Goal: Task Accomplishment & Management: Manage account settings

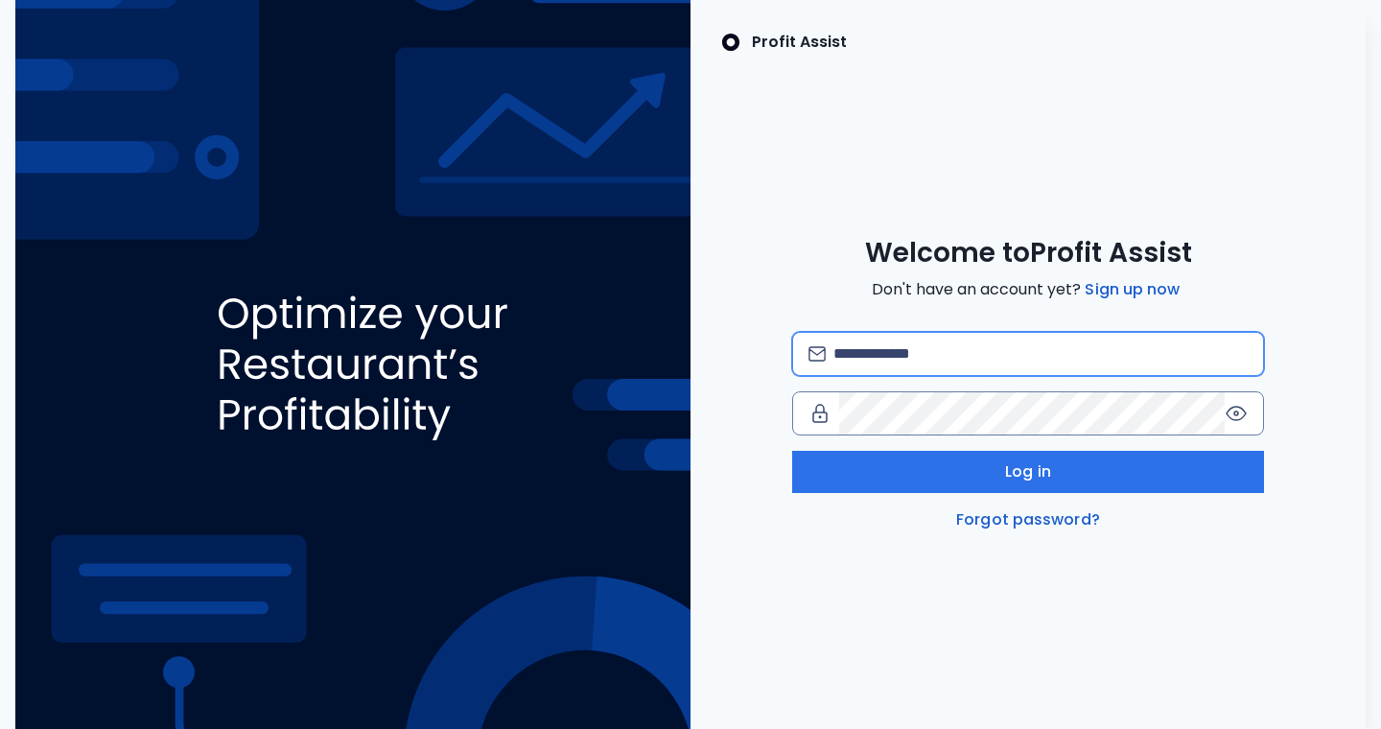
click at [892, 315] on input "email" at bounding box center [1040, 354] width 414 height 42
click at [895, 315] on input "email" at bounding box center [1040, 354] width 414 height 42
click at [848, 315] on input "email" at bounding box center [1040, 354] width 414 height 42
click at [837, 315] on div at bounding box center [823, 413] width 31 height 23
click at [880, 315] on input "email" at bounding box center [1040, 354] width 414 height 42
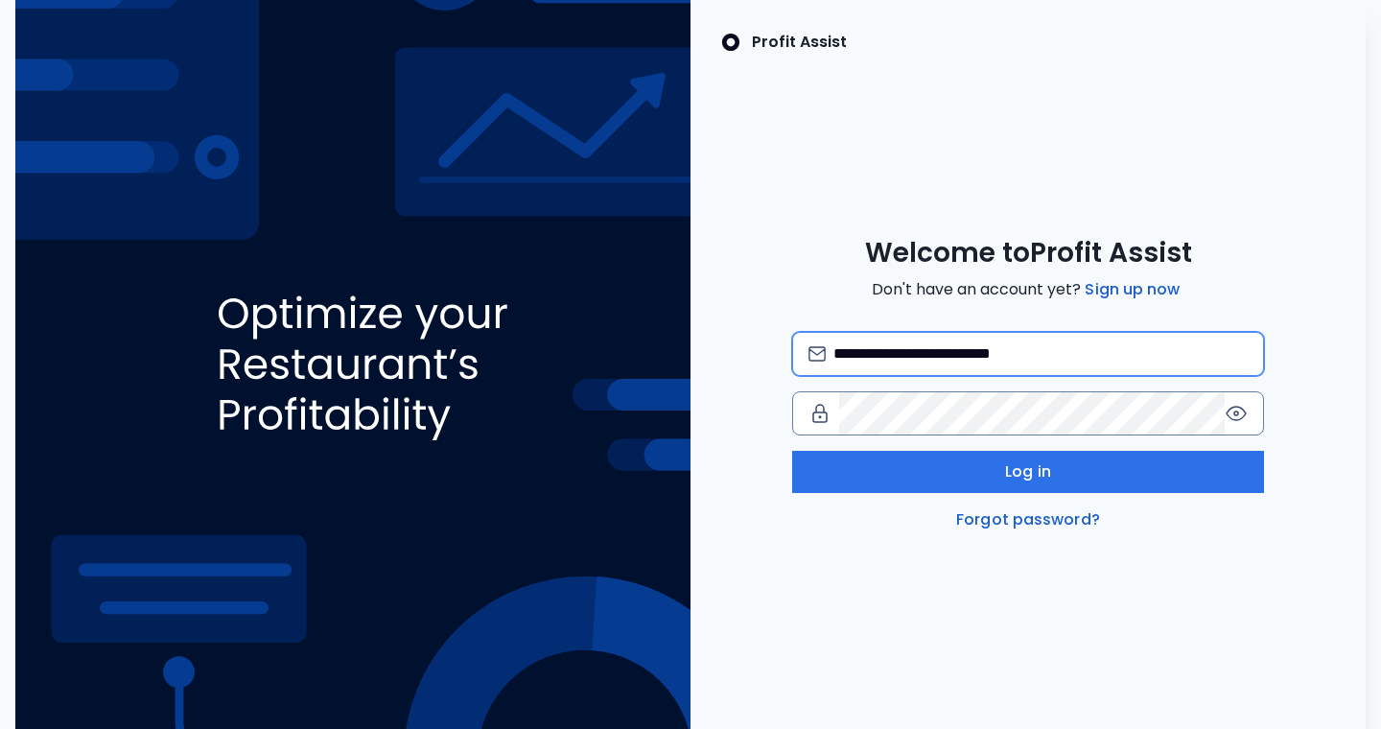
type input "**********"
click at [1017, 315] on link "Forgot password?" at bounding box center [1028, 519] width 152 height 23
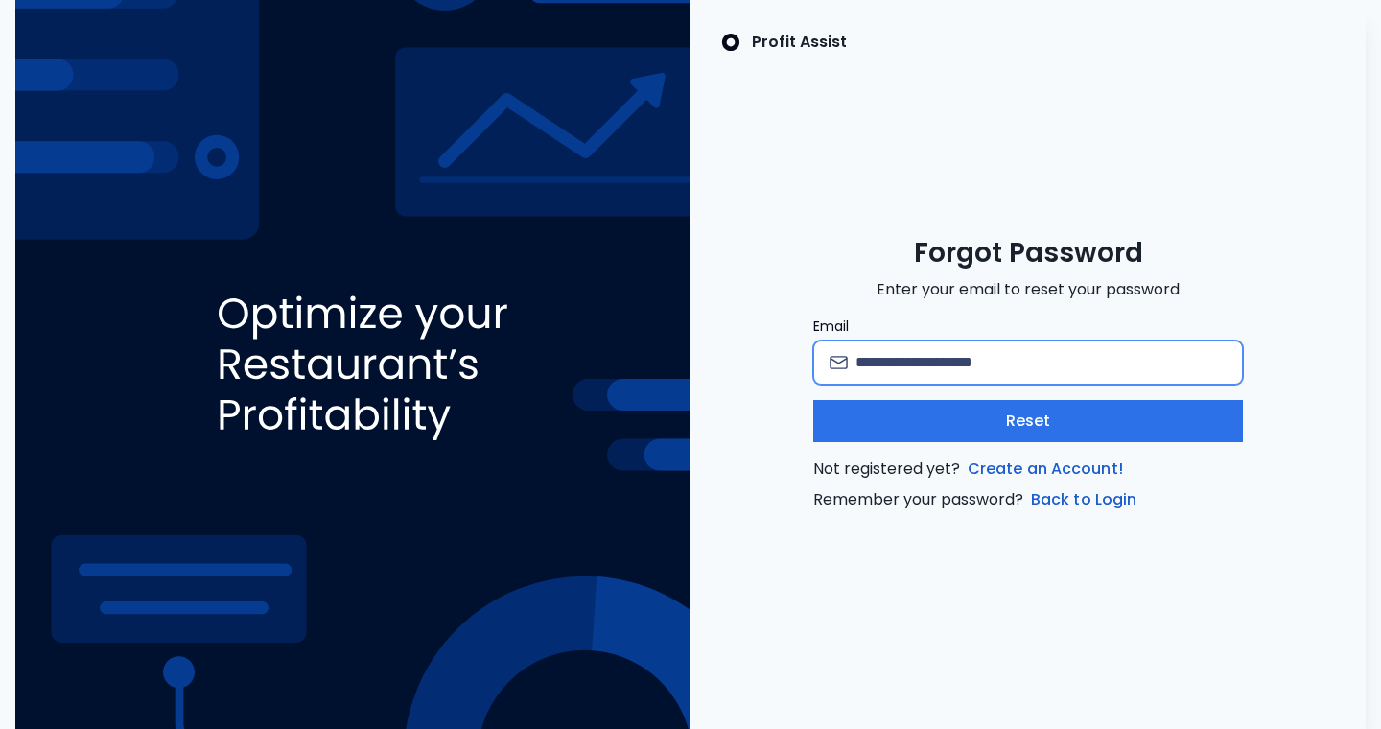
click at [894, 315] on input "Email" at bounding box center [1040, 362] width 371 height 42
click at [968, 315] on input "Email" at bounding box center [1040, 362] width 371 height 42
click at [1049, 315] on link "Back to Login" at bounding box center [1083, 499] width 113 height 23
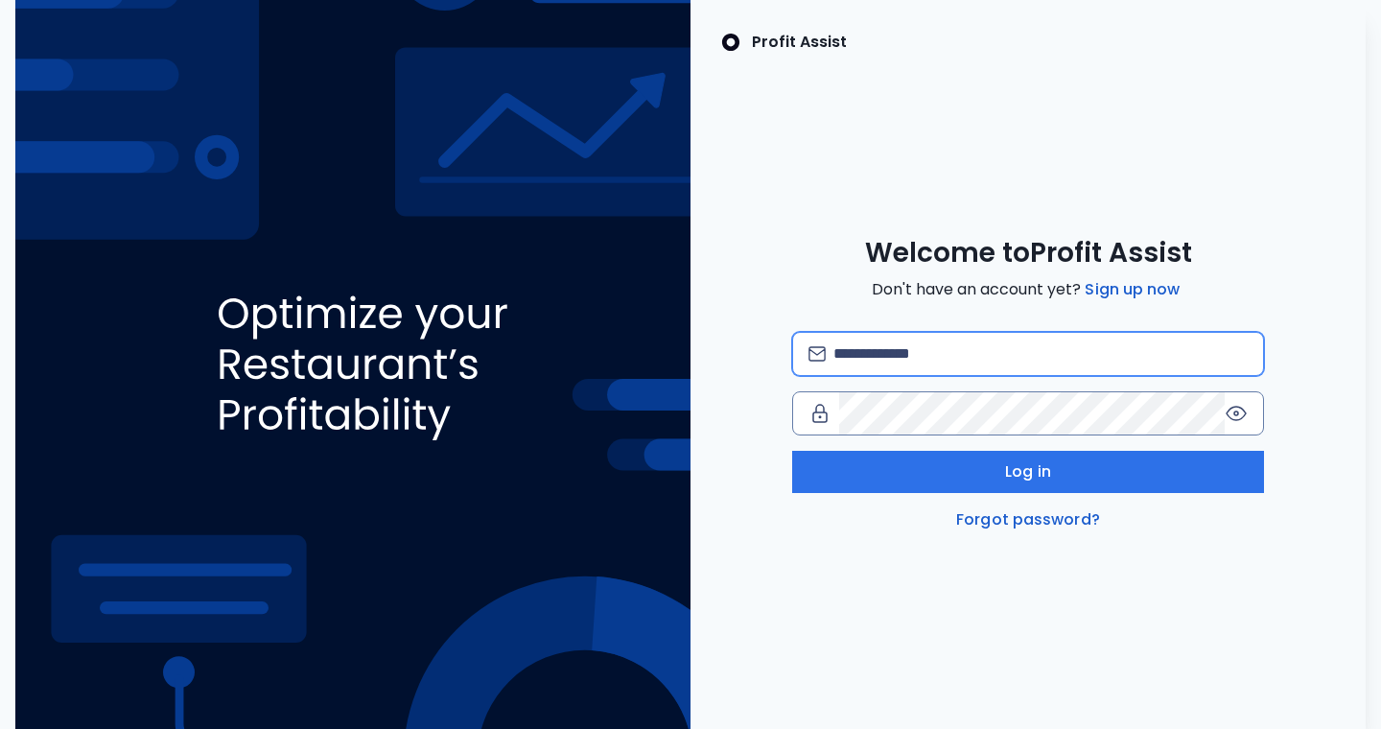
click at [936, 315] on input "email" at bounding box center [1040, 354] width 414 height 42
type input "**********"
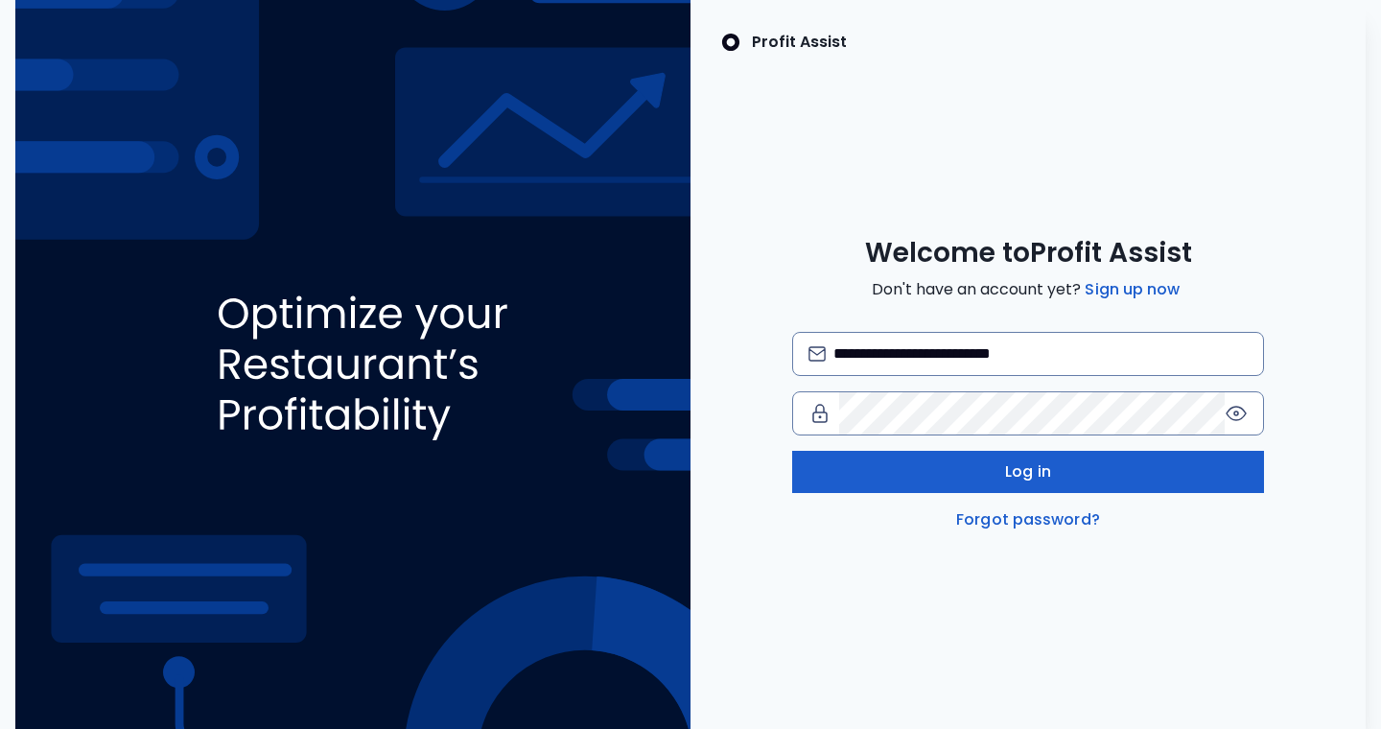
click at [926, 315] on button "Log in" at bounding box center [1028, 472] width 473 height 42
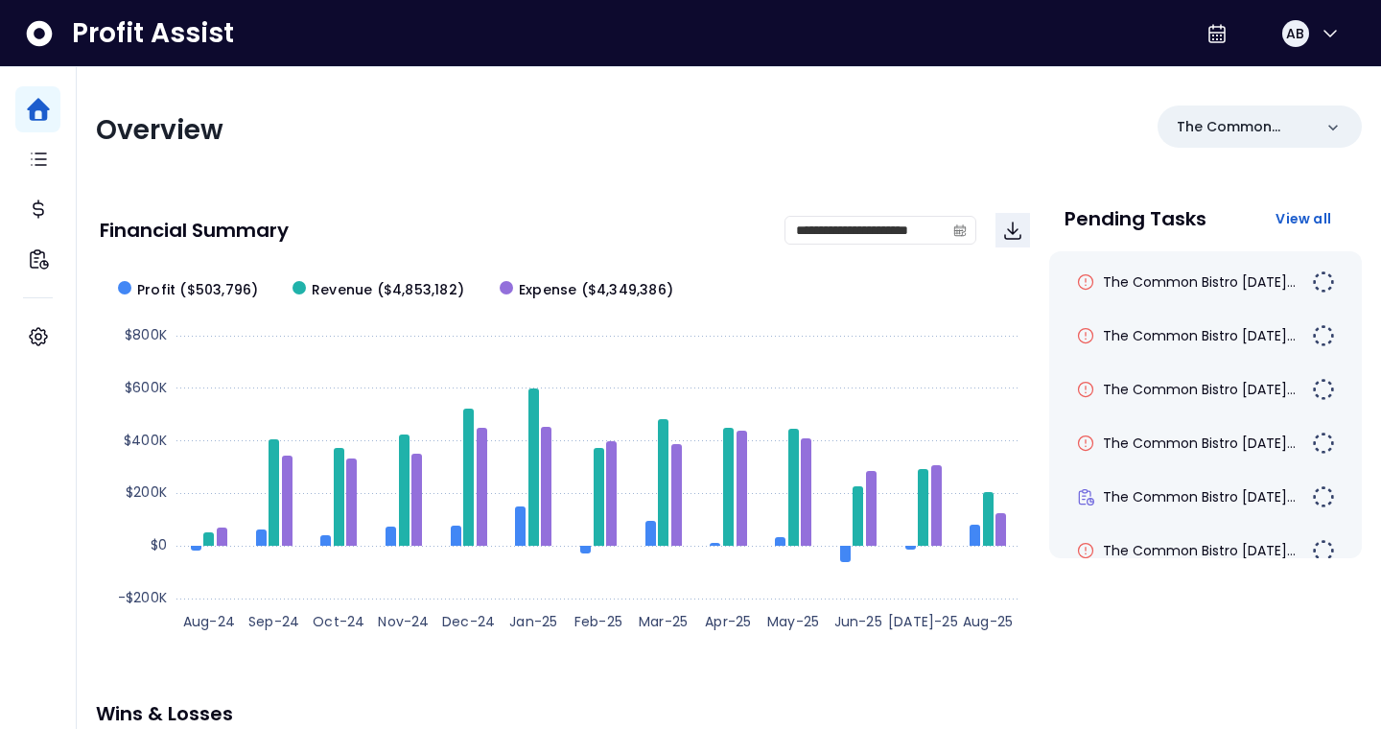
click at [798, 58] on div "Profit Assist AB" at bounding box center [690, 33] width 1381 height 67
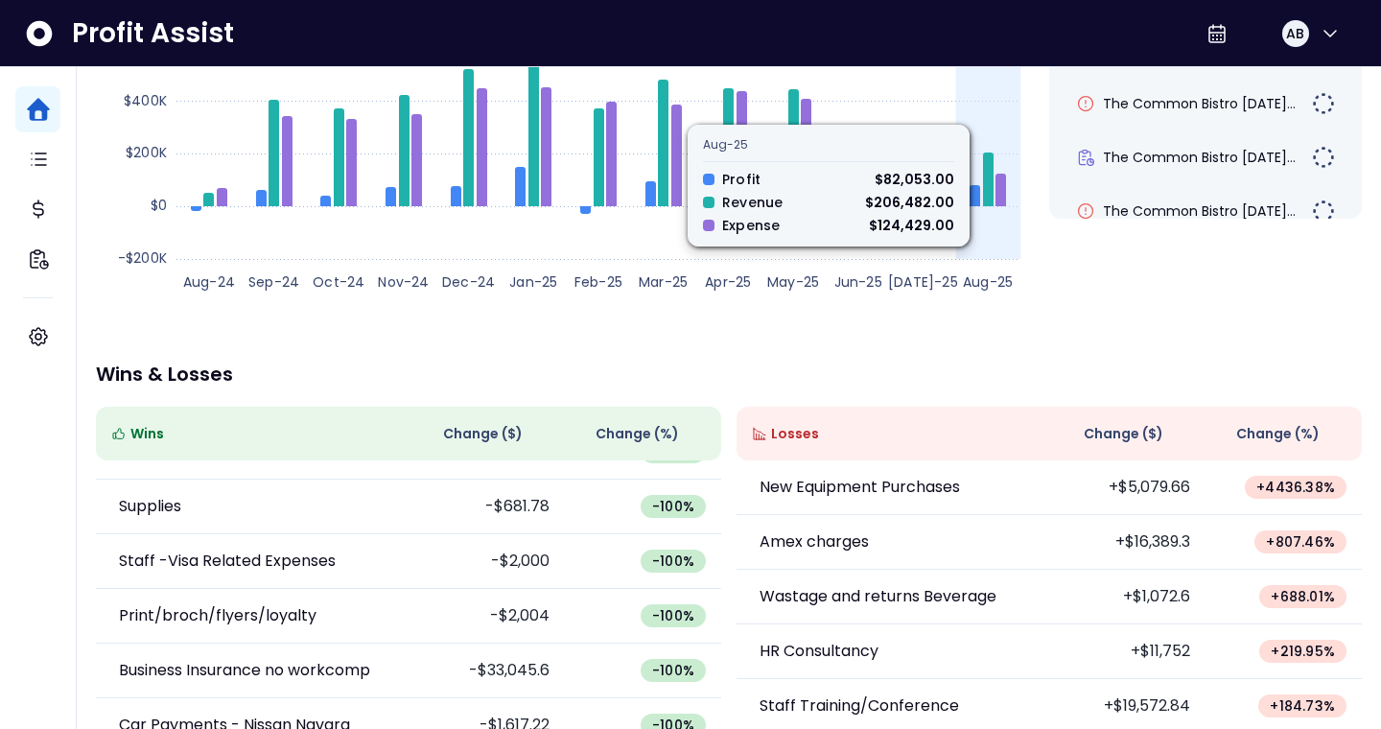
scroll to position [288, 0]
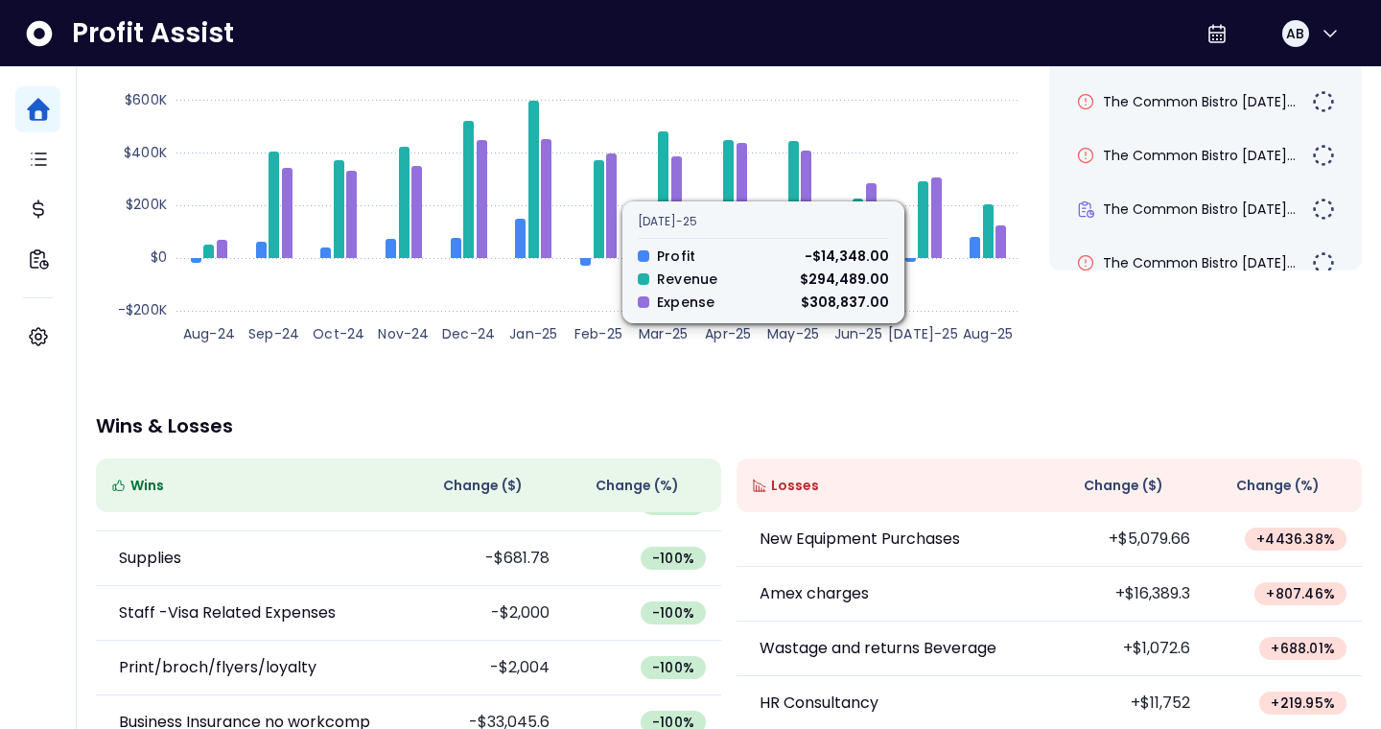
click at [928, 315] on rect at bounding box center [565, 167] width 930 height 384
click at [934, 287] on rect at bounding box center [565, 167] width 930 height 384
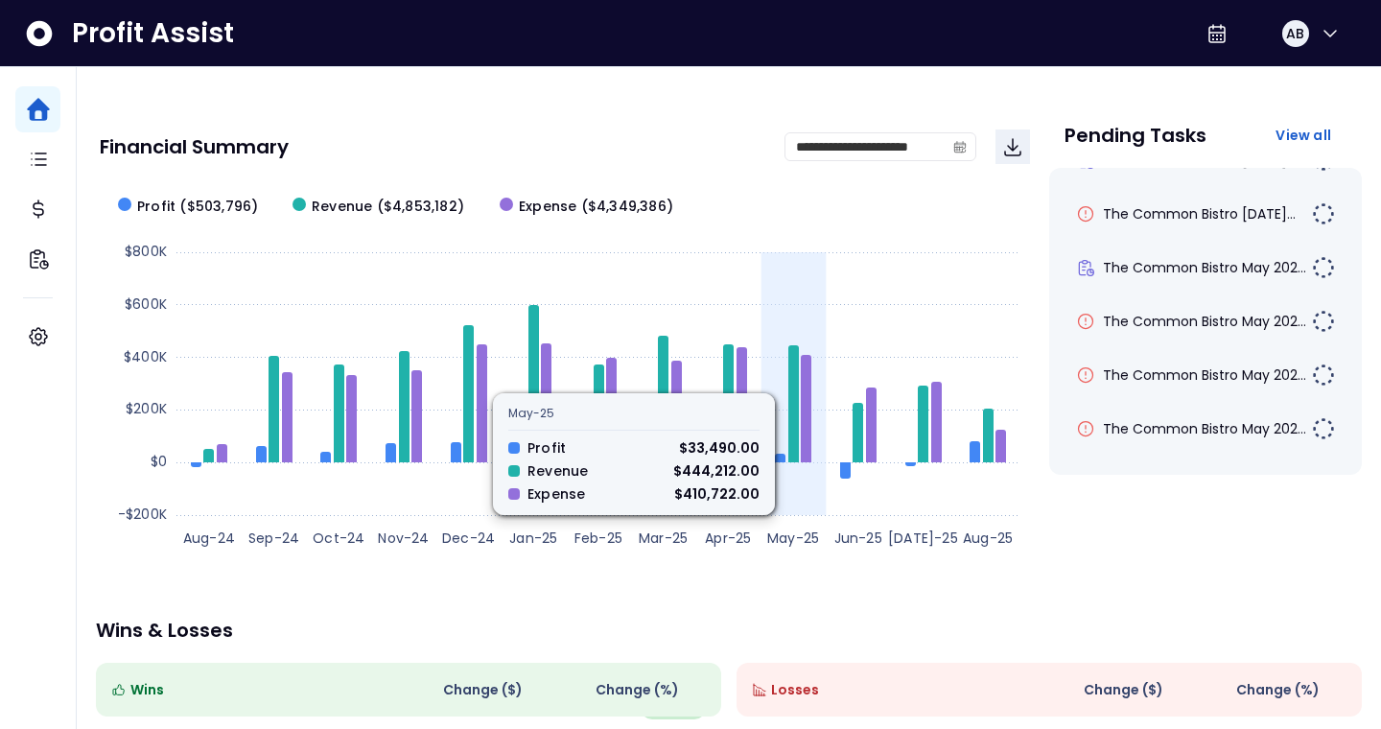
scroll to position [81, 0]
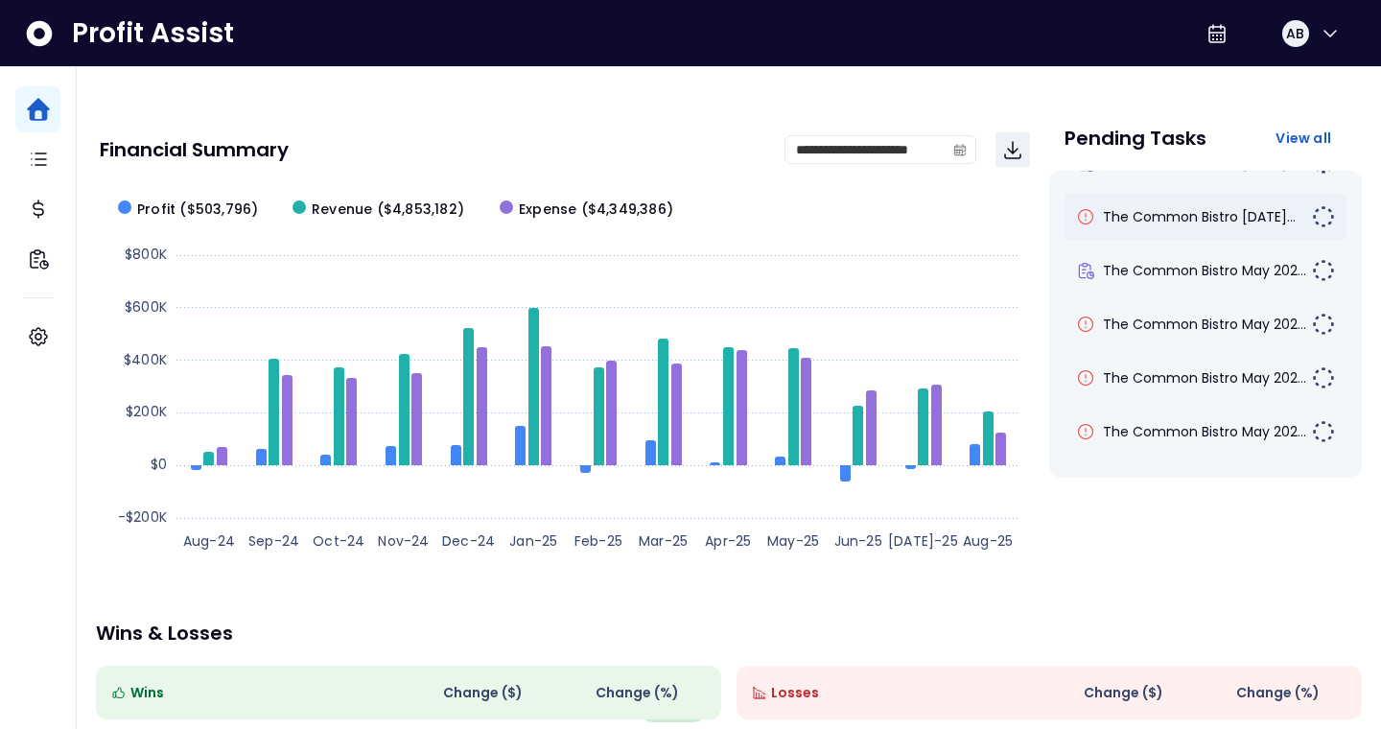
click at [1102, 228] on div "The Common Bistro [DATE]..." at bounding box center [1205, 217] width 282 height 46
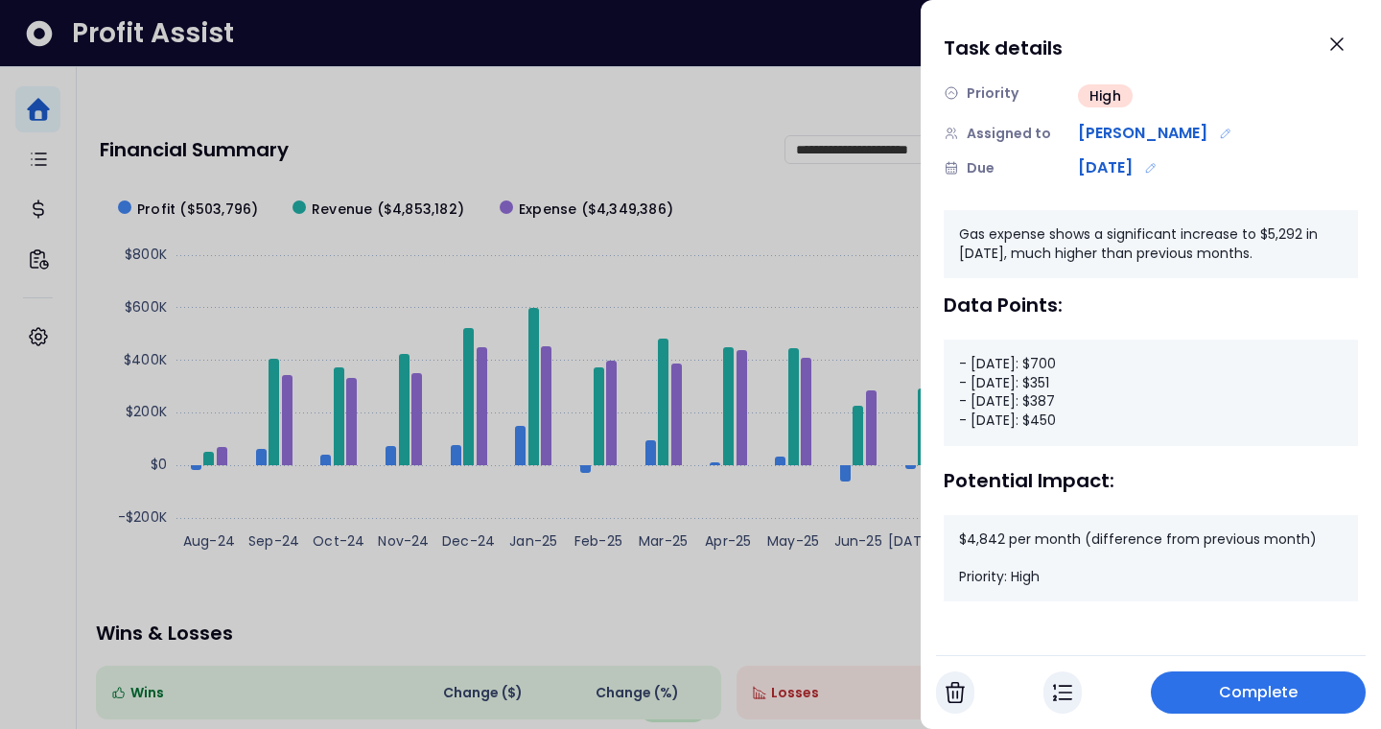
scroll to position [171, 0]
click at [1102, 42] on icon "Close" at bounding box center [1336, 44] width 23 height 23
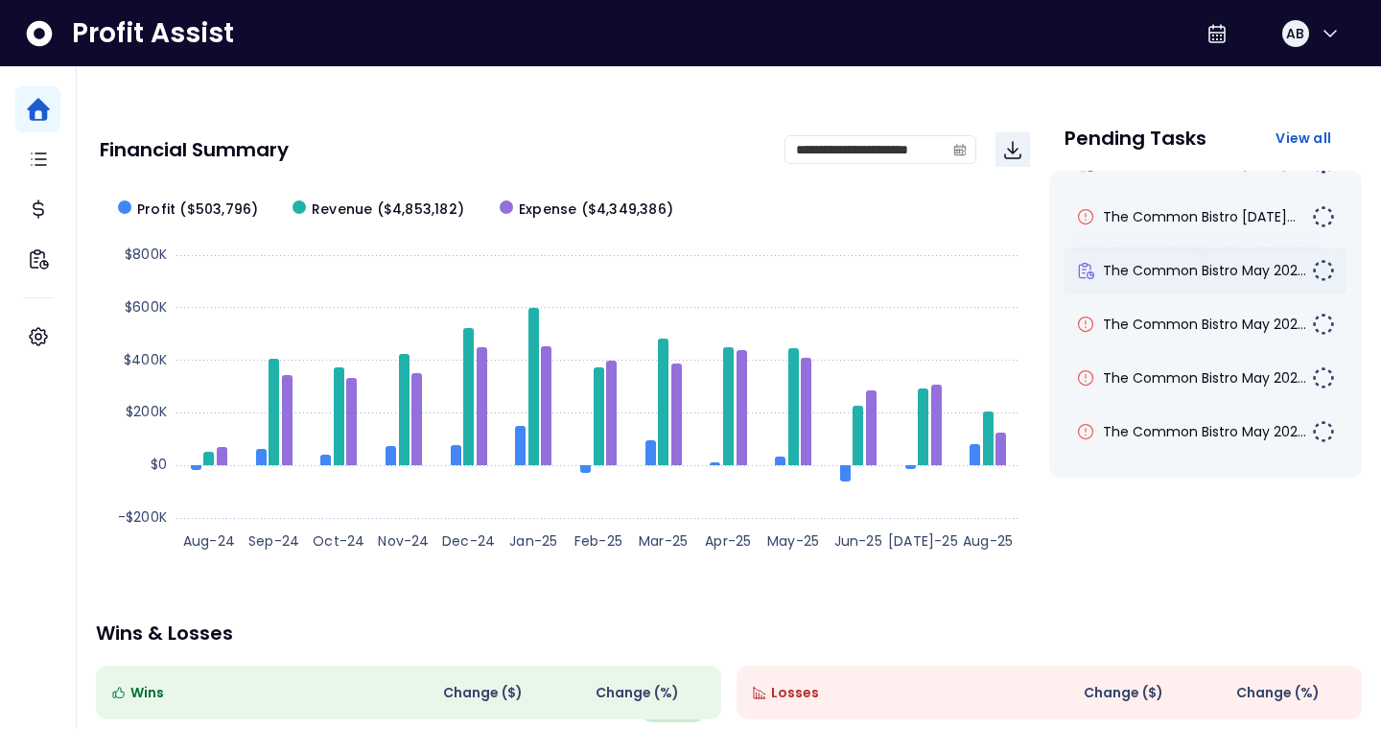
click at [1102, 279] on span "The Common Bistro May 202..." at bounding box center [1204, 270] width 203 height 19
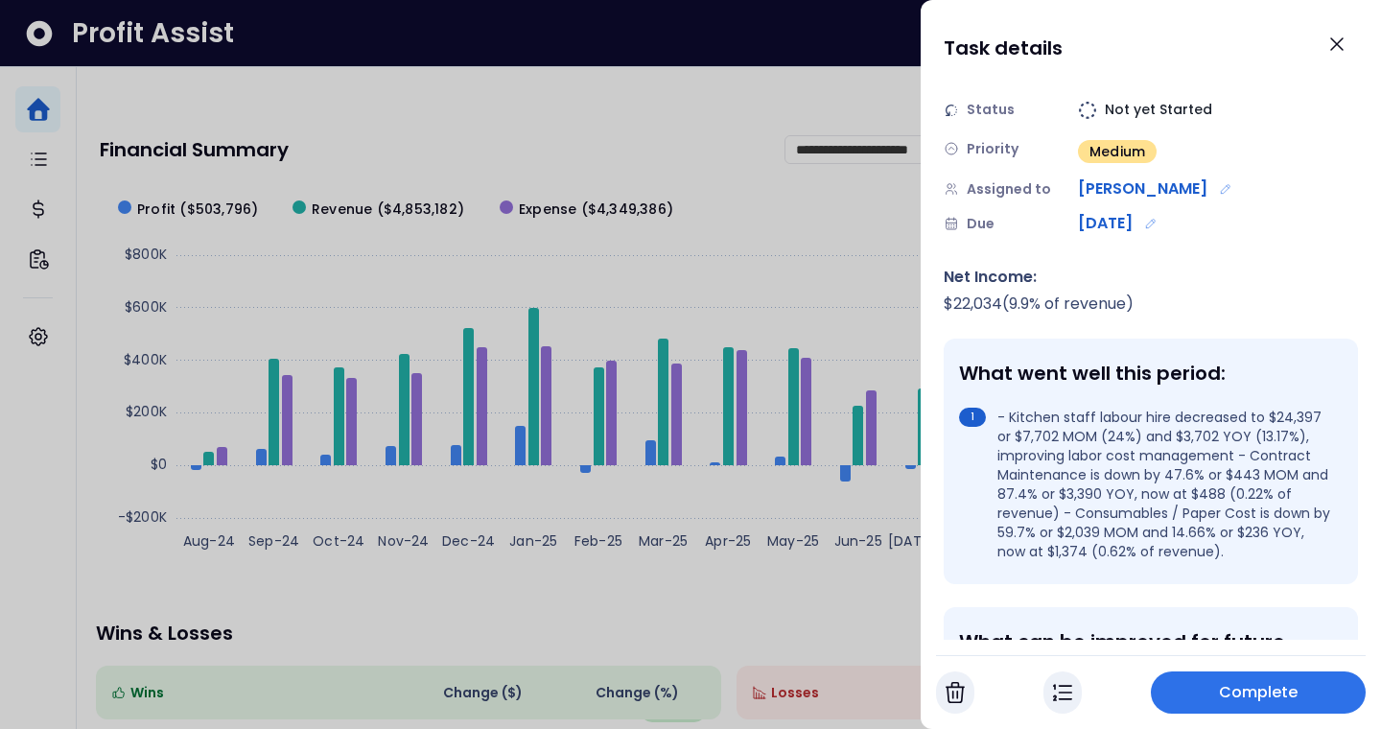
scroll to position [92, 0]
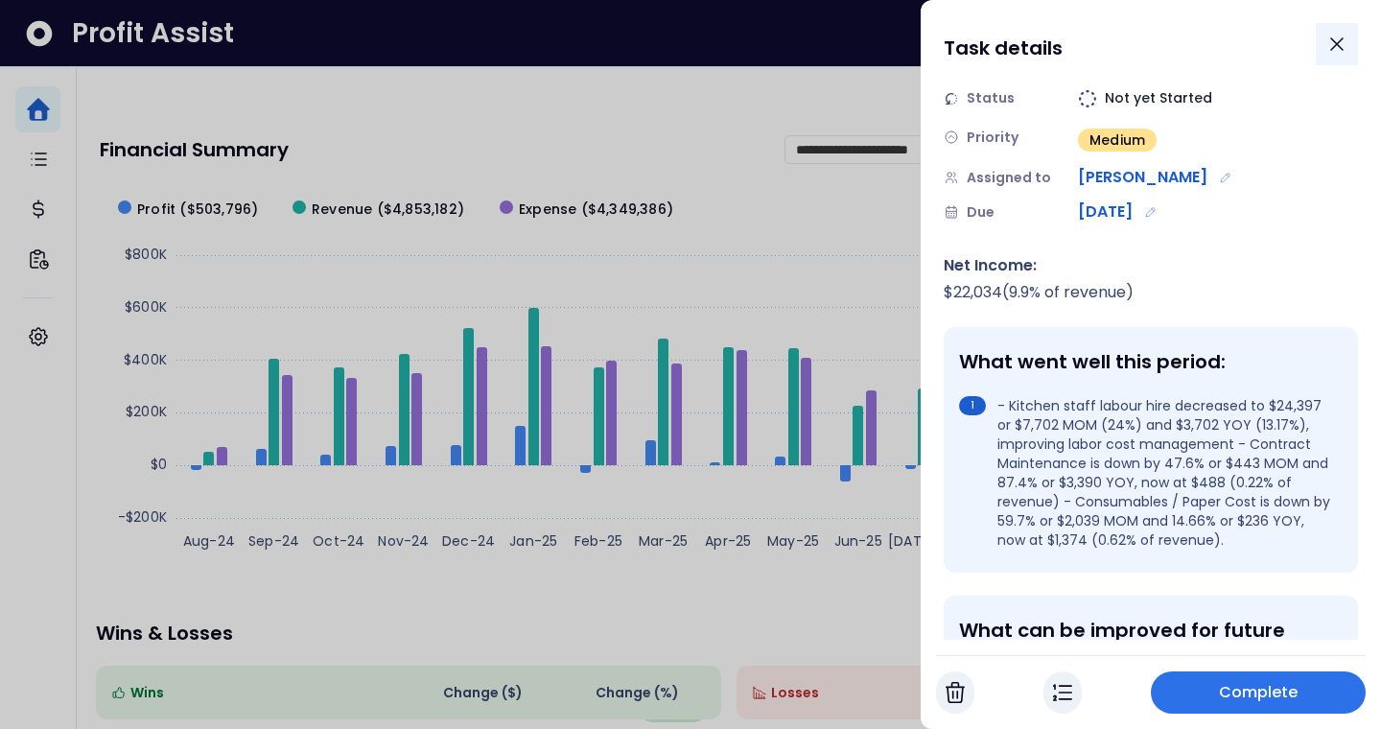
click at [1102, 42] on icon "Close" at bounding box center [1336, 44] width 23 height 23
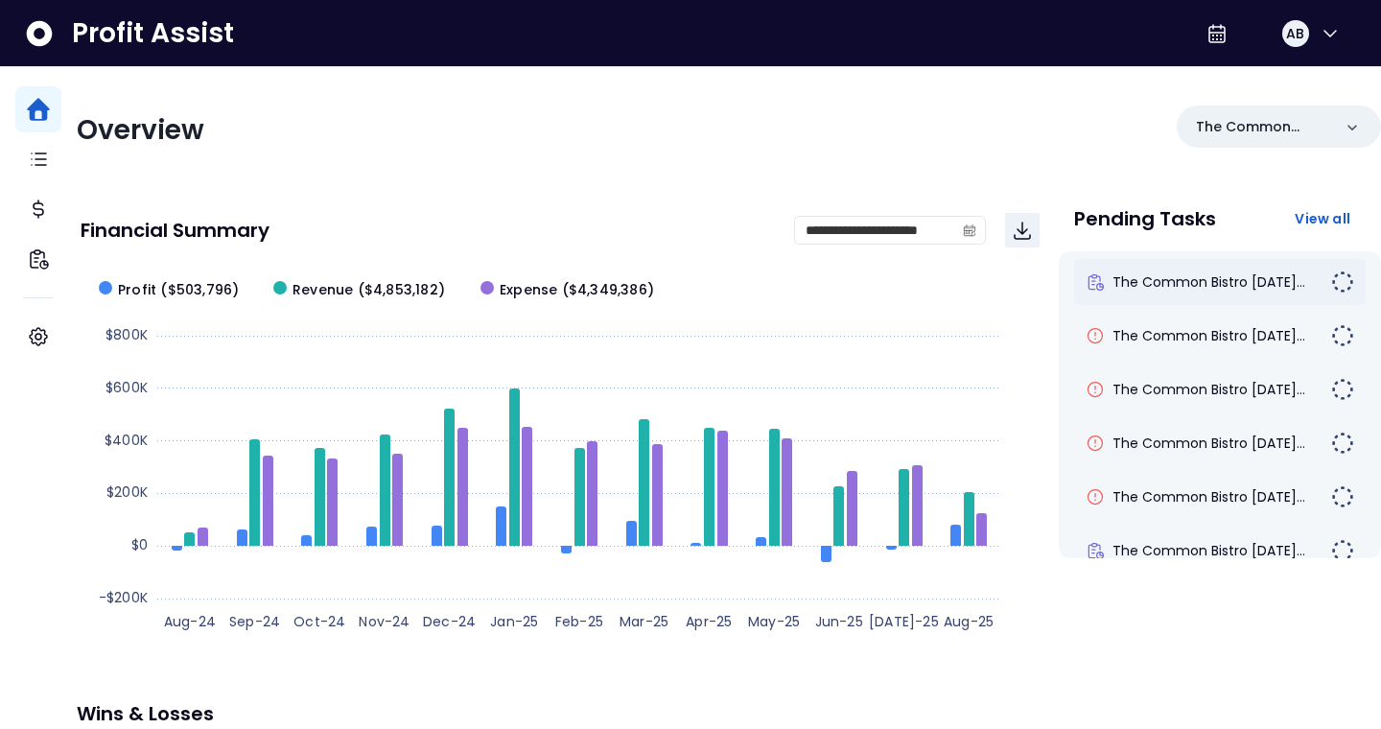
click at [1187, 292] on div "The Common Bistro [DATE]..." at bounding box center [1219, 282] width 291 height 46
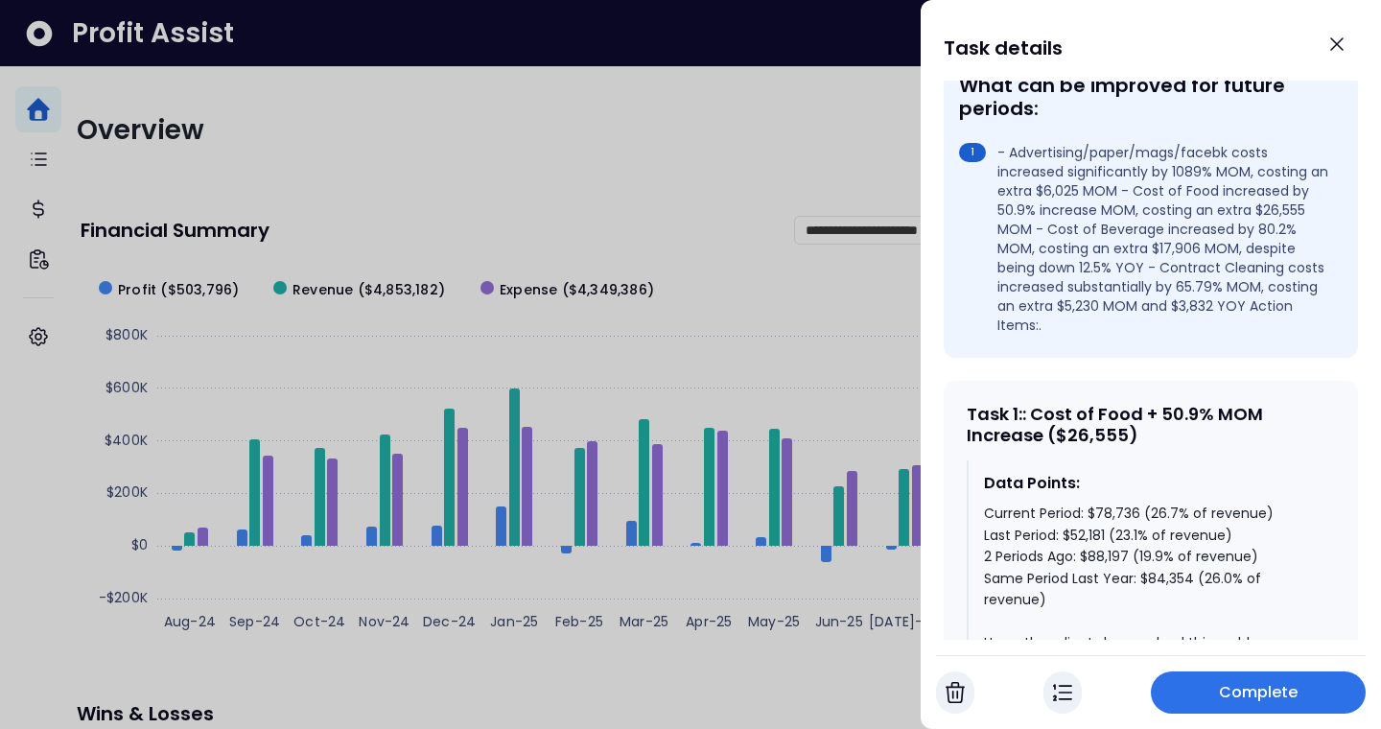
scroll to position [746, 0]
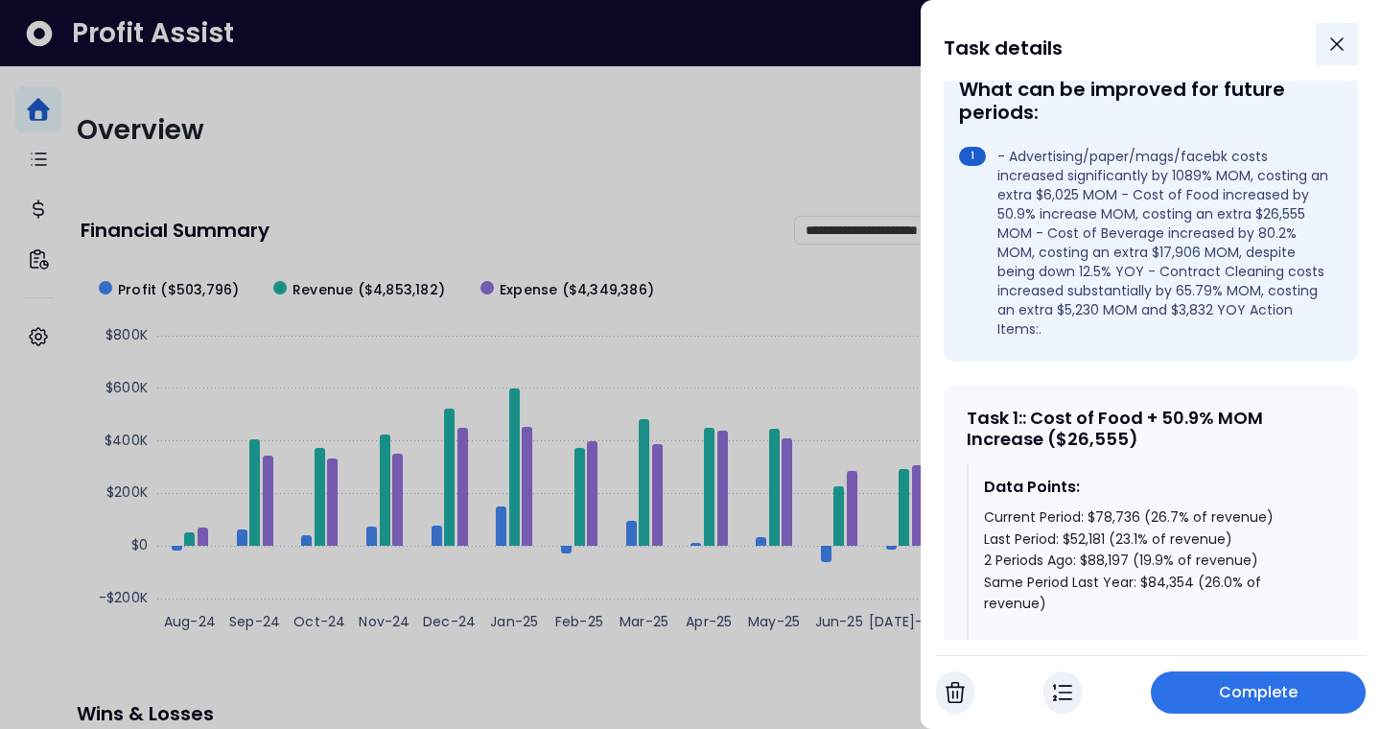
click at [1336, 52] on icon "Close" at bounding box center [1336, 44] width 23 height 23
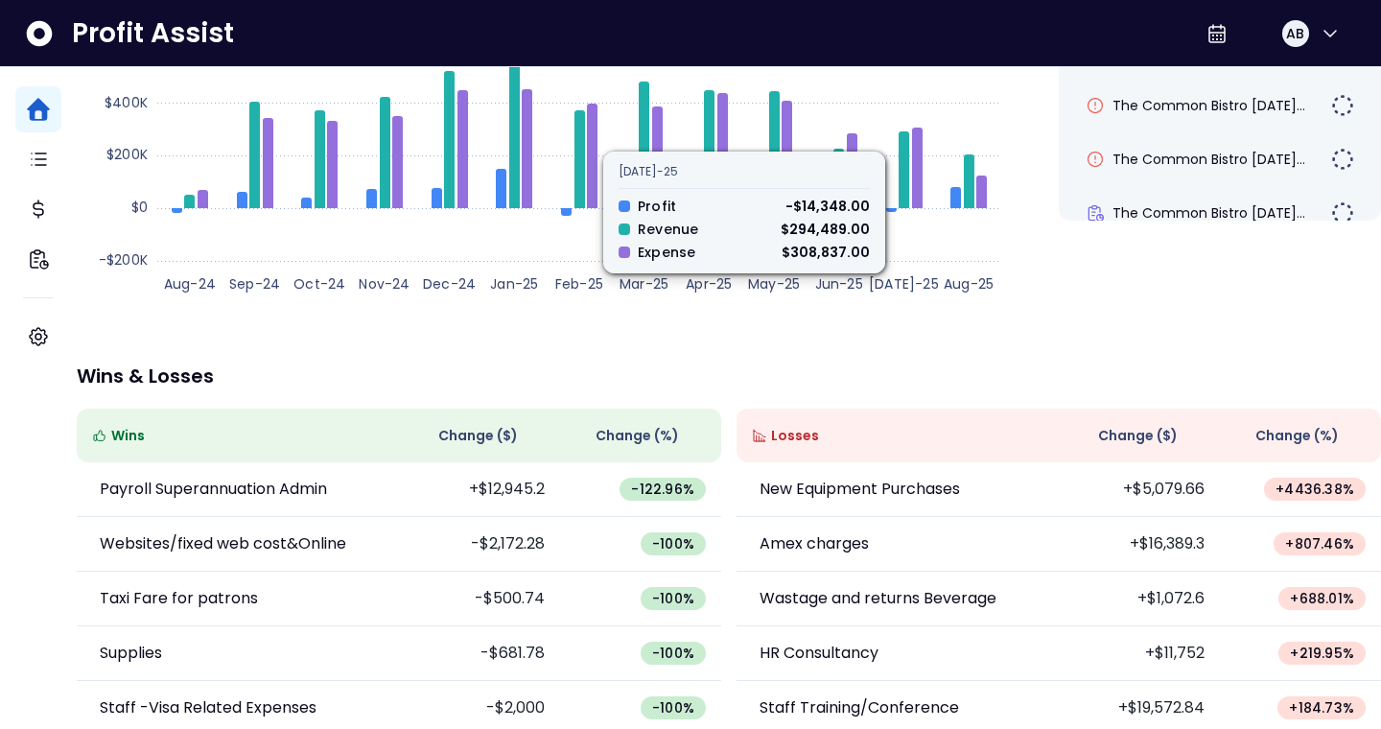
scroll to position [0, 0]
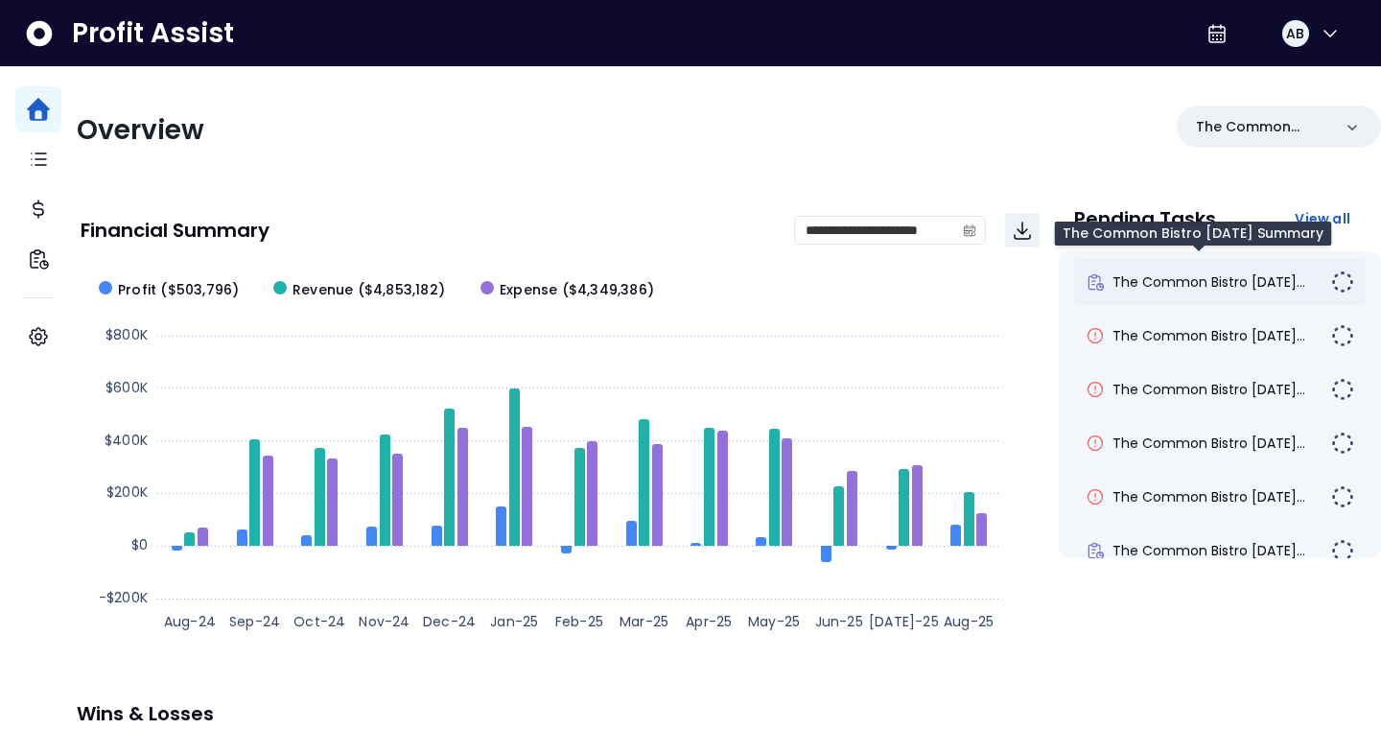
click at [1157, 275] on span "The Common Bistro [DATE]..." at bounding box center [1208, 281] width 193 height 19
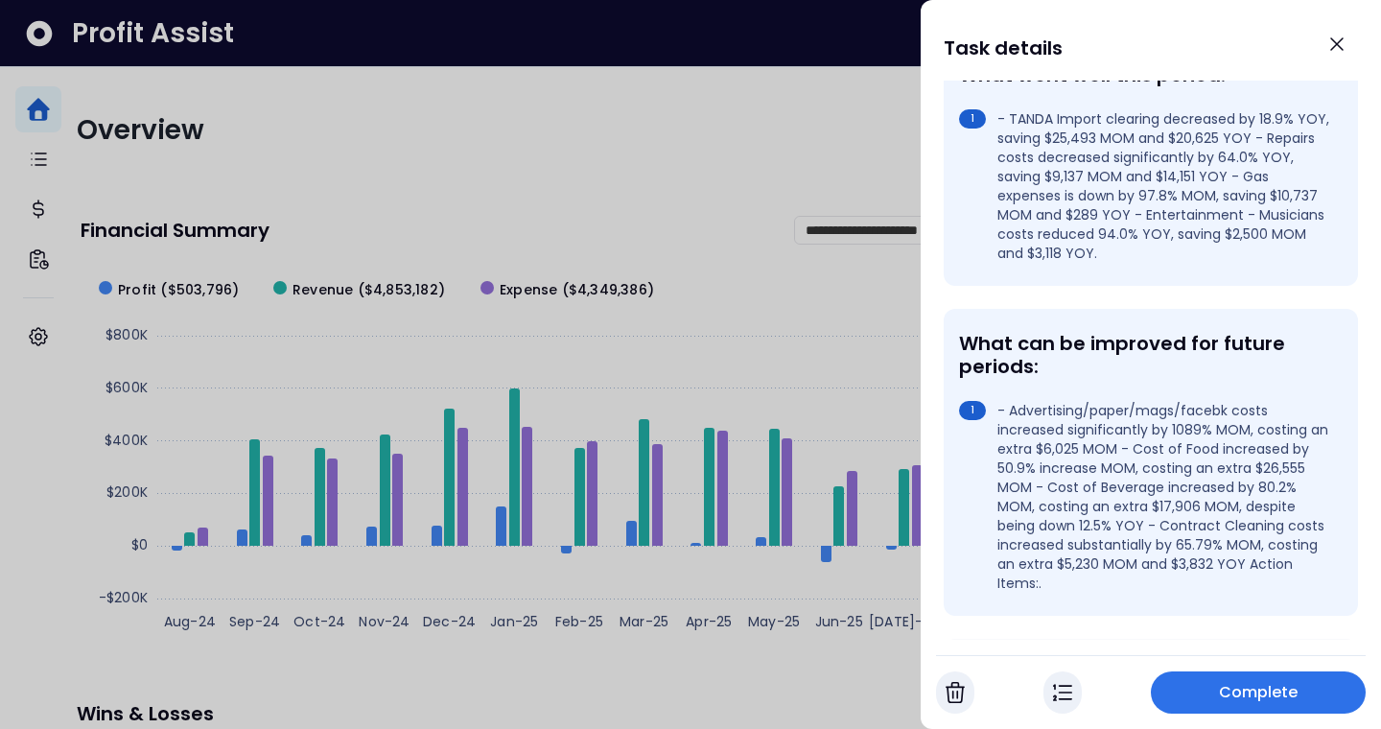
scroll to position [491, 0]
click at [871, 296] on div at bounding box center [690, 364] width 1381 height 729
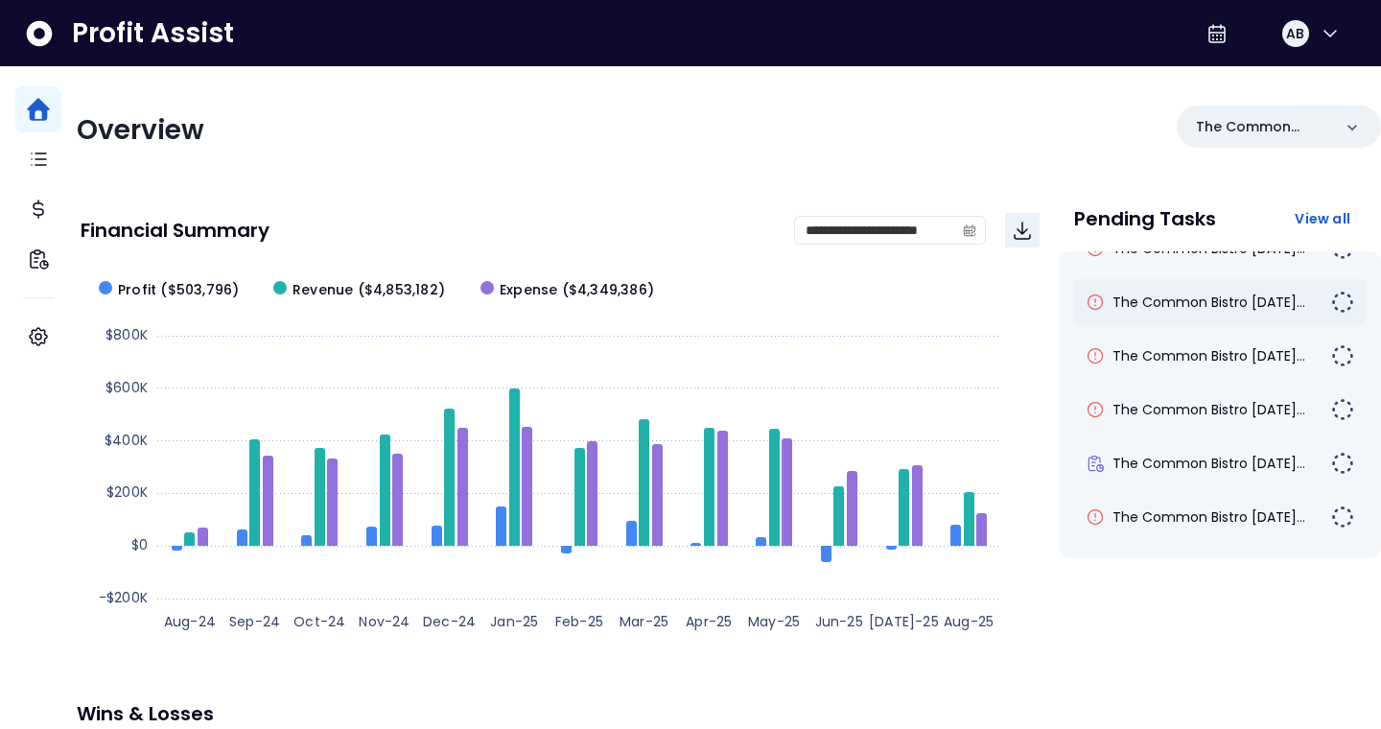
scroll to position [0, 0]
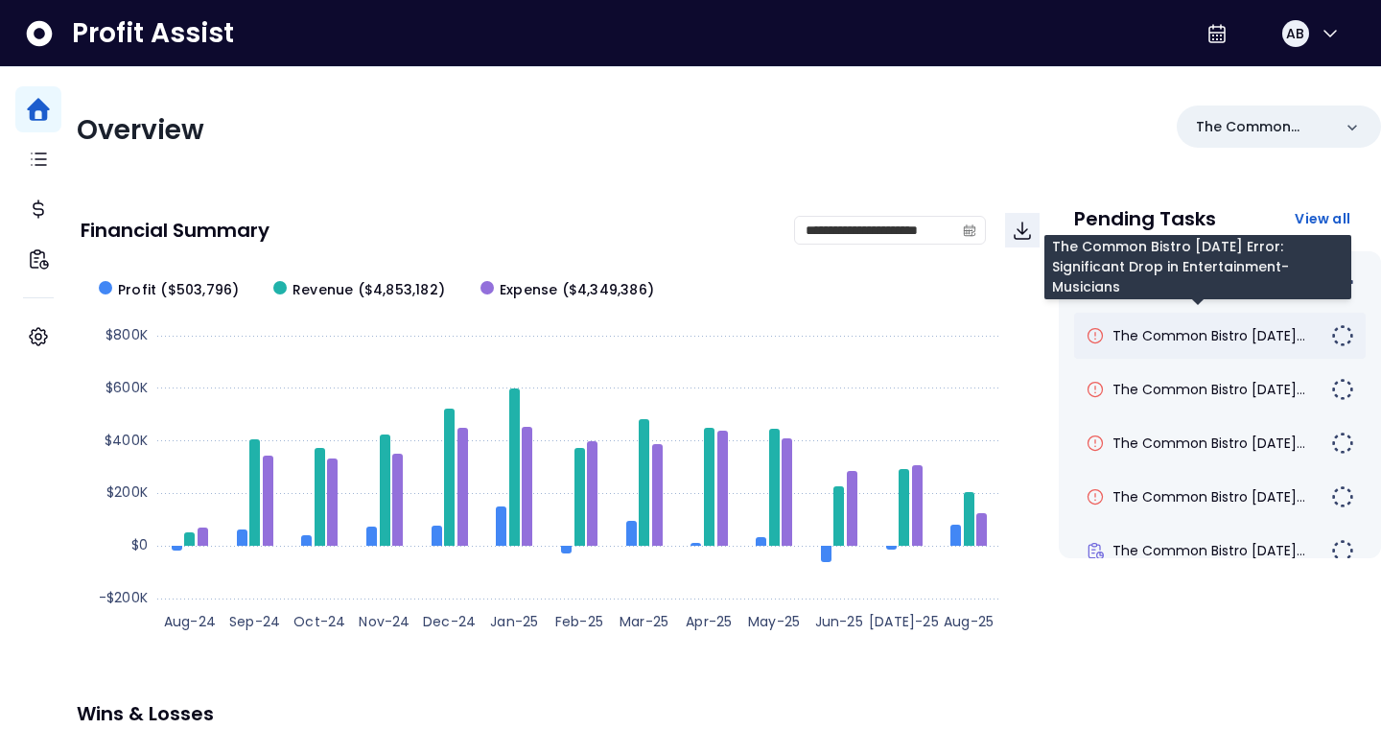
click at [1186, 331] on span "The Common Bistro [DATE]..." at bounding box center [1208, 335] width 193 height 19
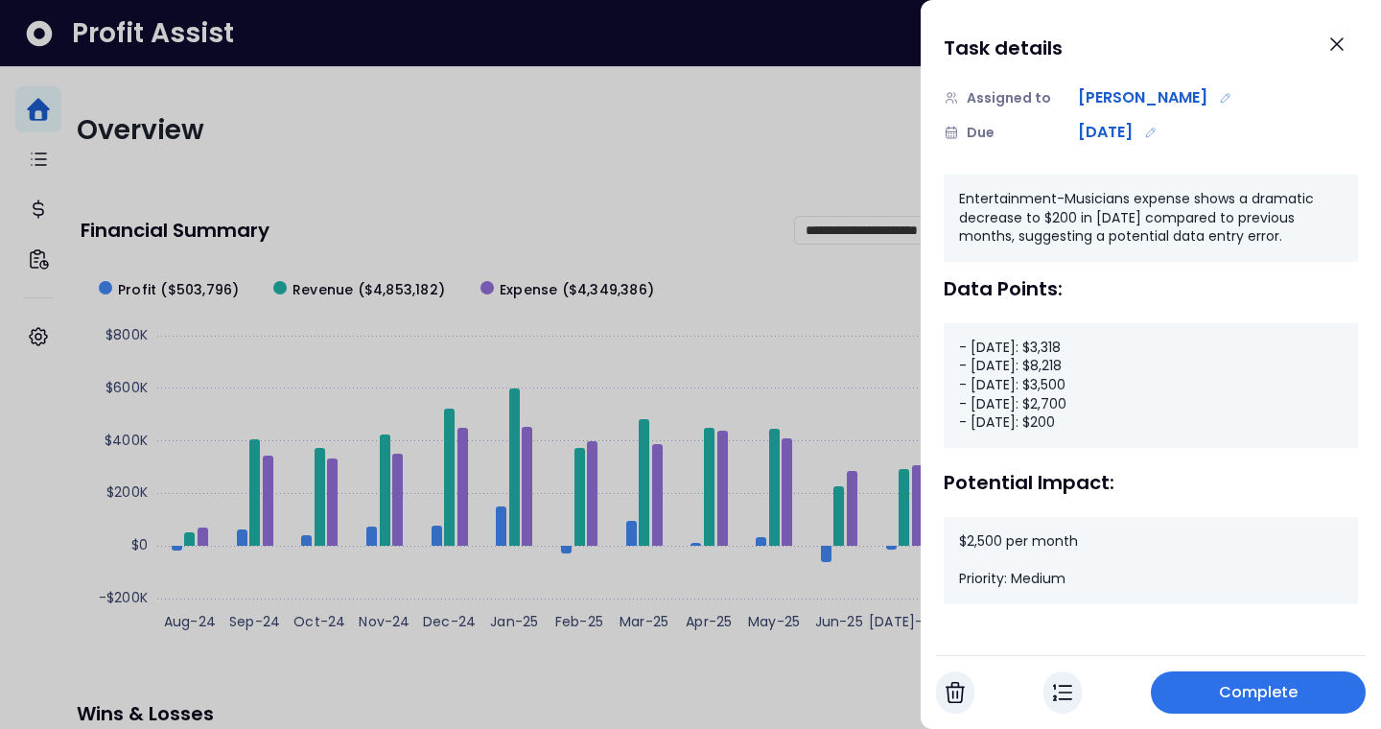
scroll to position [209, 0]
click at [1179, 684] on button "Complete" at bounding box center [1258, 692] width 215 height 42
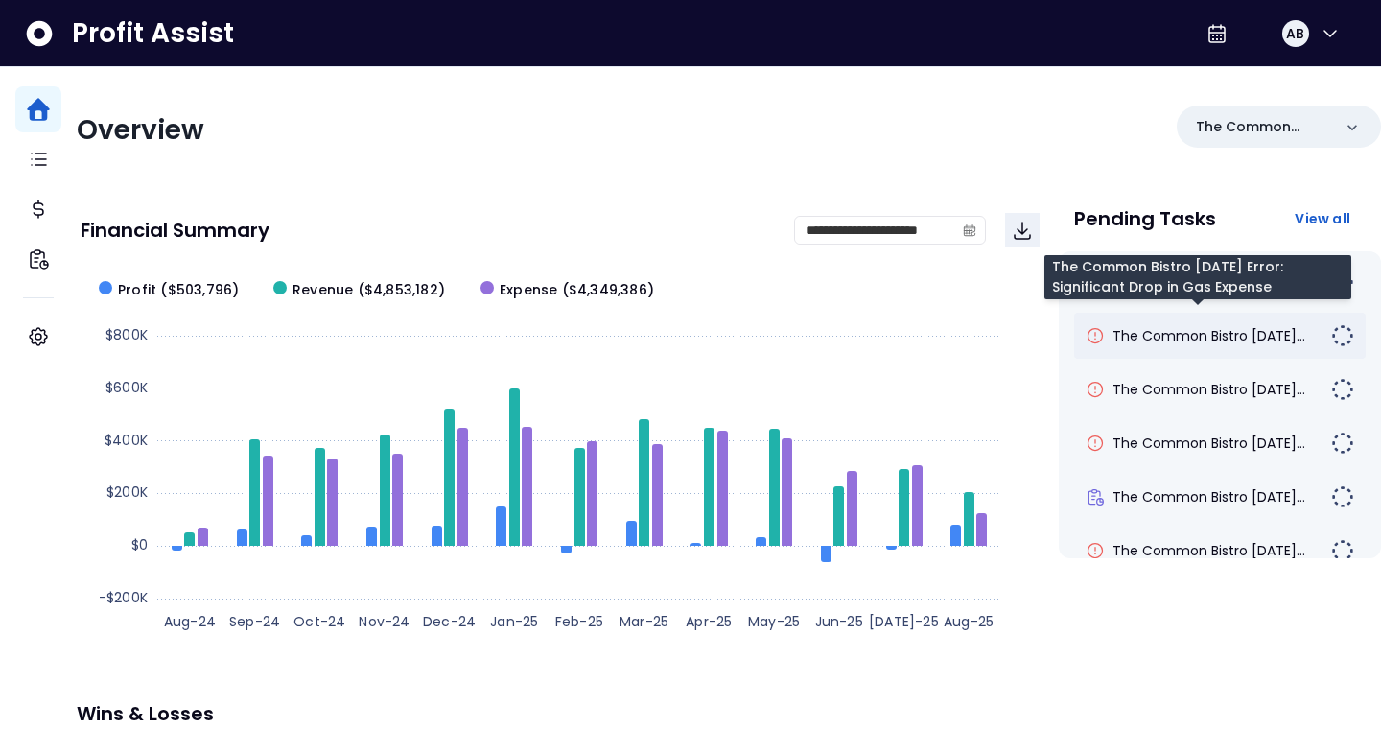
click at [1194, 337] on span "The Common Bistro [DATE]..." at bounding box center [1208, 335] width 193 height 19
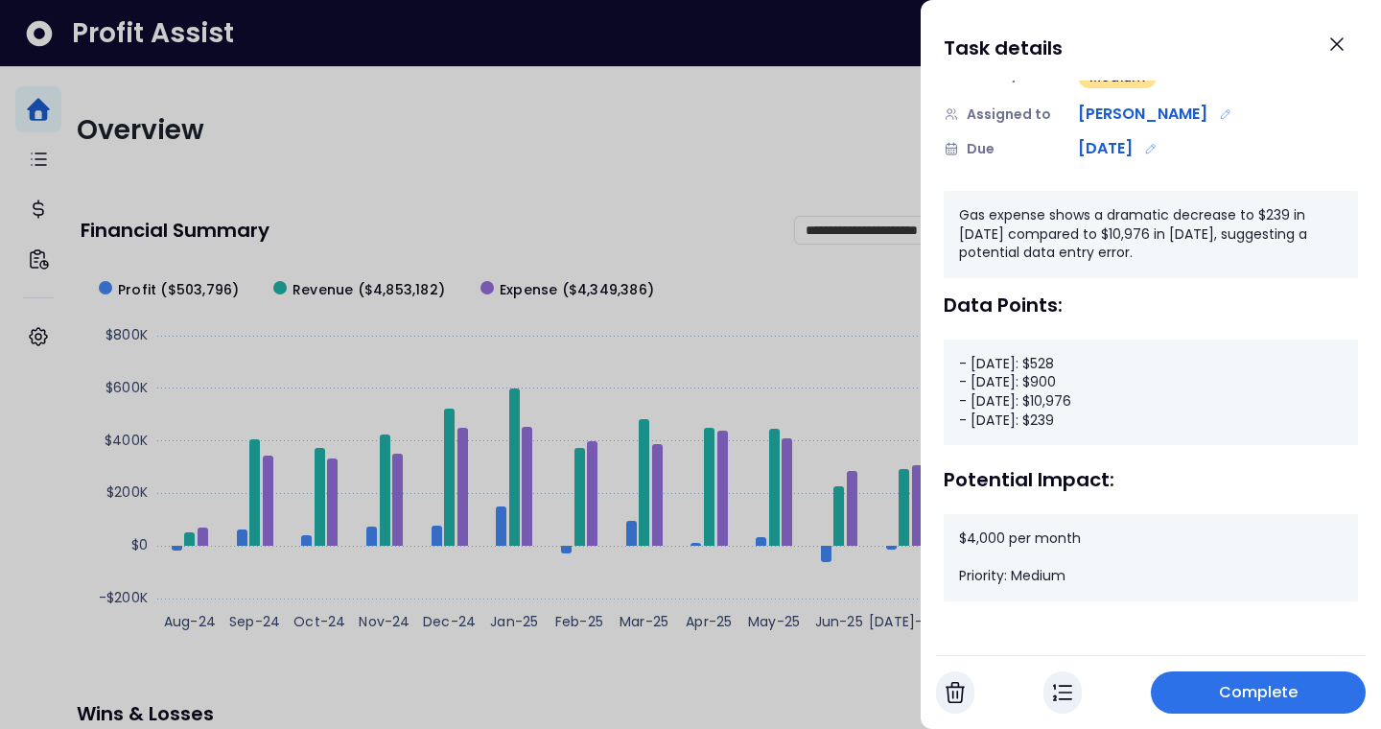
scroll to position [154, 0]
click at [1064, 688] on img "button" at bounding box center [1062, 692] width 19 height 23
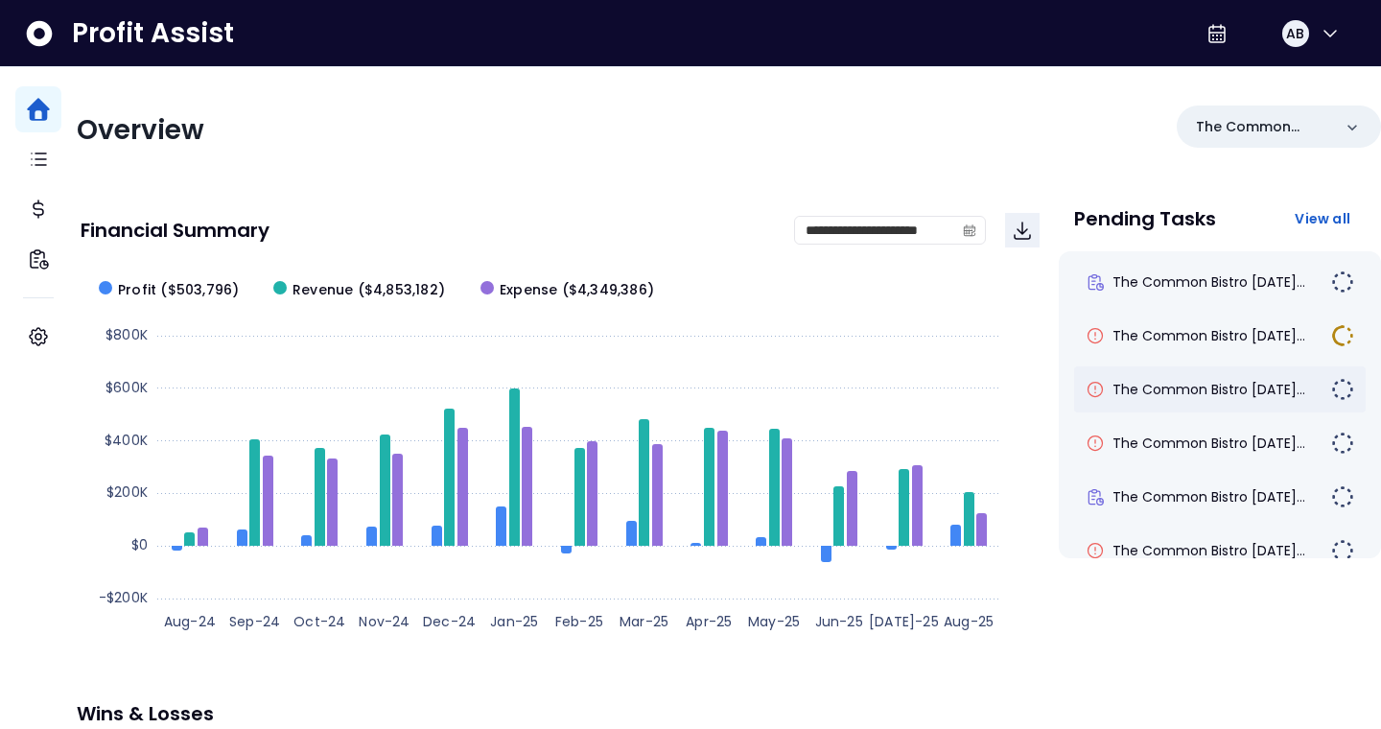
click at [1174, 395] on span "The Common Bistro [DATE]..." at bounding box center [1208, 389] width 193 height 19
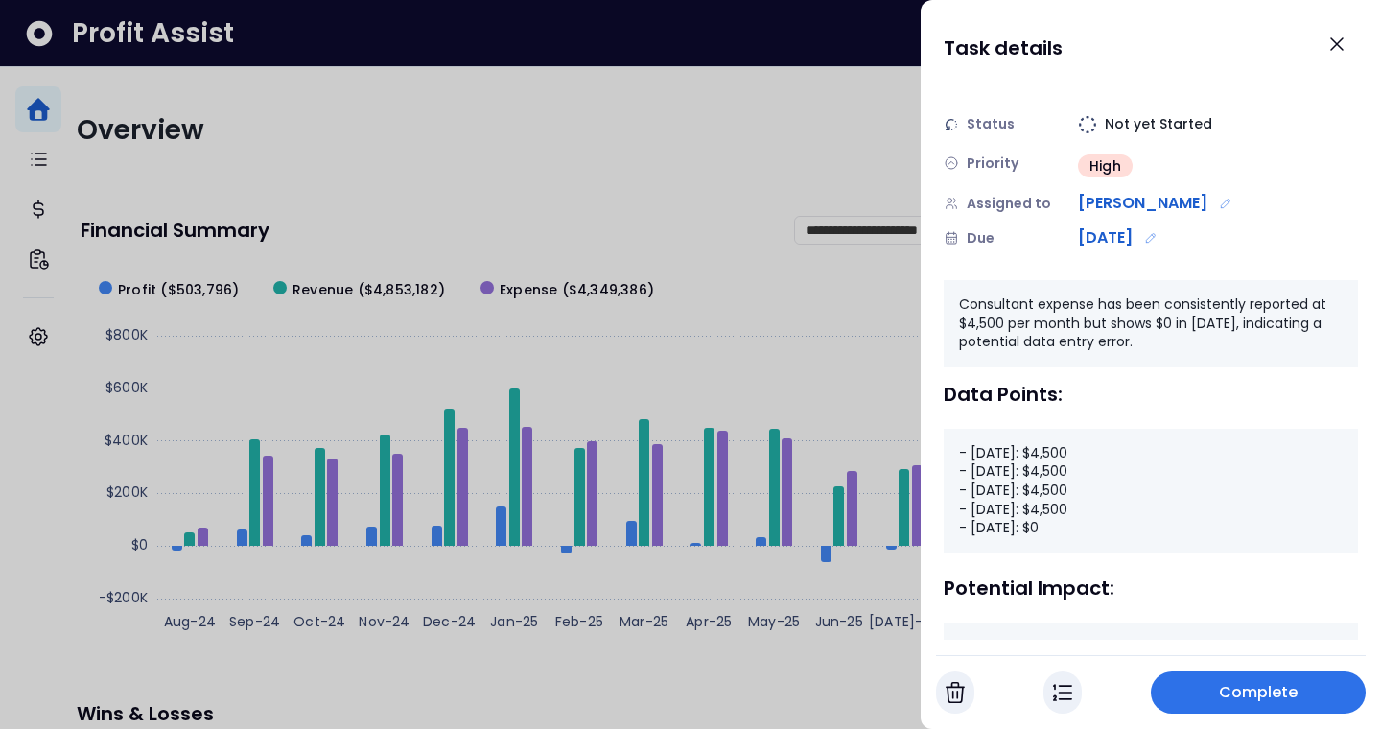
scroll to position [105, 0]
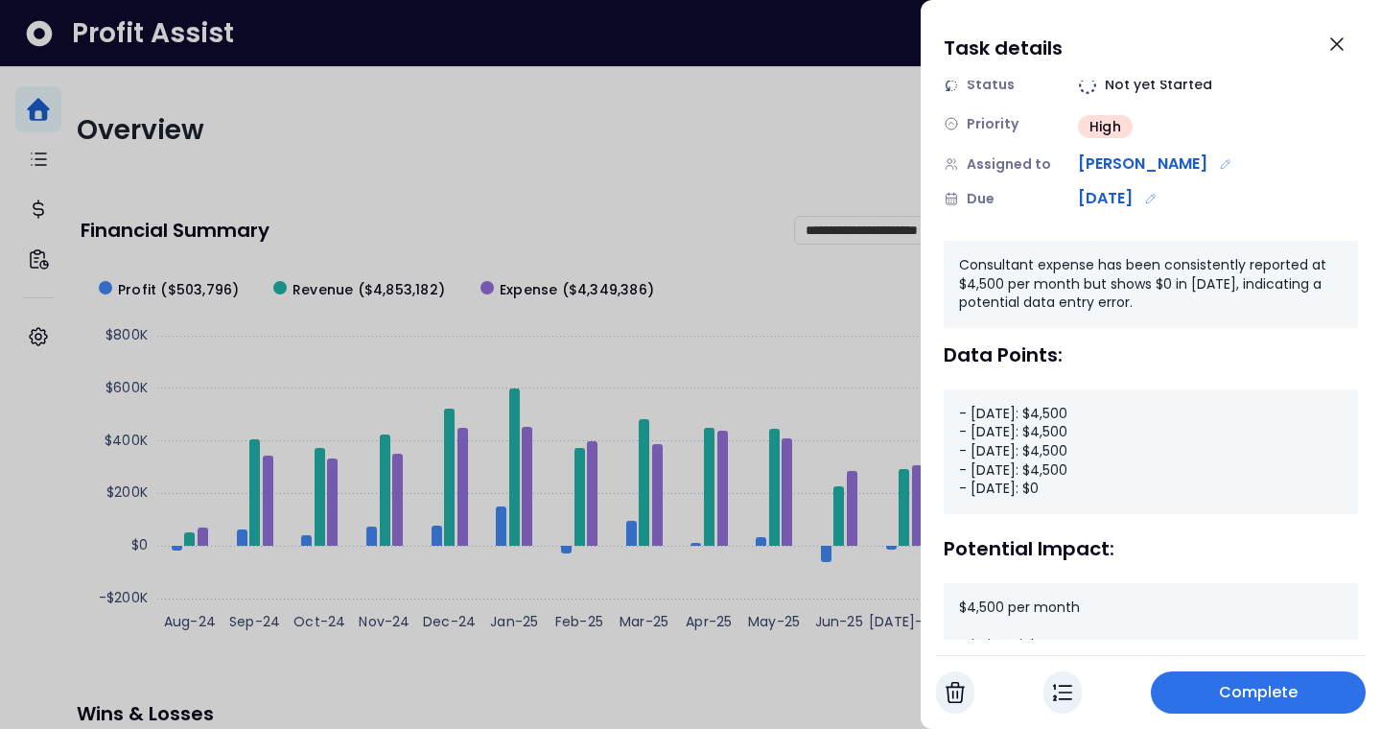
click at [1189, 692] on button "Complete" at bounding box center [1258, 692] width 215 height 42
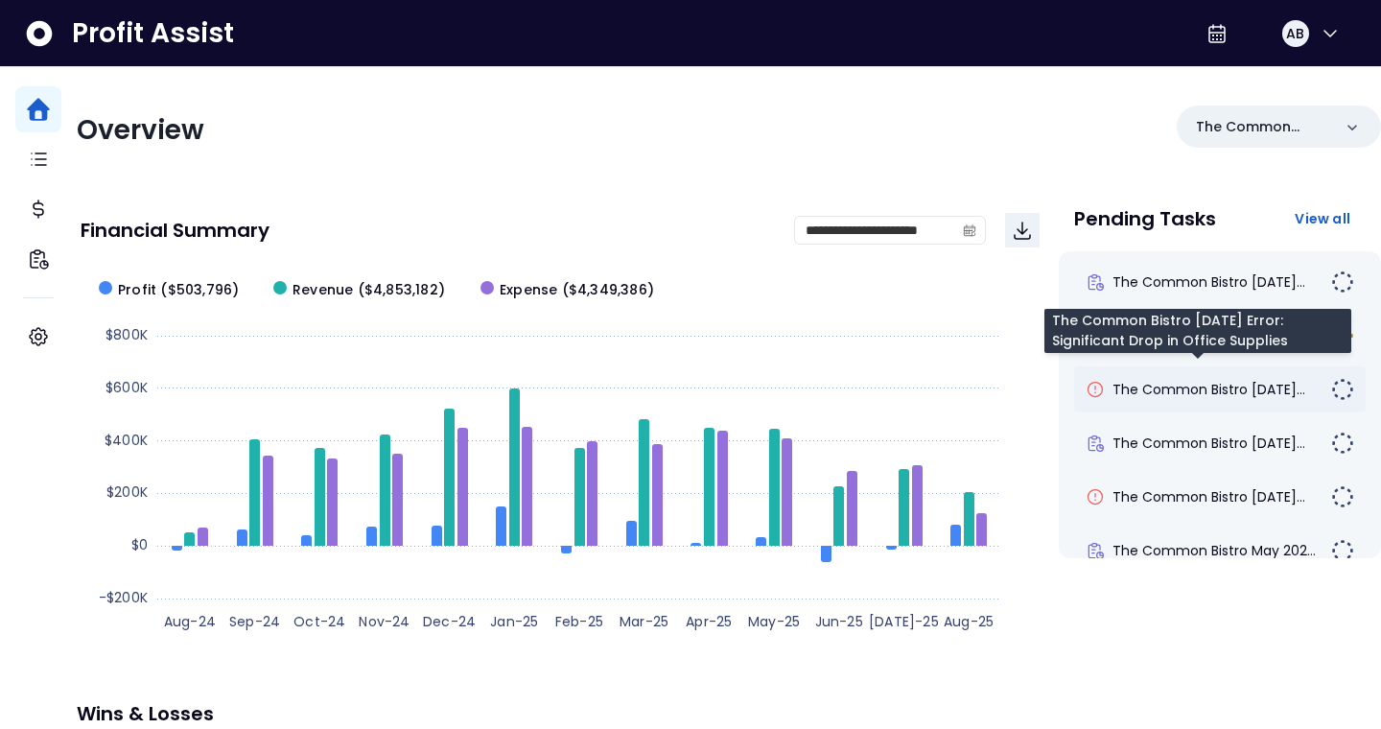
click at [1154, 392] on span "The Common Bistro [DATE]..." at bounding box center [1208, 389] width 193 height 19
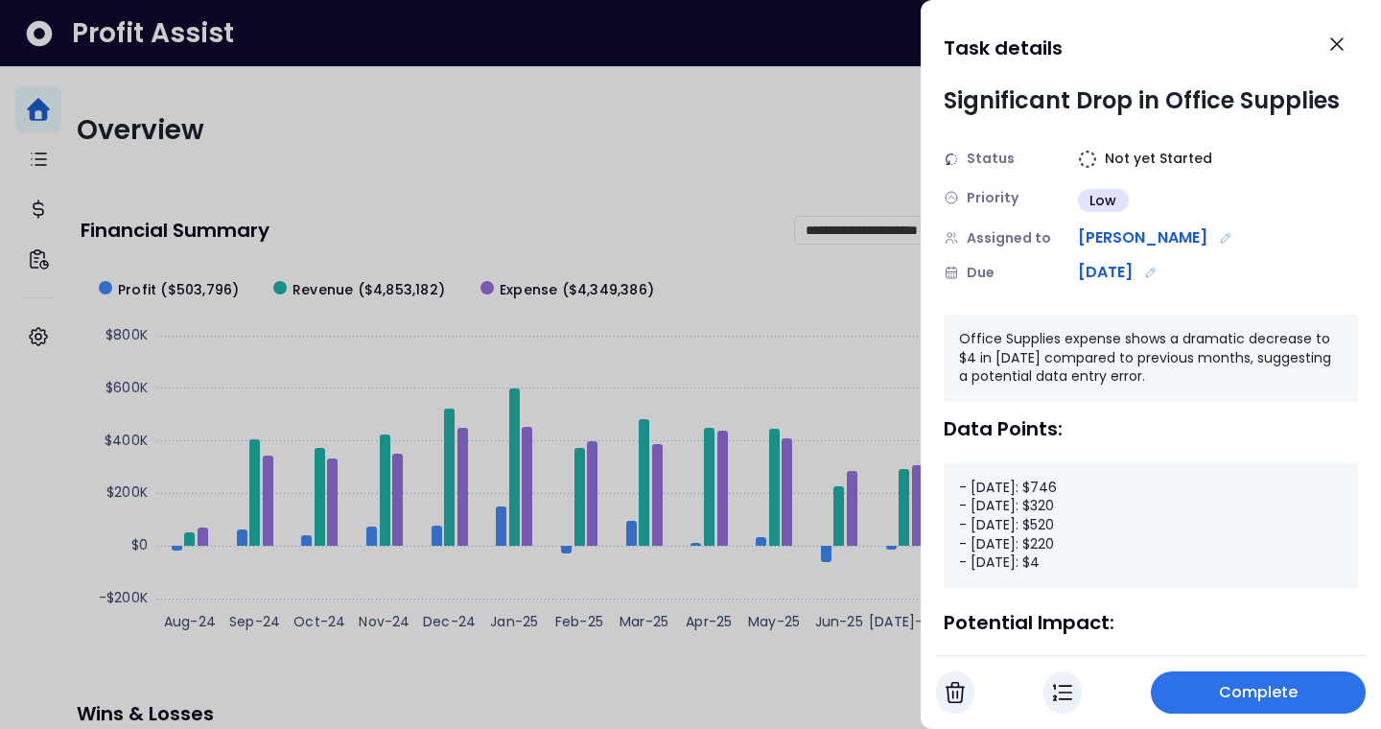
scroll to position [57, 0]
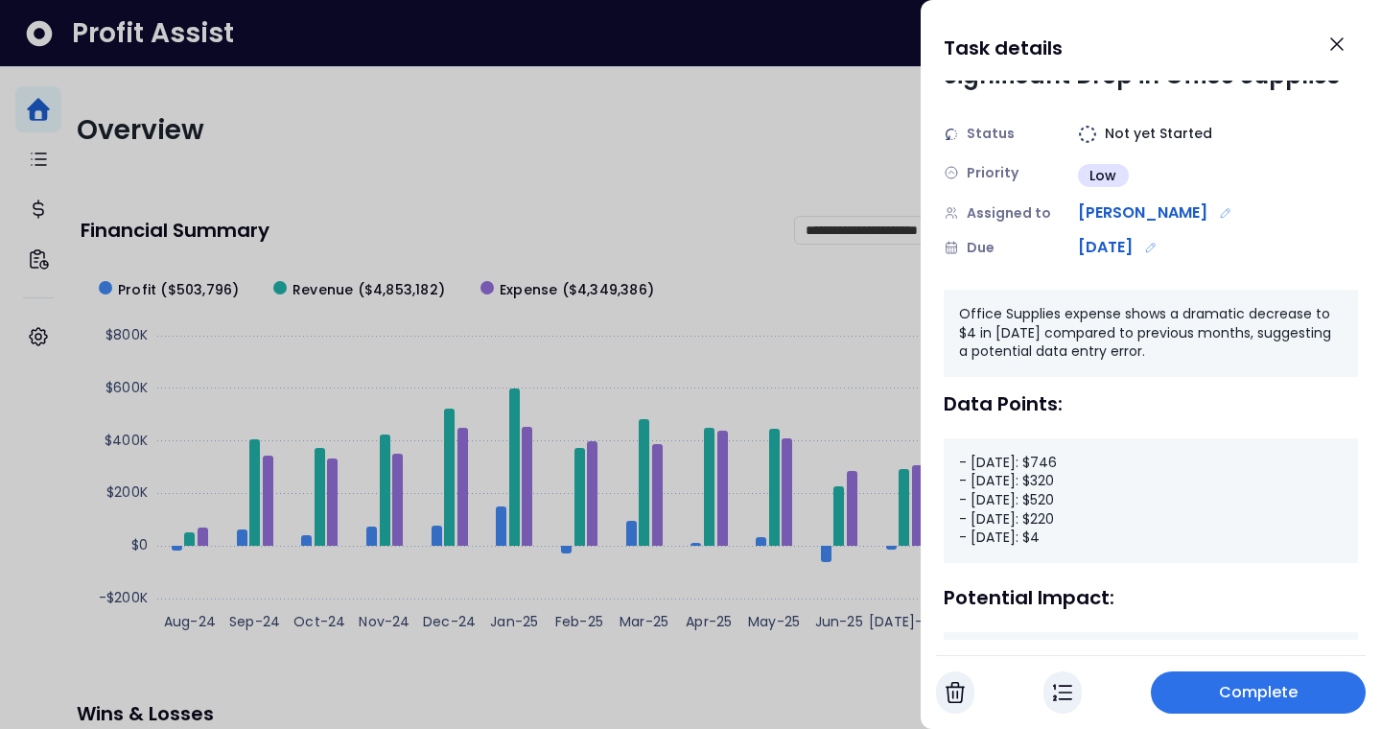
click at [1224, 688] on span "Complete" at bounding box center [1259, 692] width 80 height 23
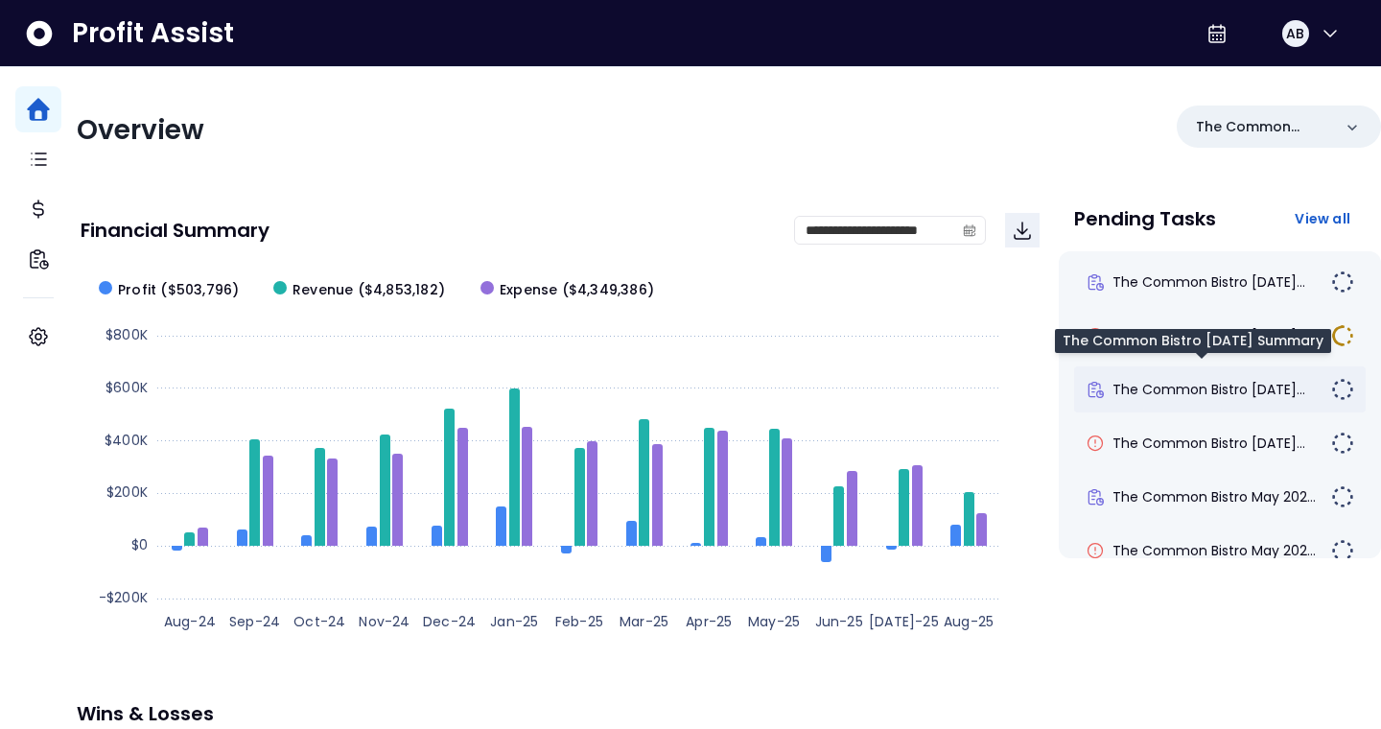
click at [1247, 388] on span "The Common Bistro [DATE]..." at bounding box center [1208, 389] width 193 height 19
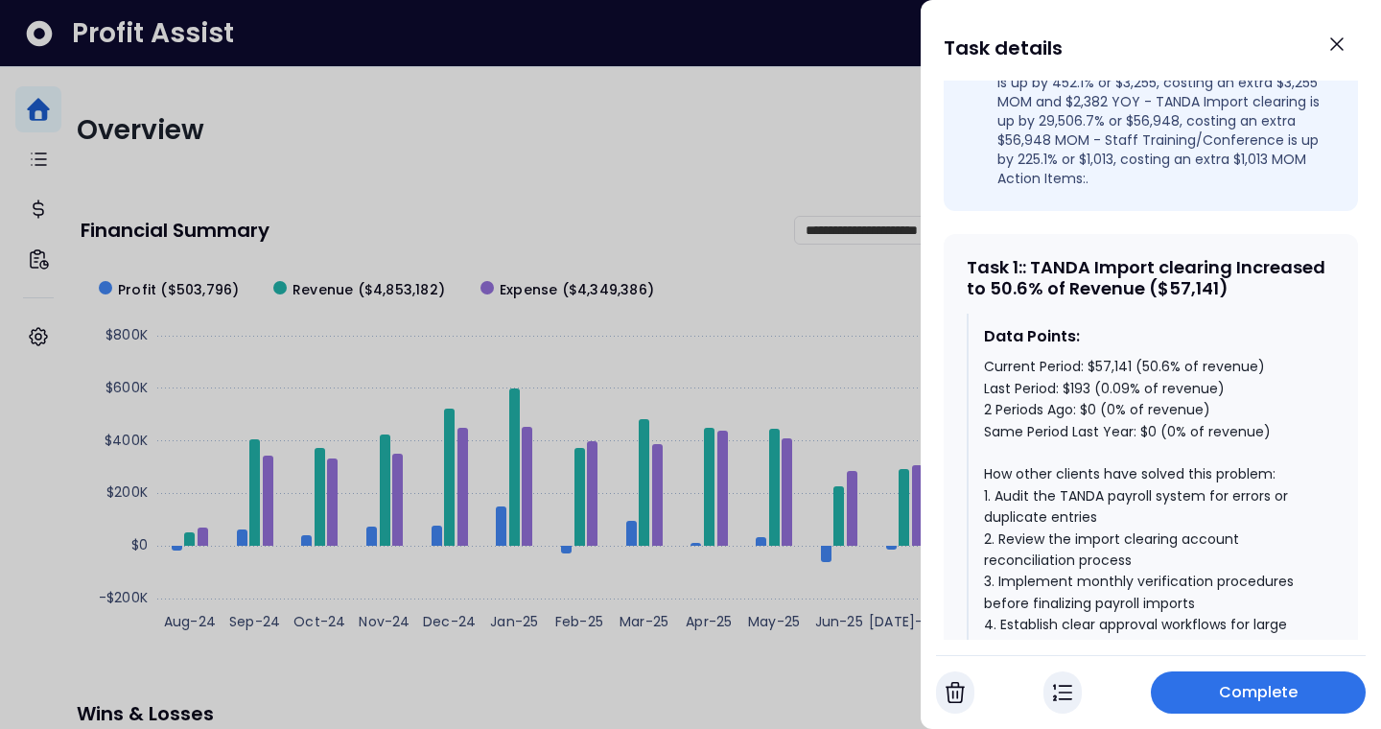
scroll to position [694, 0]
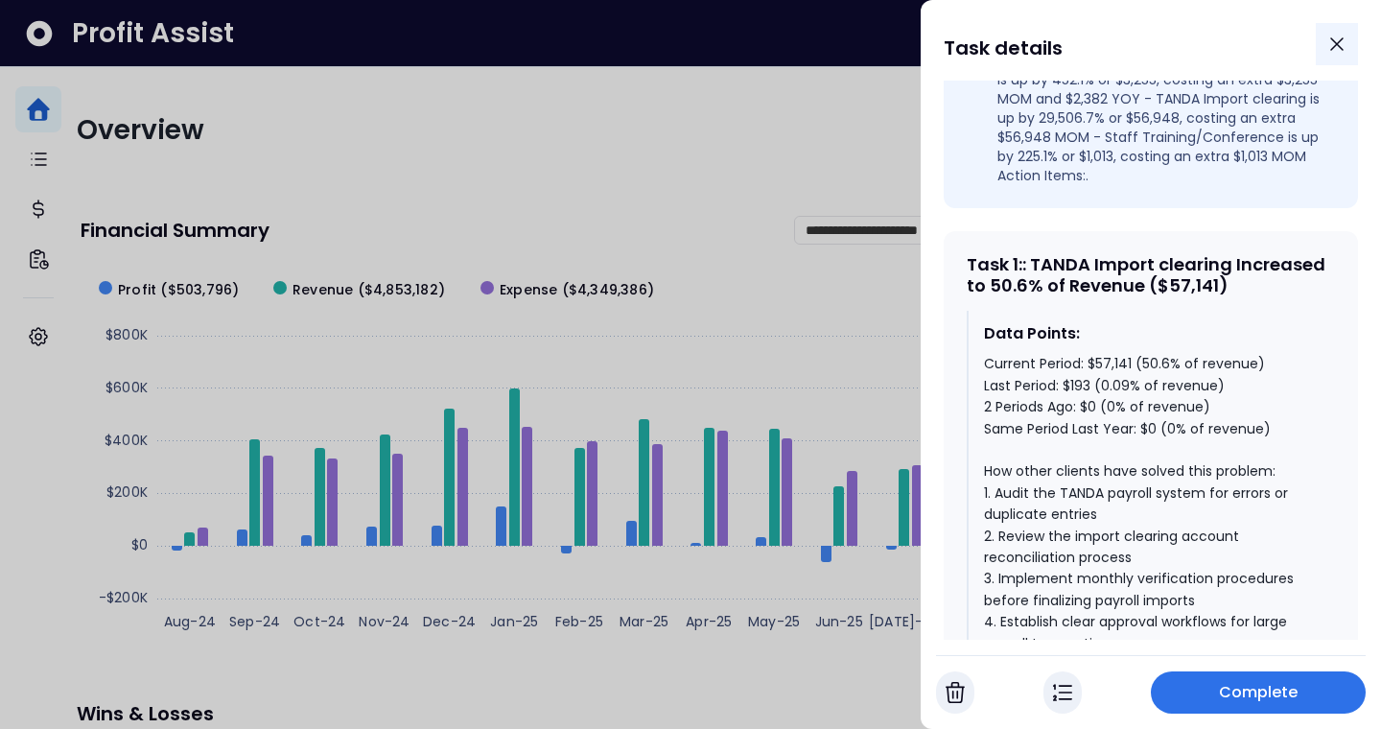
click at [1337, 43] on icon "Close" at bounding box center [1337, 44] width 12 height 12
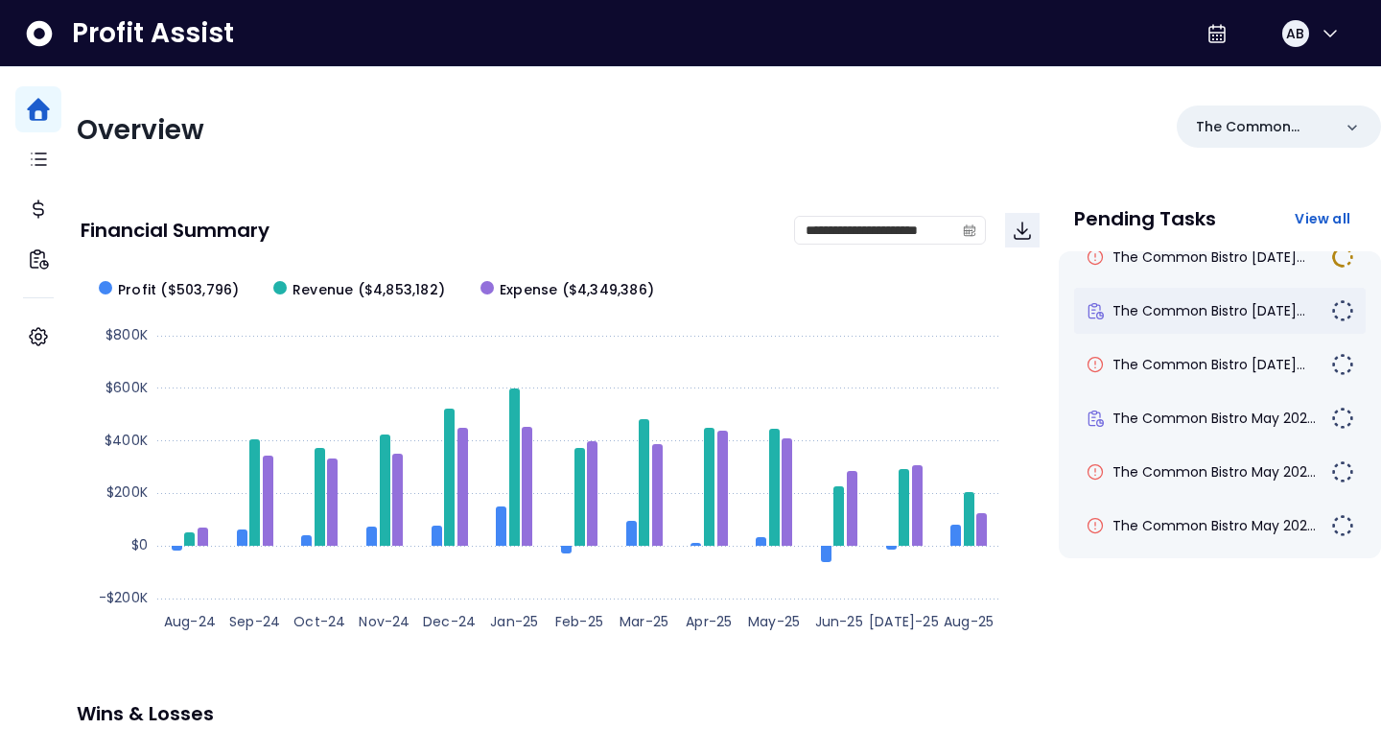
scroll to position [78, 0]
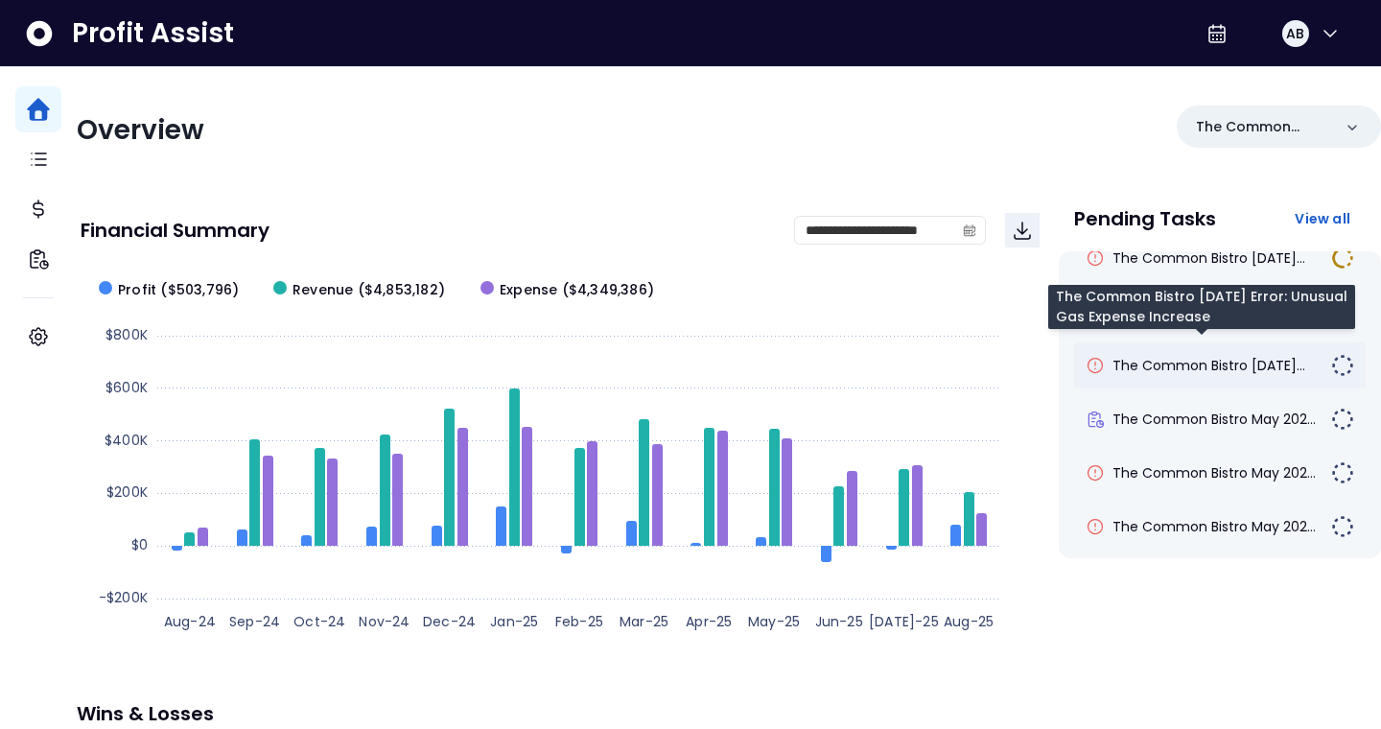
click at [1166, 367] on span "The Common Bistro [DATE]..." at bounding box center [1208, 365] width 193 height 19
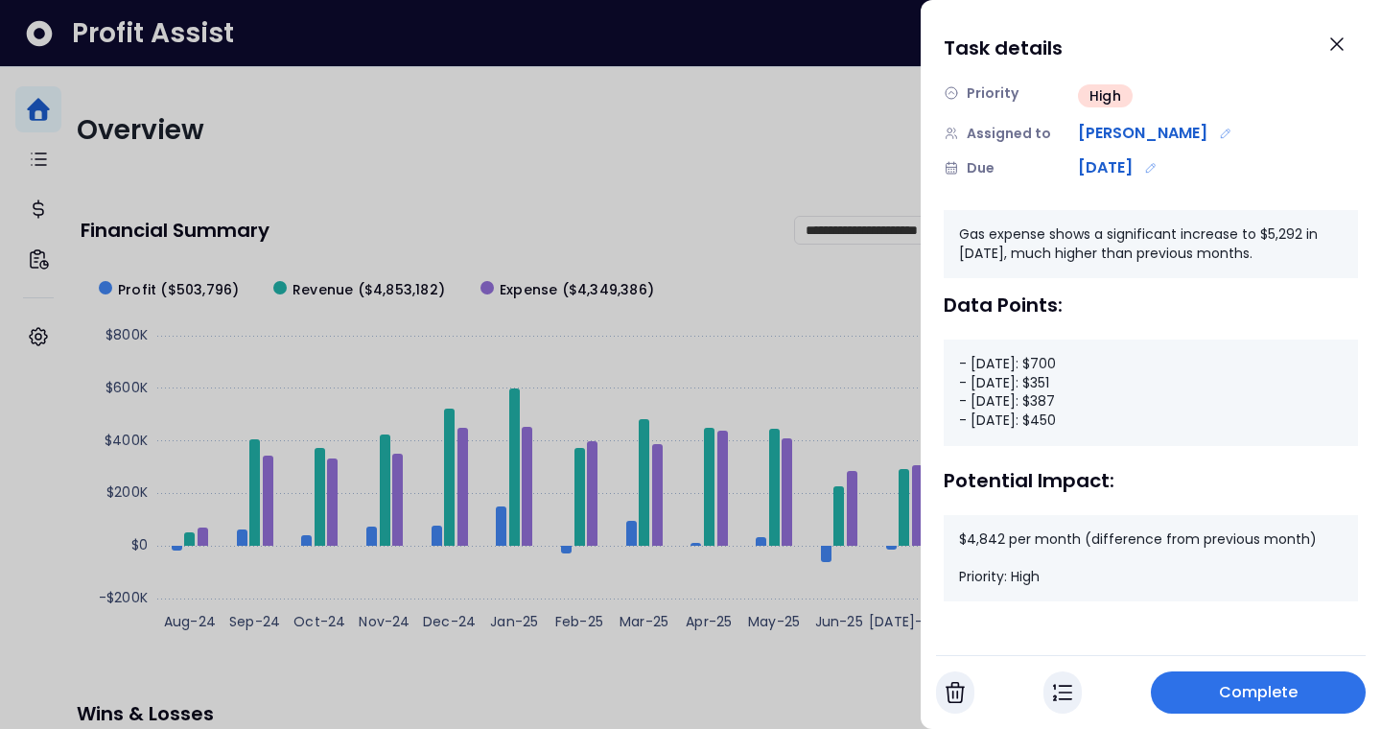
scroll to position [171, 0]
click at [1051, 694] on button "button" at bounding box center [1062, 692] width 38 height 42
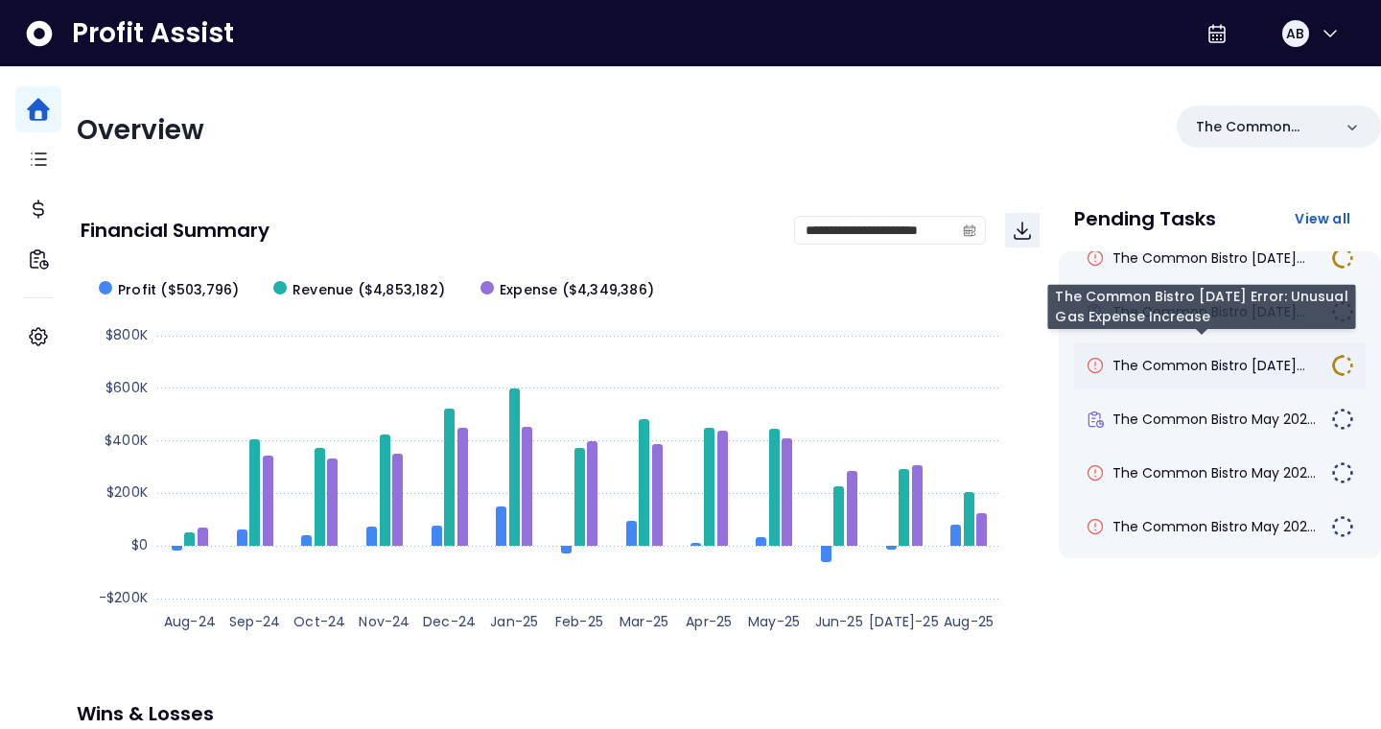
click at [1256, 370] on span "The Common Bistro [DATE]..." at bounding box center [1208, 365] width 193 height 19
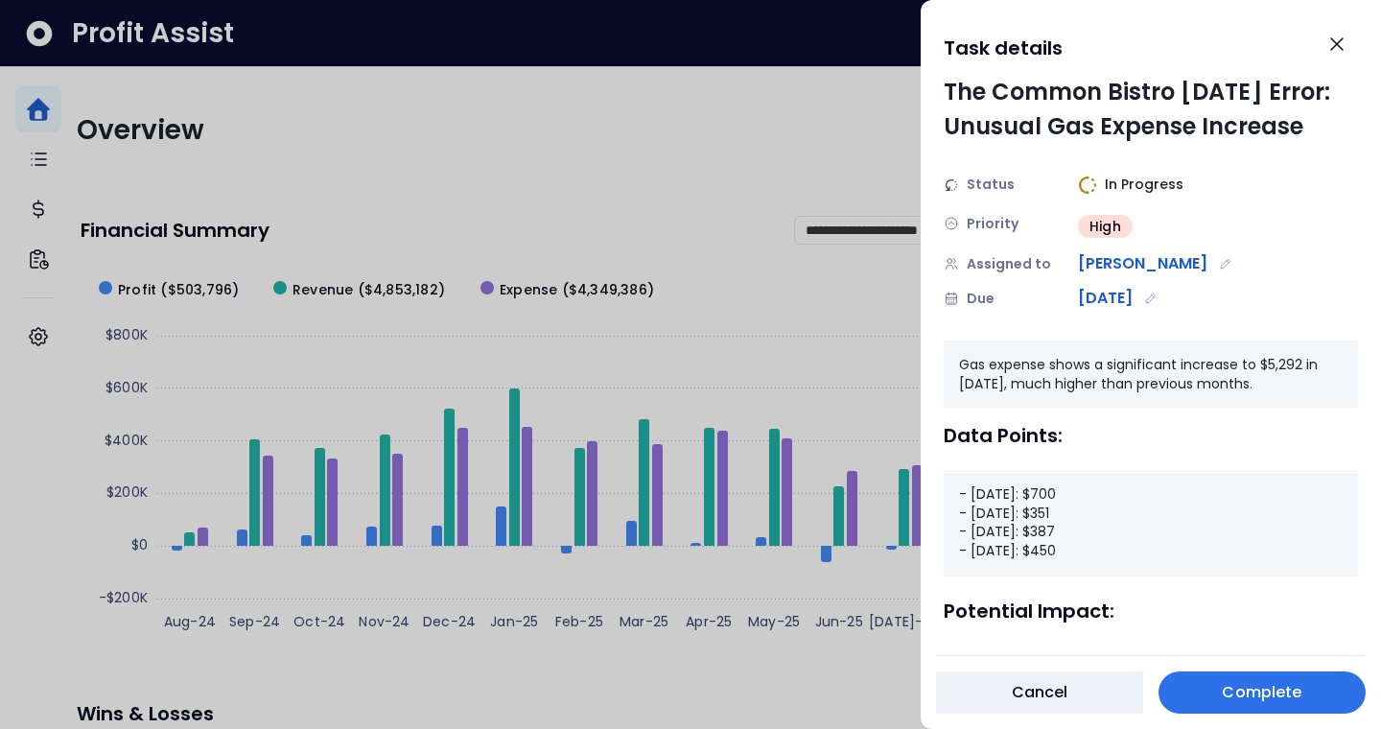
scroll to position [0, 0]
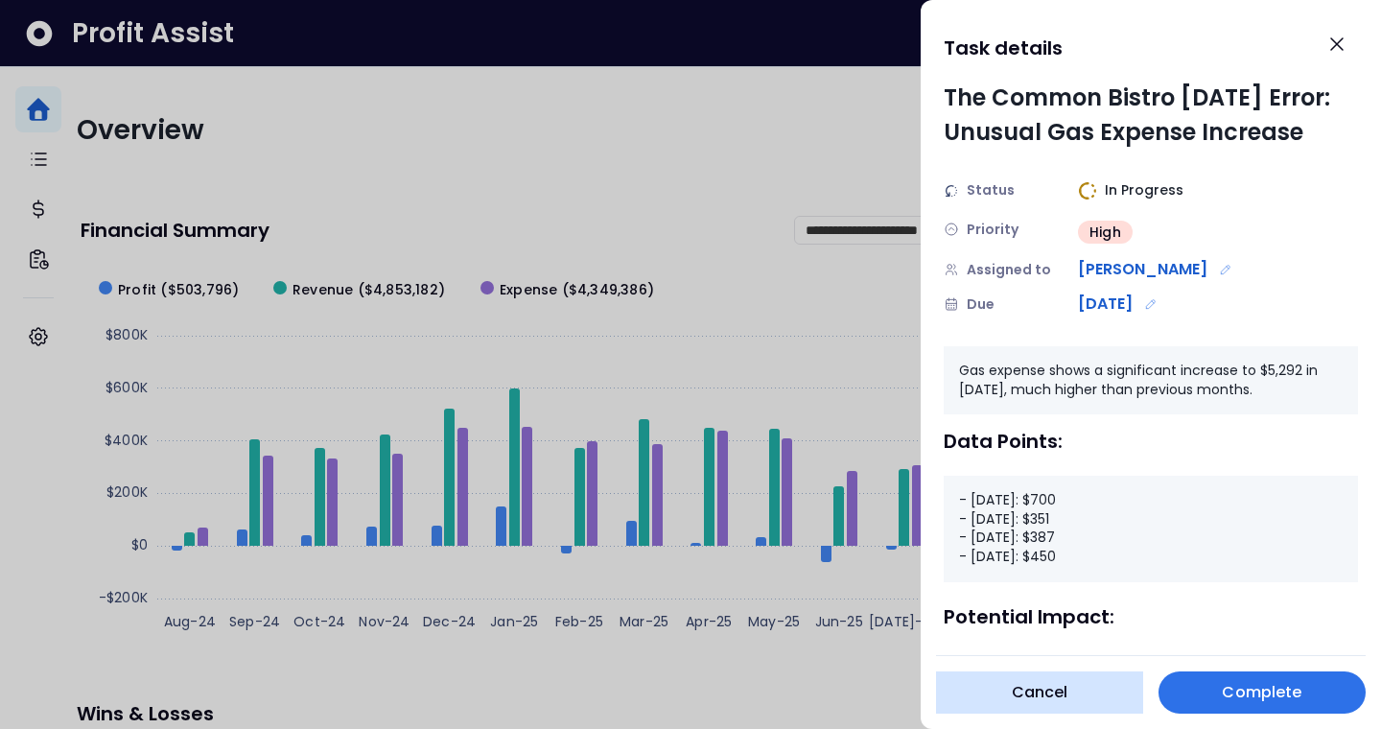
click at [1086, 686] on button "Cancel" at bounding box center [1039, 692] width 207 height 42
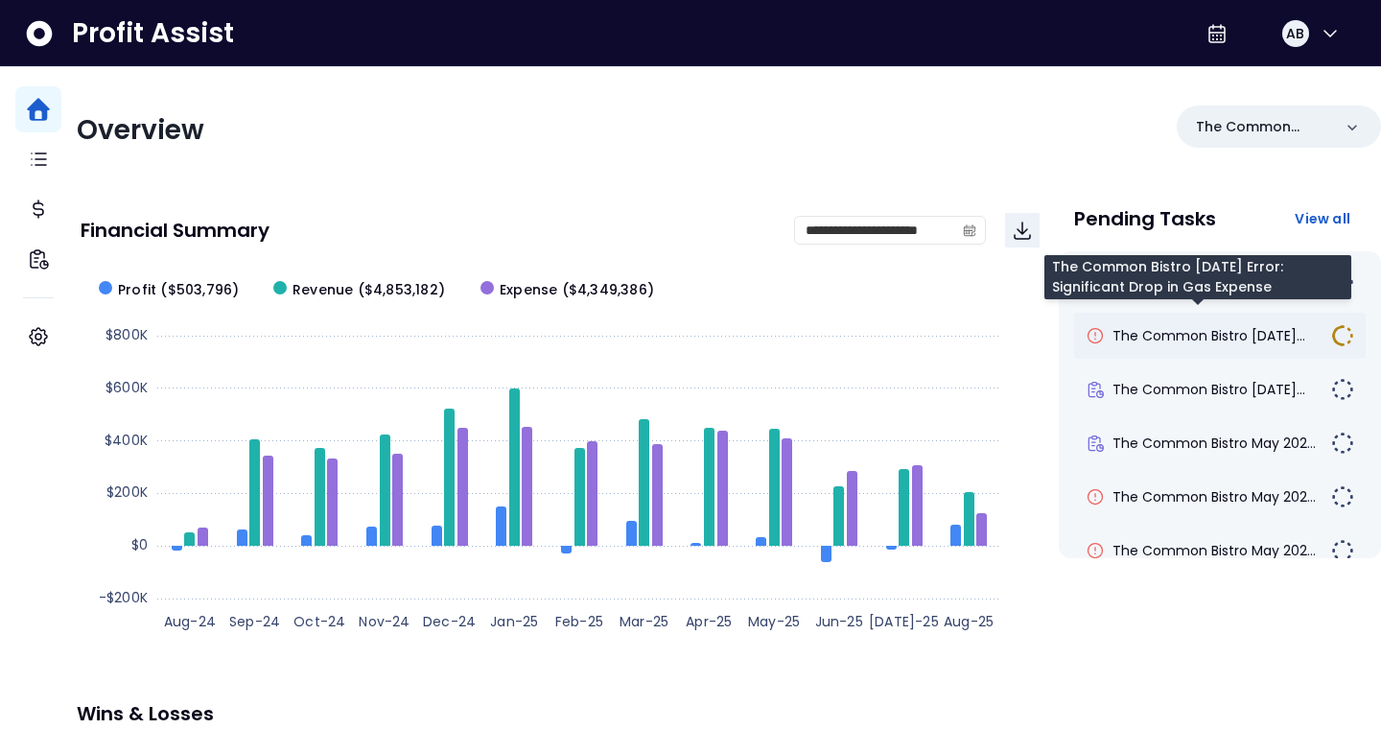
click at [1213, 337] on span "The Common Bistro [DATE]..." at bounding box center [1208, 335] width 193 height 19
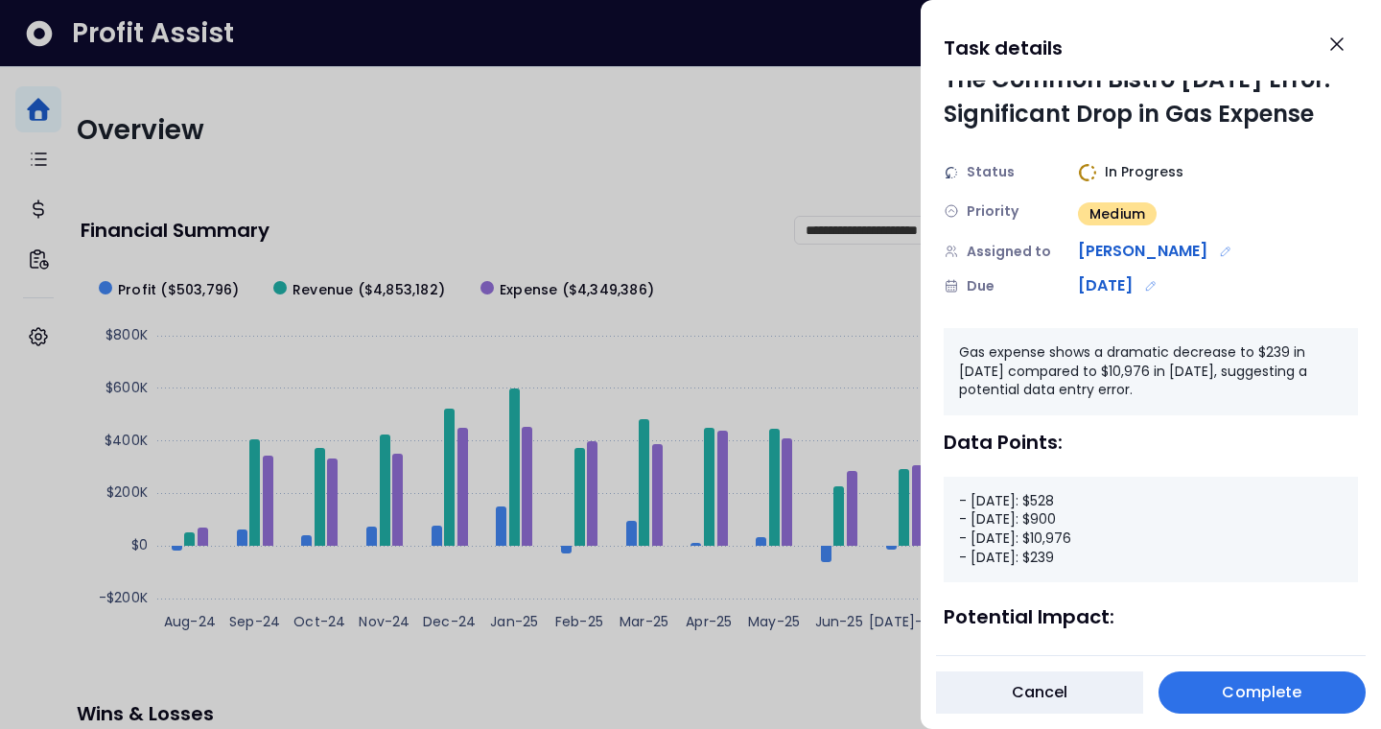
scroll to position [17, 0]
click at [1070, 705] on button "Cancel" at bounding box center [1039, 692] width 207 height 42
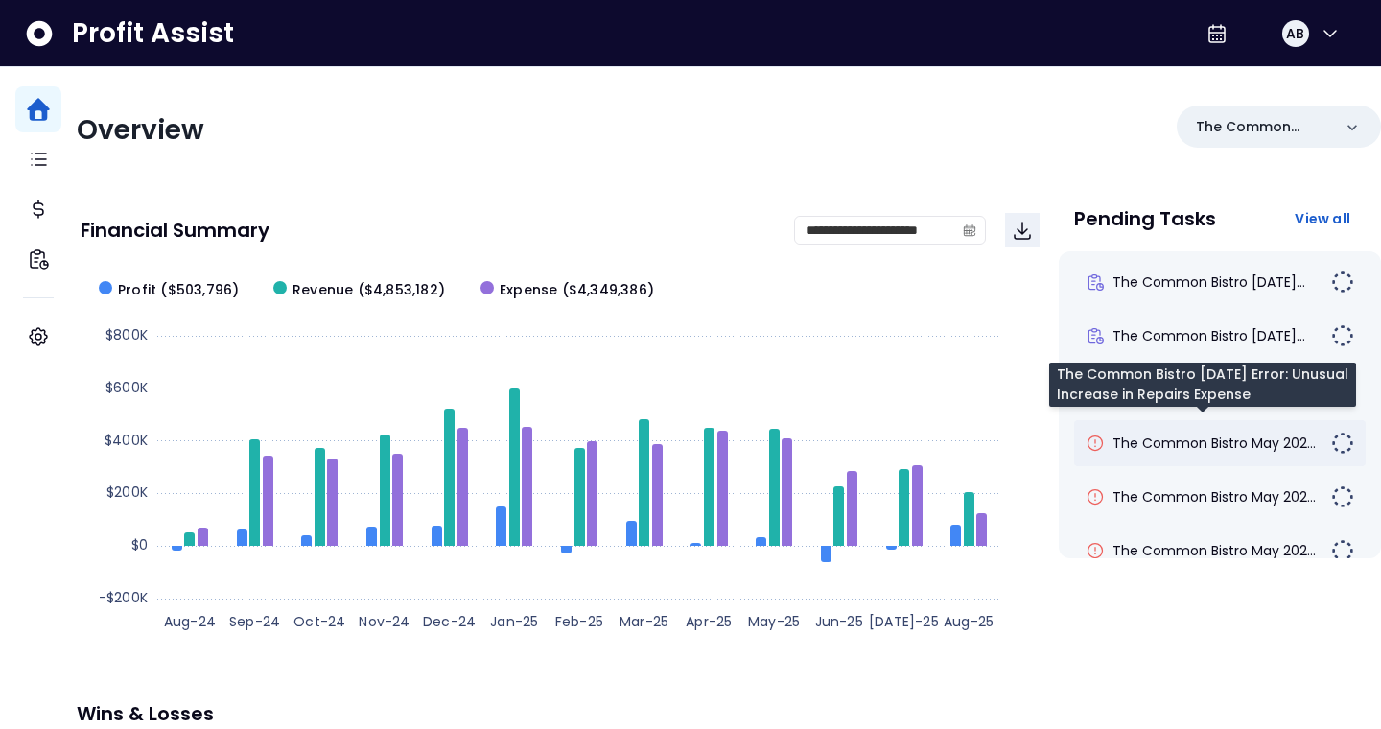
click at [1188, 433] on span "The Common Bistro May 202..." at bounding box center [1213, 442] width 203 height 19
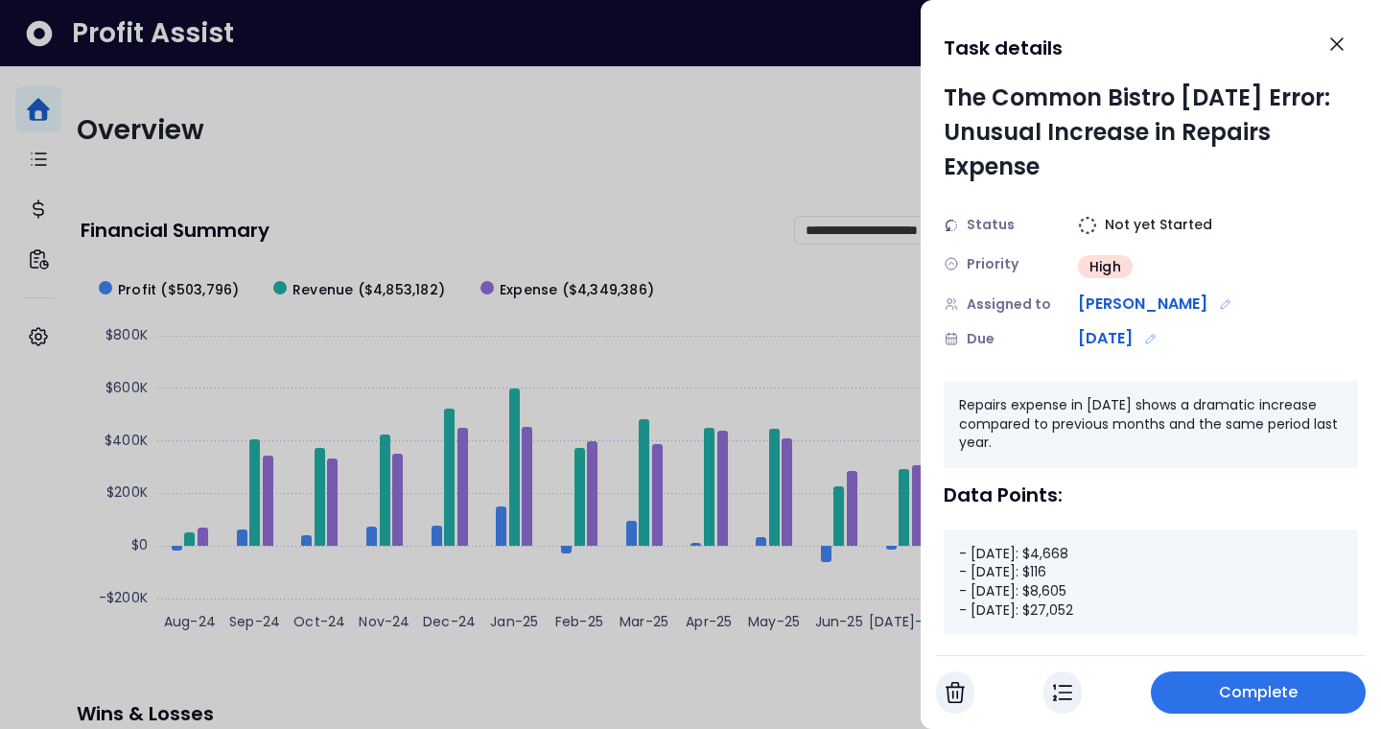
click at [859, 314] on div at bounding box center [690, 364] width 1381 height 729
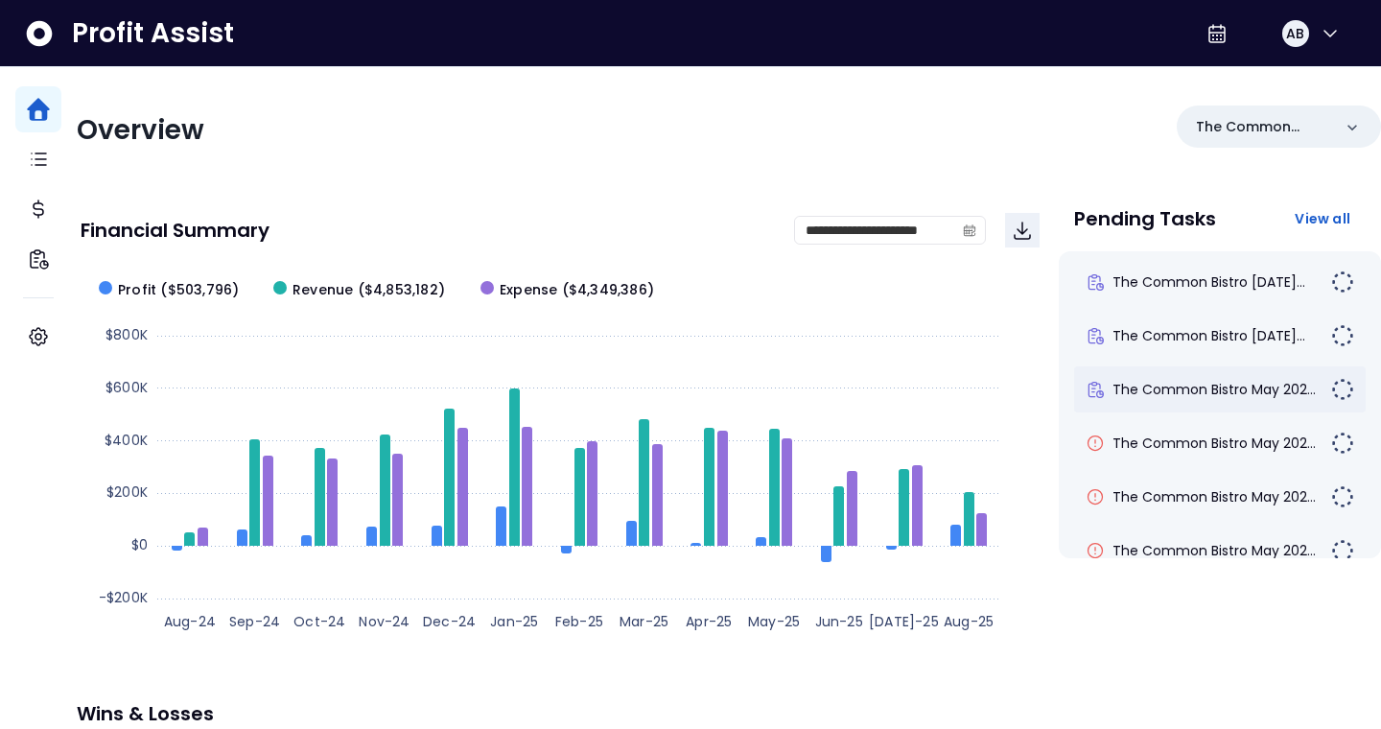
click at [1137, 411] on div "The Common Bistro May 202..." at bounding box center [1219, 389] width 291 height 46
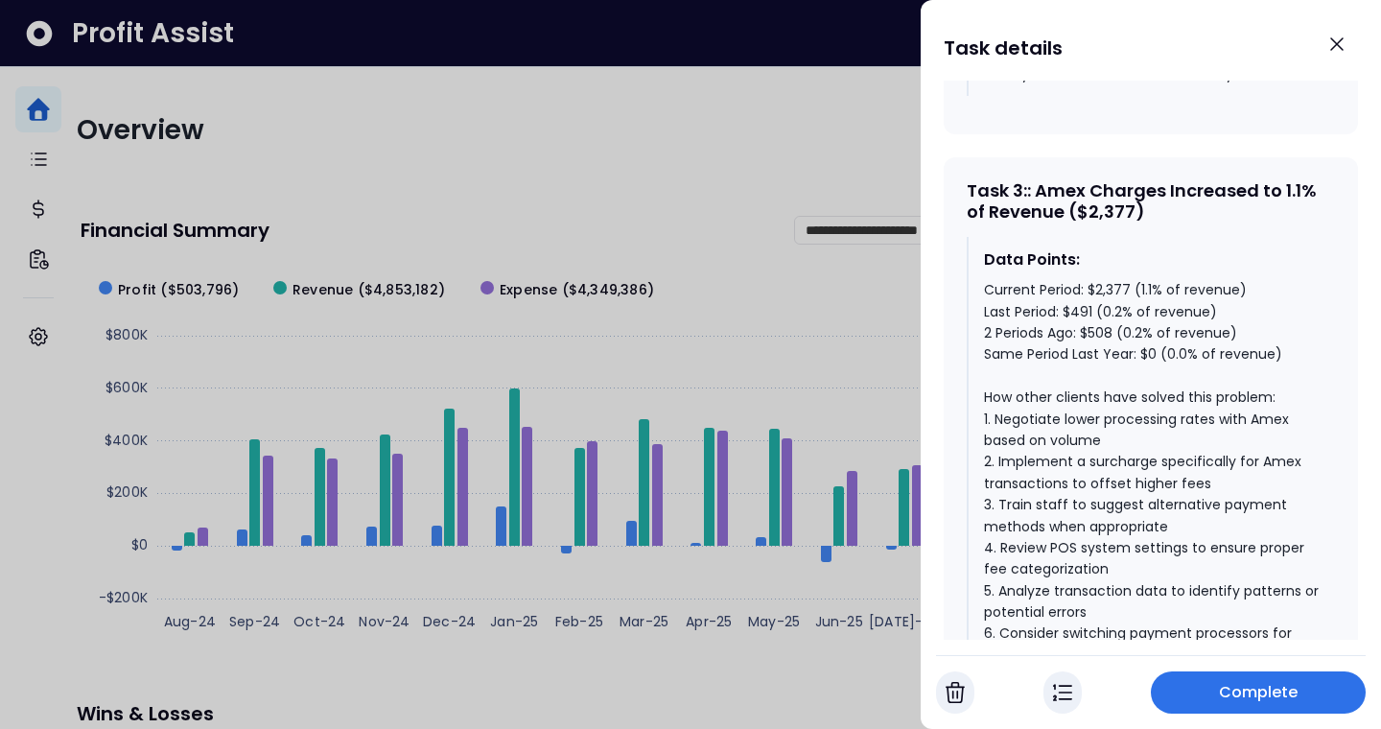
scroll to position [2479, 0]
click at [1330, 41] on icon "Close" at bounding box center [1336, 44] width 23 height 23
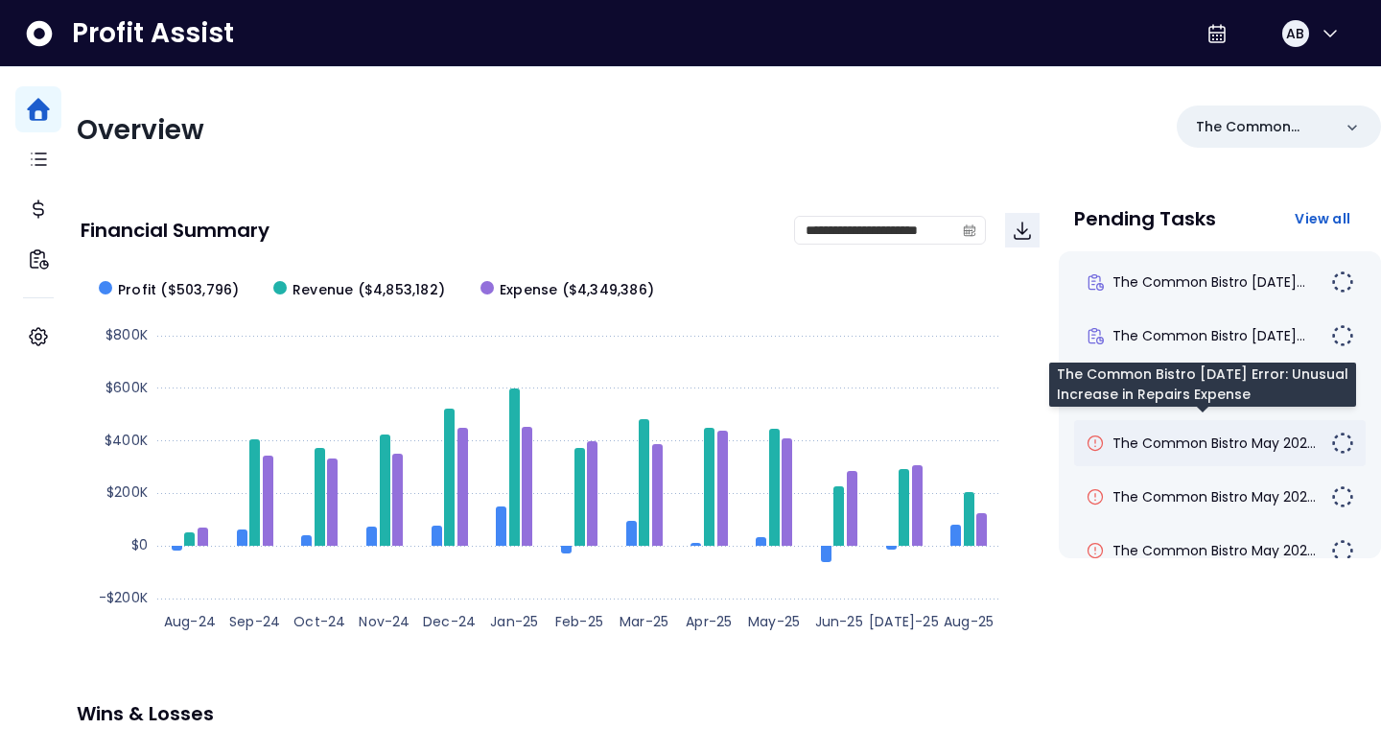
click at [1177, 448] on span "The Common Bistro May 202..." at bounding box center [1213, 442] width 203 height 19
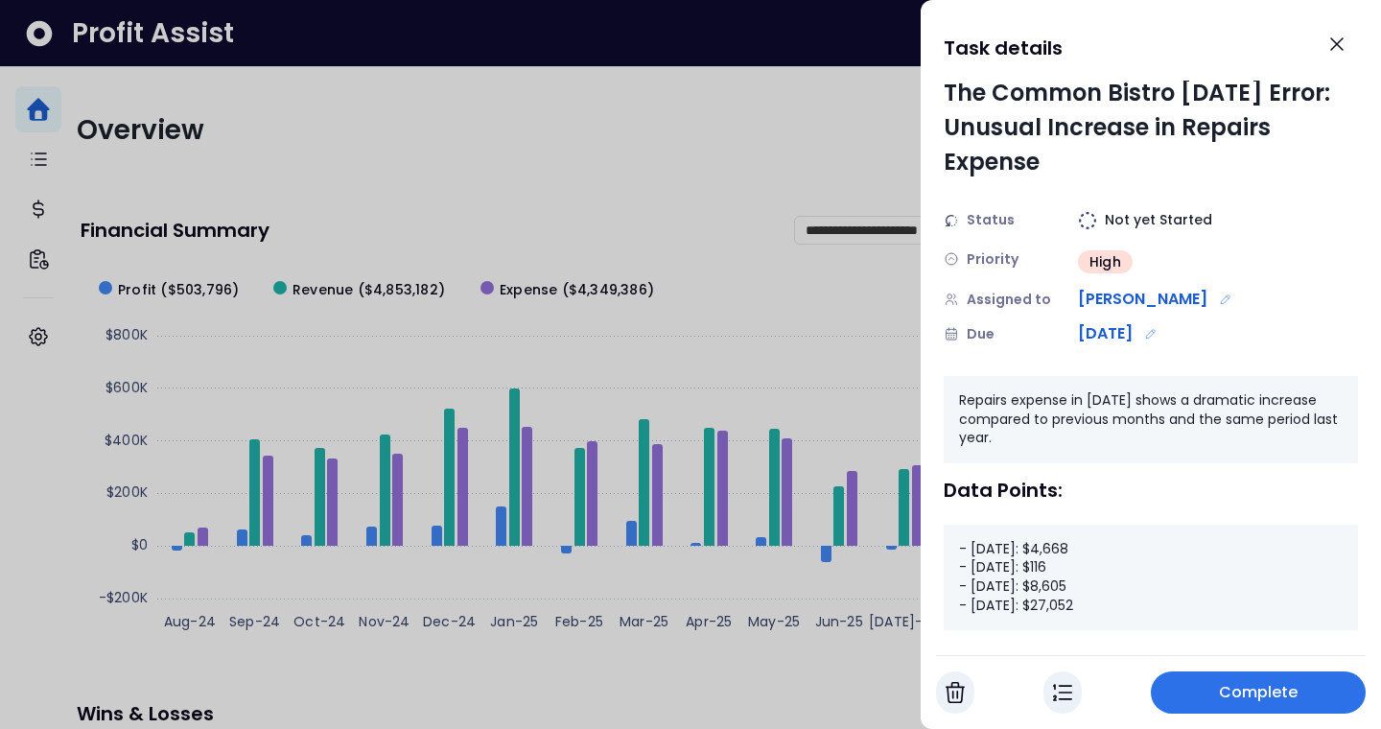
scroll to position [2, 0]
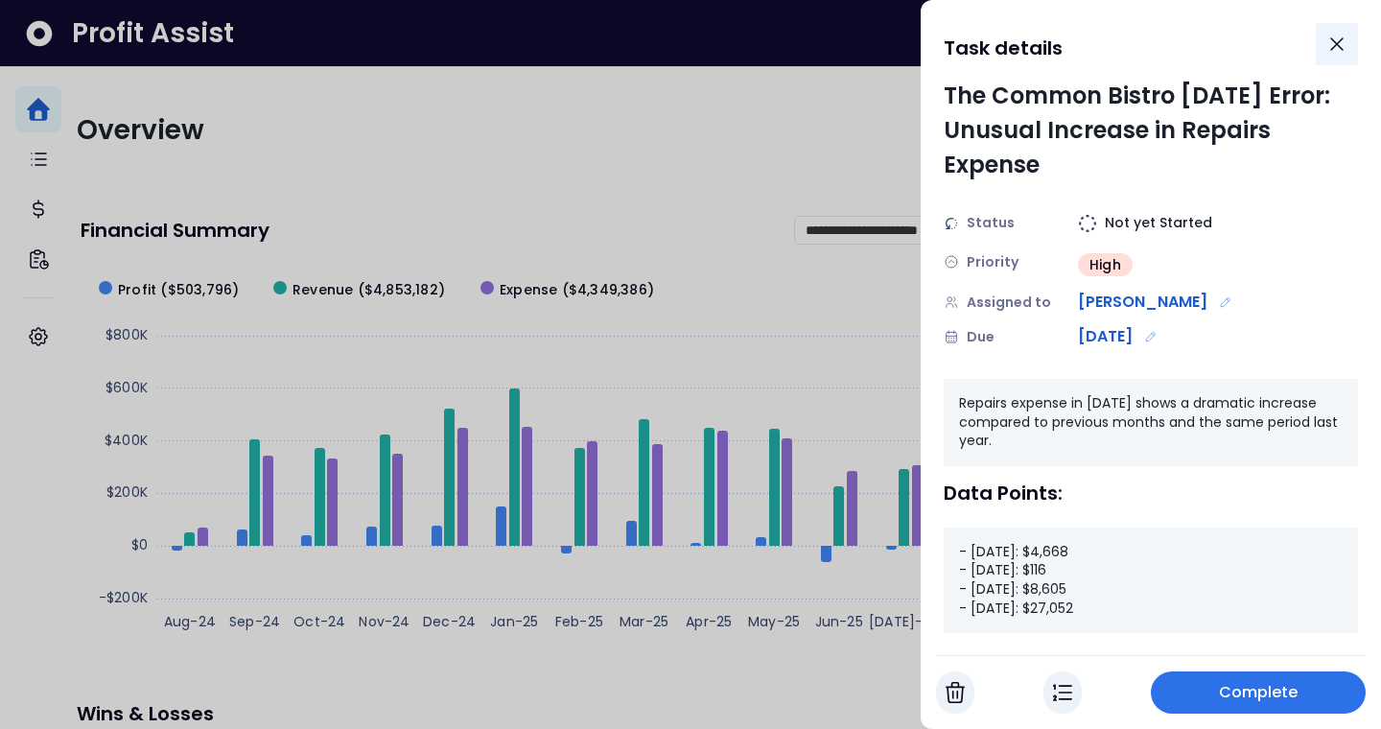
click at [1328, 38] on icon "Close" at bounding box center [1336, 44] width 23 height 23
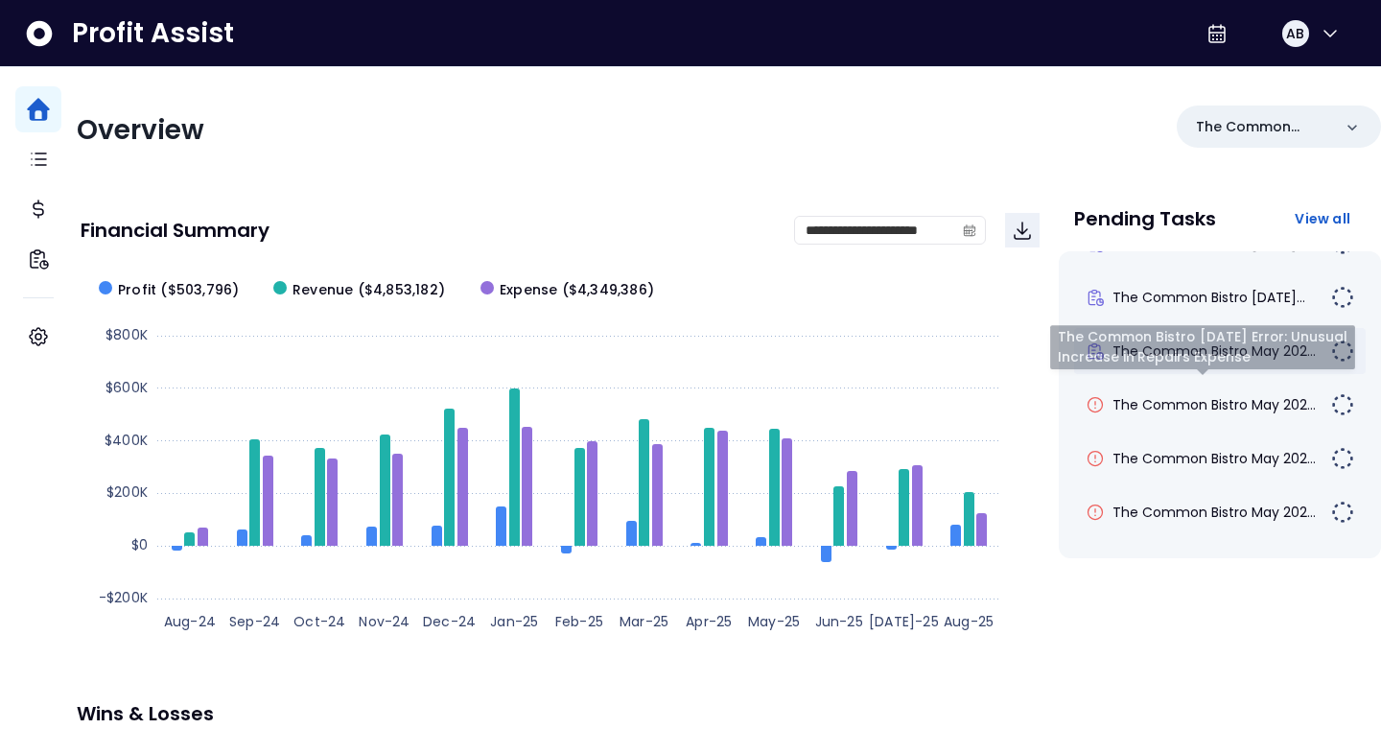
scroll to position [37, 0]
click at [1177, 458] on span "The Common Bistro May 202..." at bounding box center [1213, 459] width 203 height 19
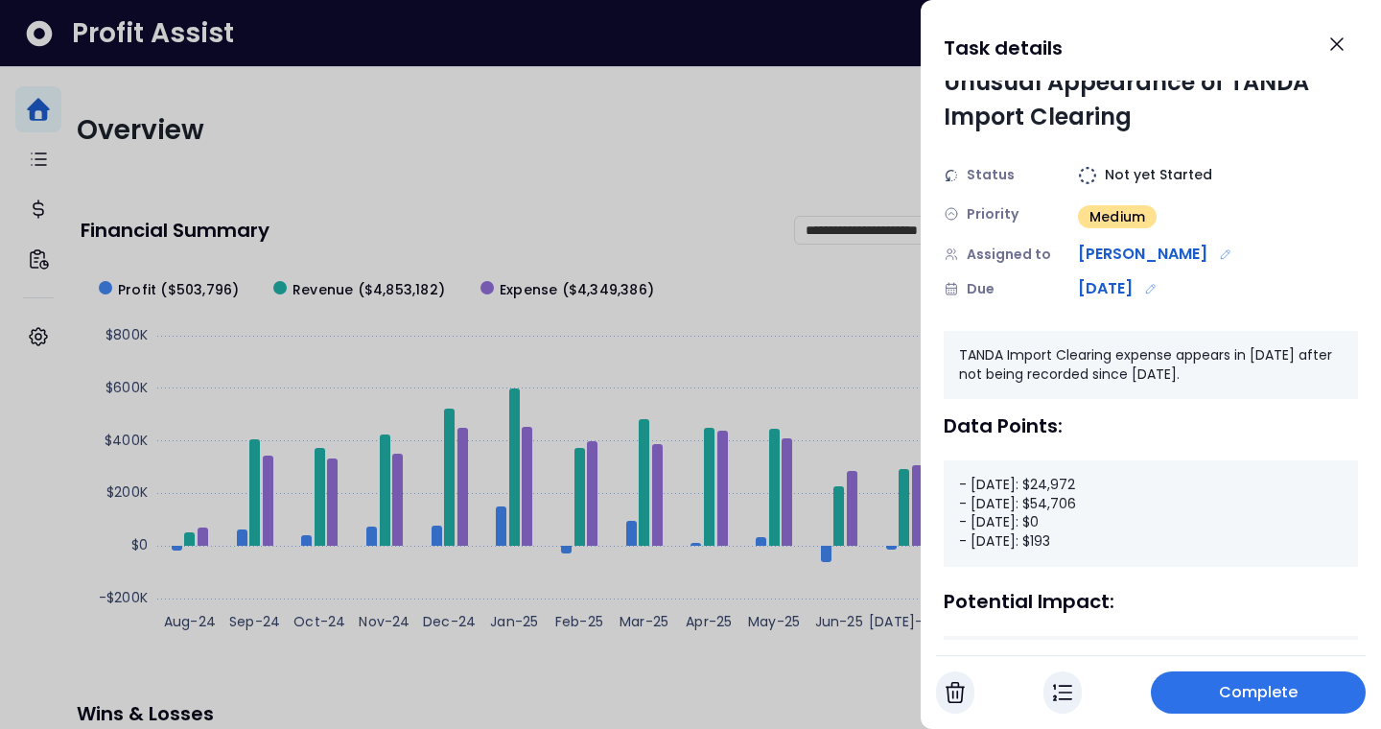
scroll to position [48, 0]
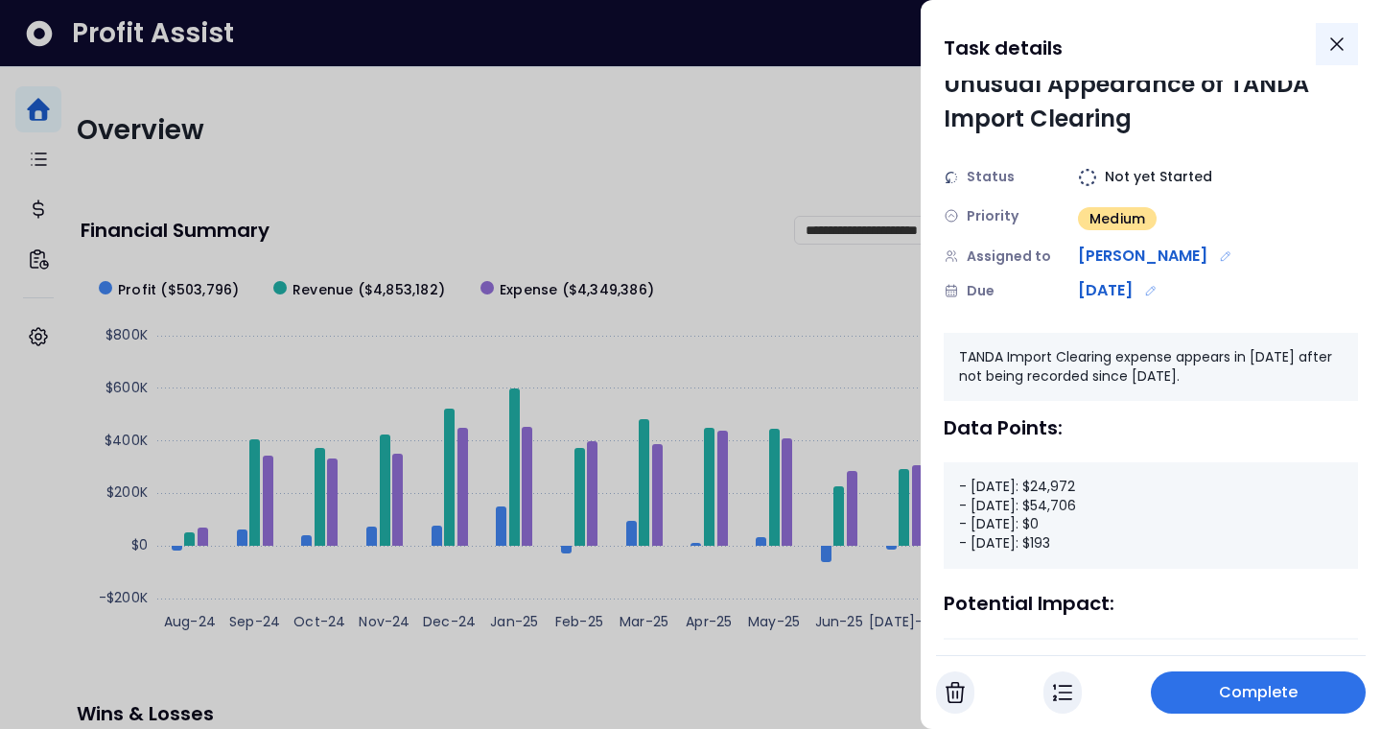
click at [1339, 44] on icon "Close" at bounding box center [1336, 44] width 23 height 23
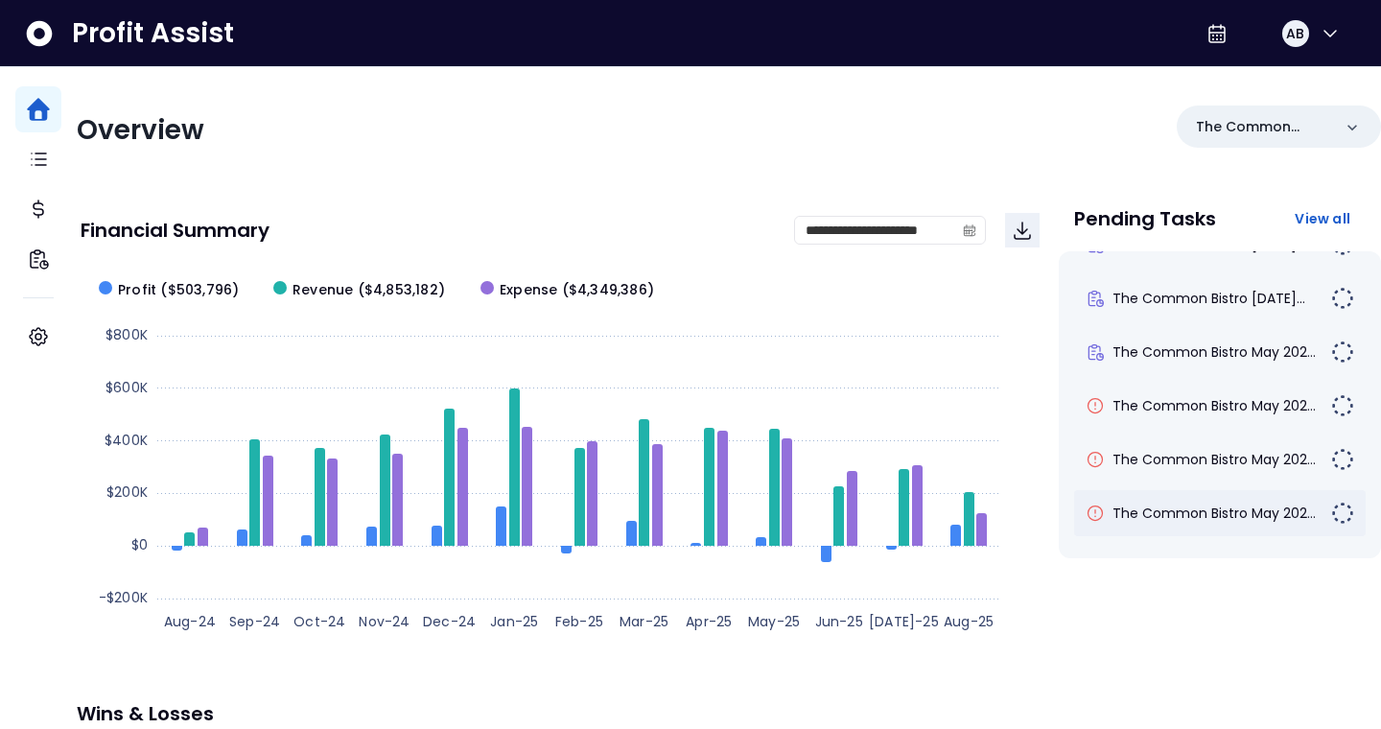
click at [1231, 526] on div "The Common Bistro May 202..." at bounding box center [1219, 513] width 291 height 46
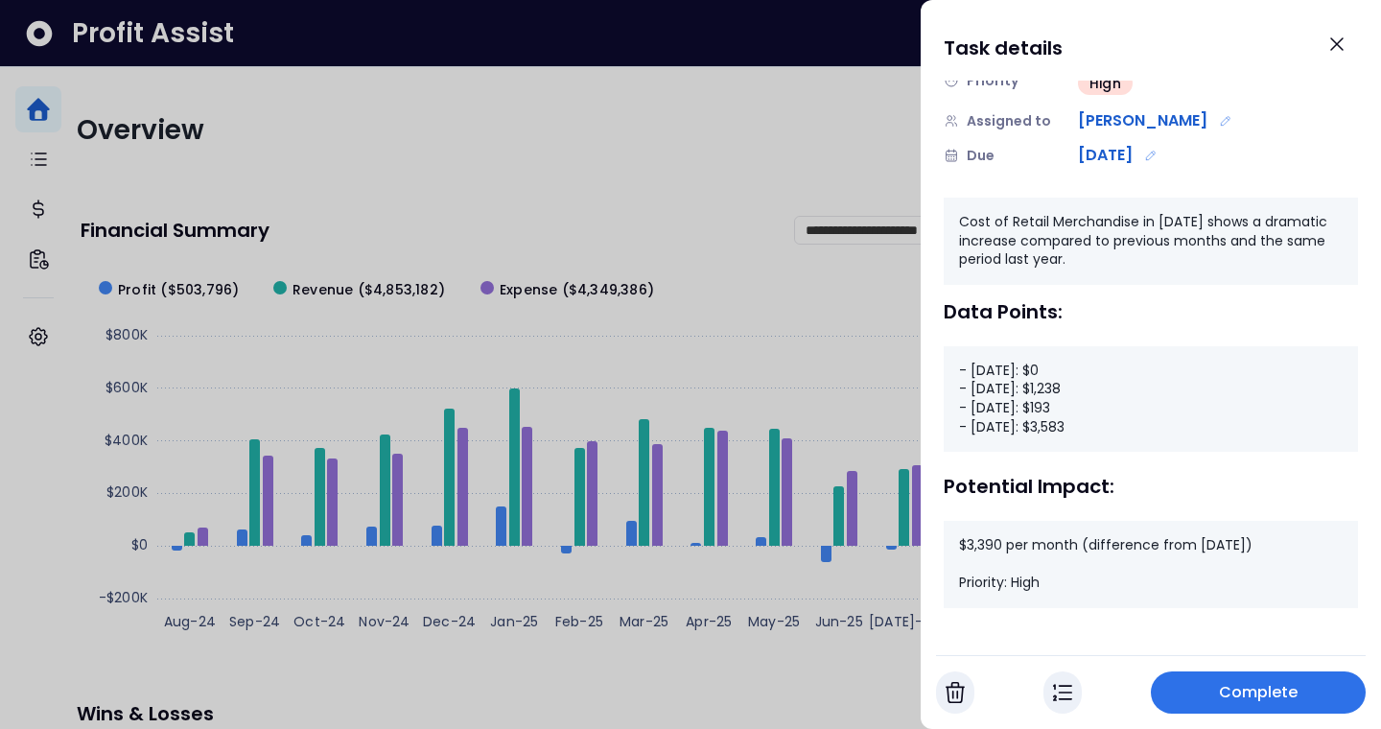
scroll to position [190, 0]
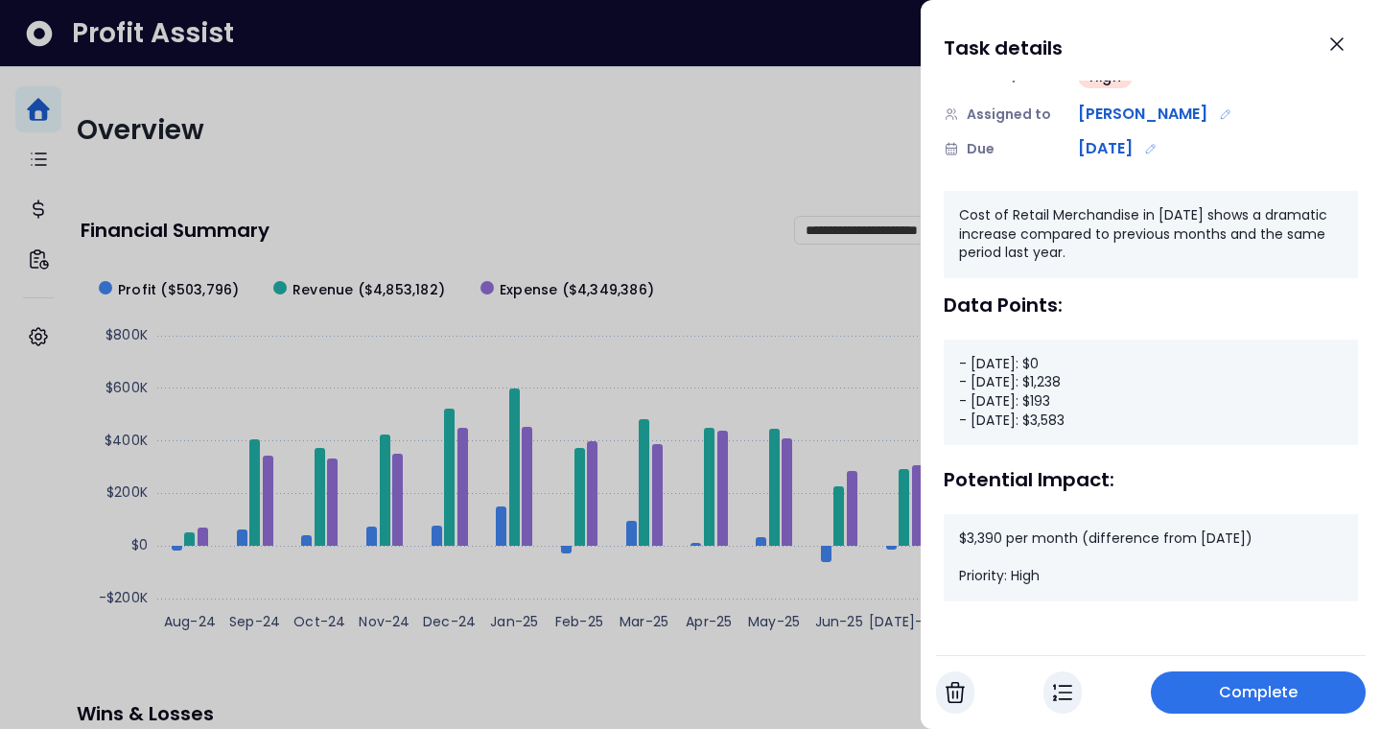
click at [594, 348] on div at bounding box center [690, 364] width 1381 height 729
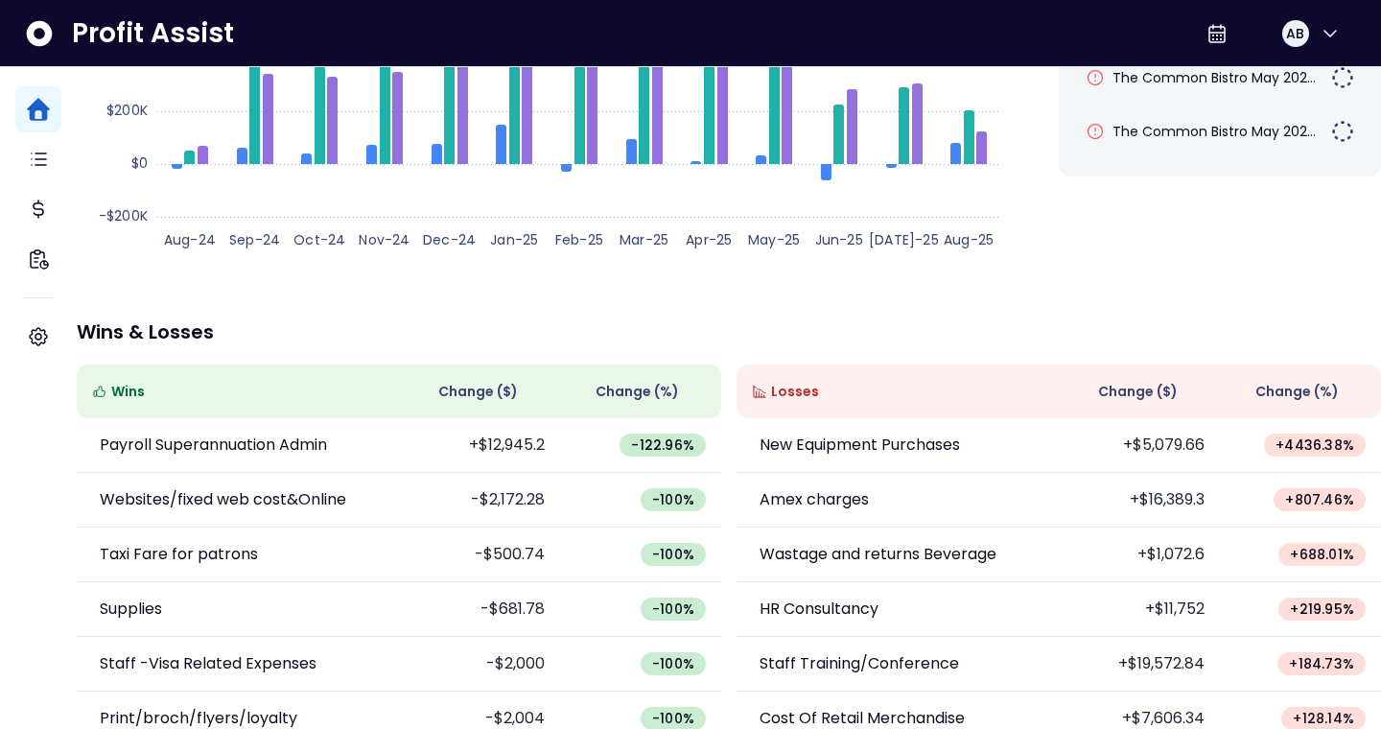
scroll to position [0, 0]
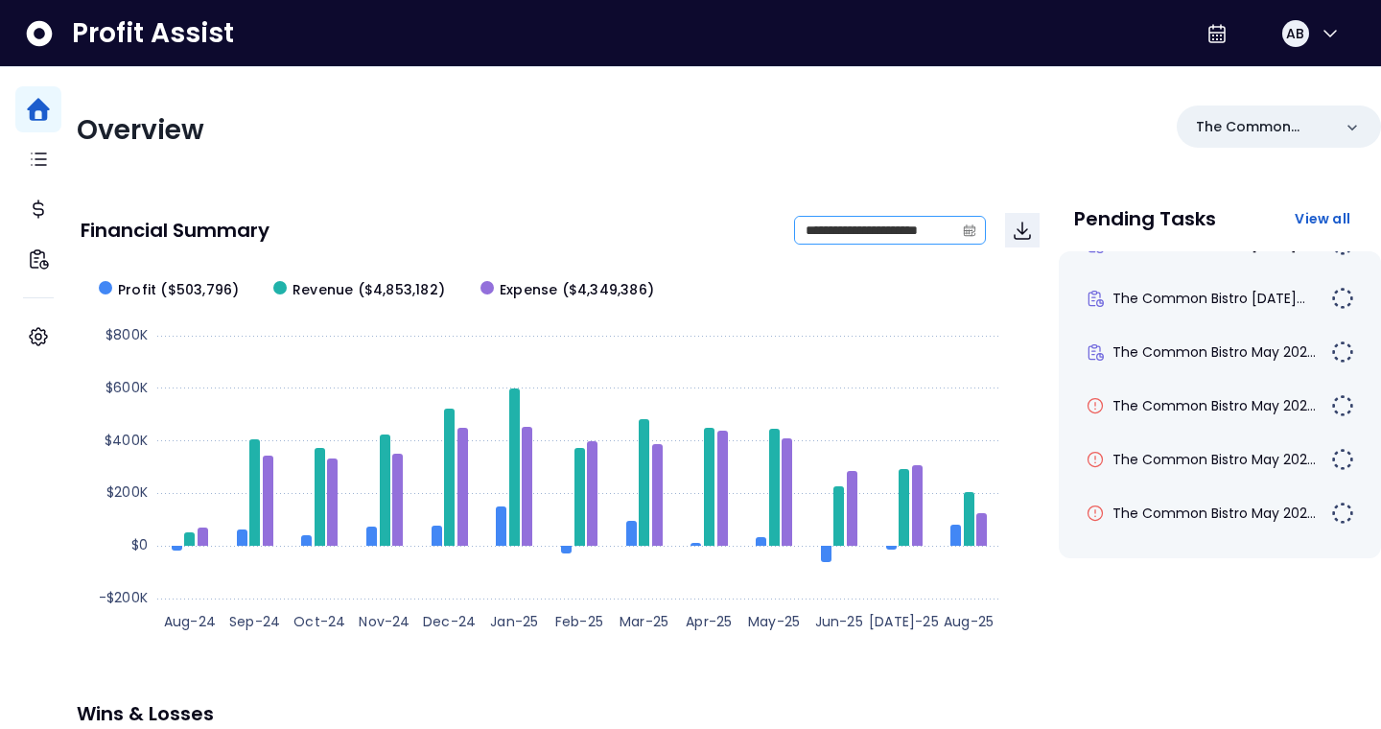
click at [963, 236] on icon "calendar" at bounding box center [969, 229] width 13 height 13
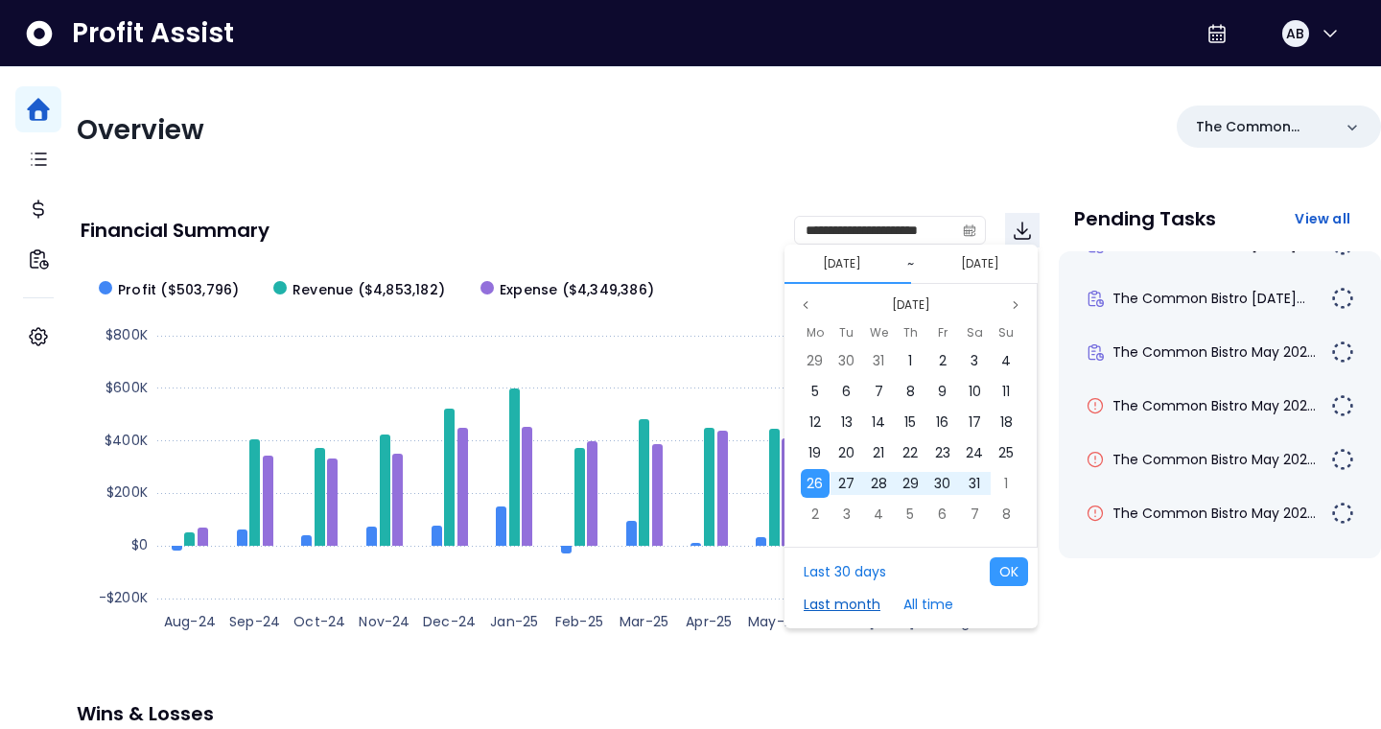
click at [827, 594] on button "Last month" at bounding box center [842, 604] width 96 height 29
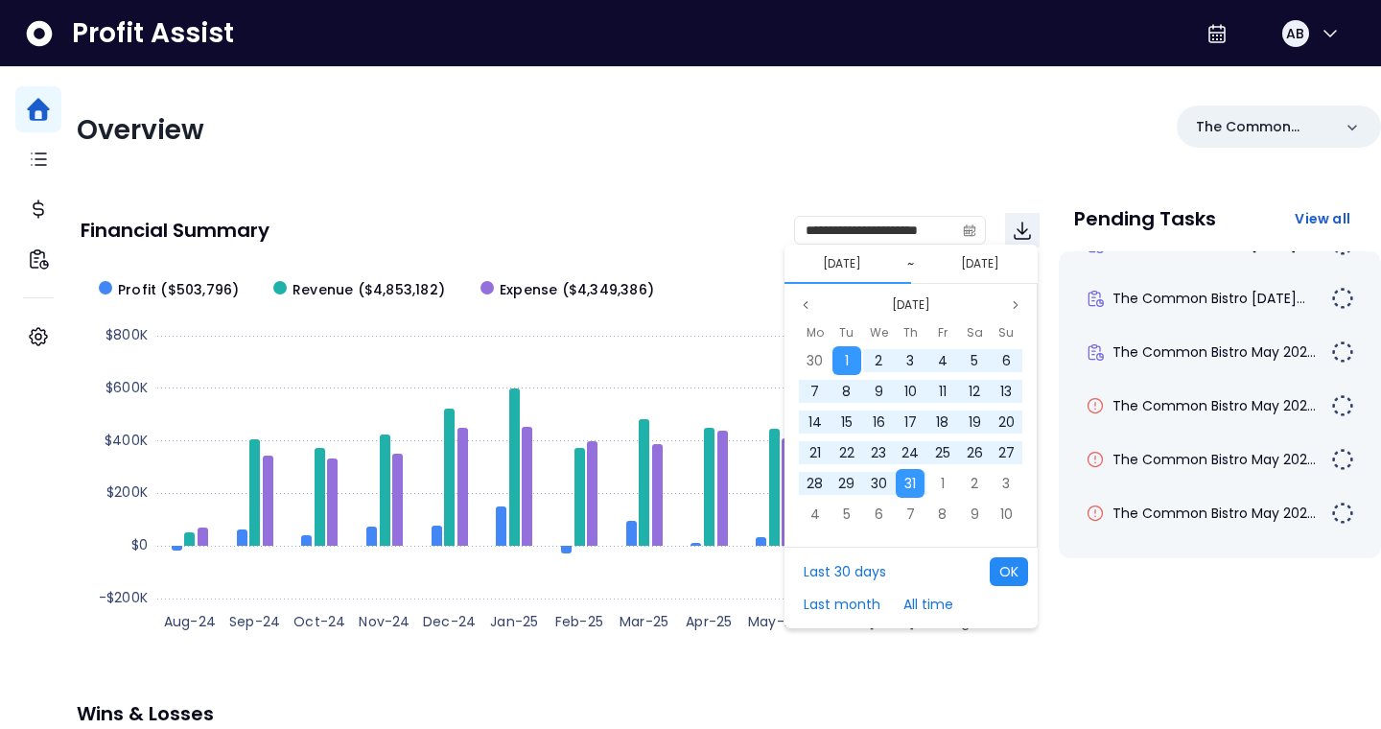
click at [1013, 576] on button "OK" at bounding box center [1009, 571] width 38 height 29
type input "**********"
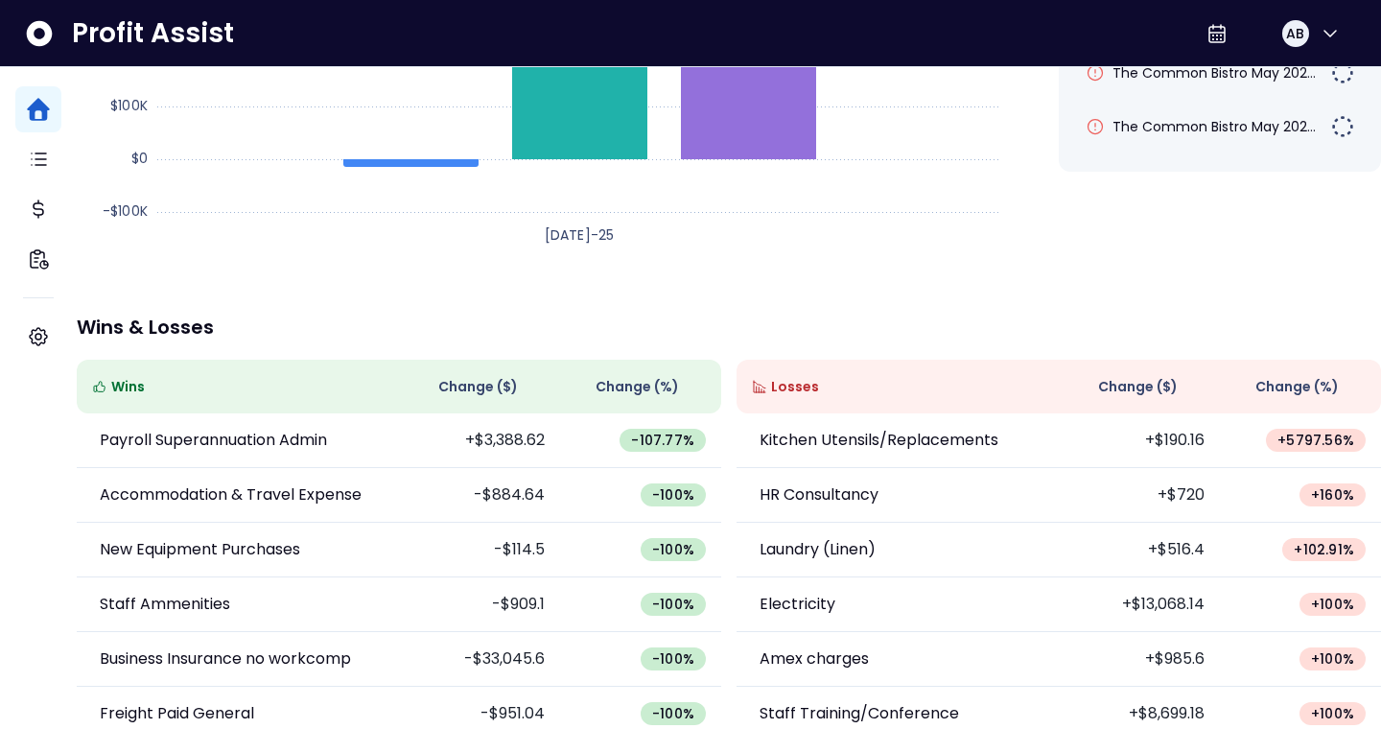
click at [1135, 388] on span "Change ( $ )" at bounding box center [1138, 387] width 80 height 20
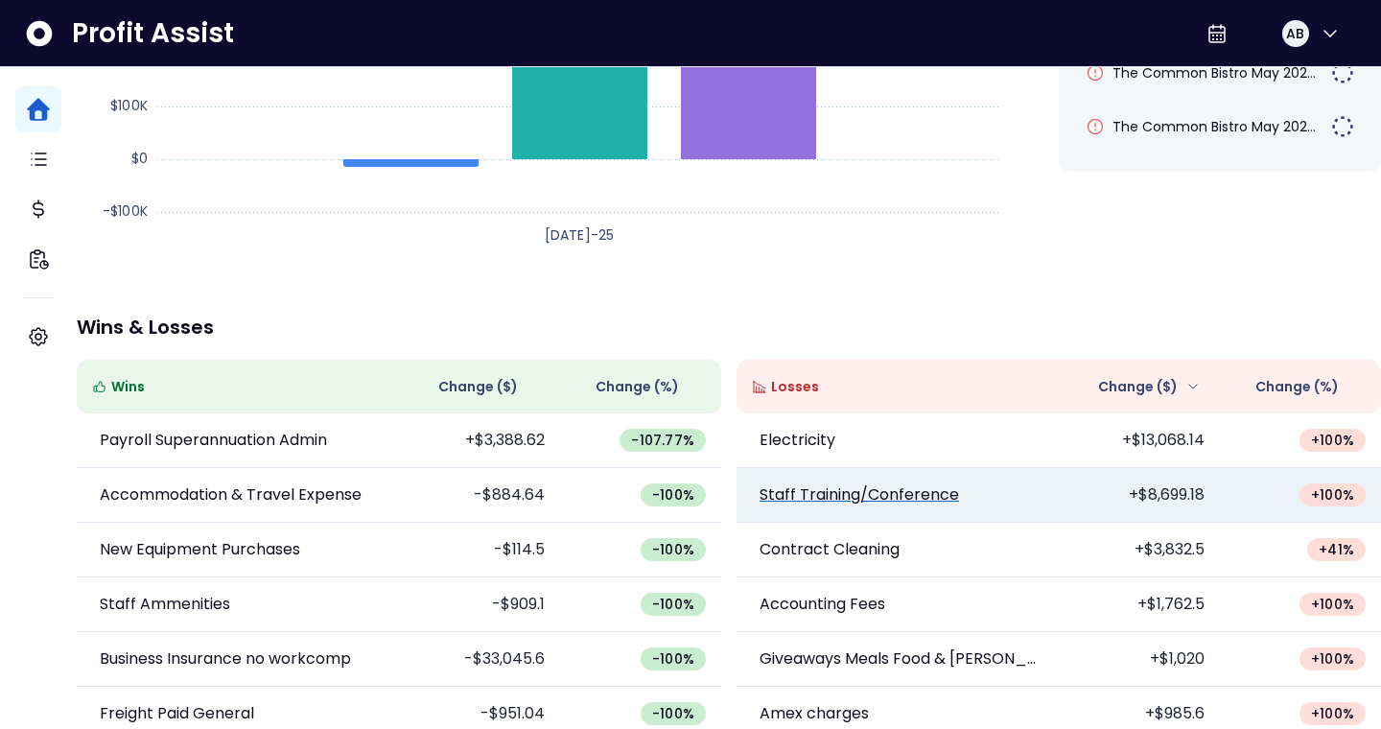
click at [926, 492] on p "Staff Training/Conference" at bounding box center [858, 494] width 199 height 23
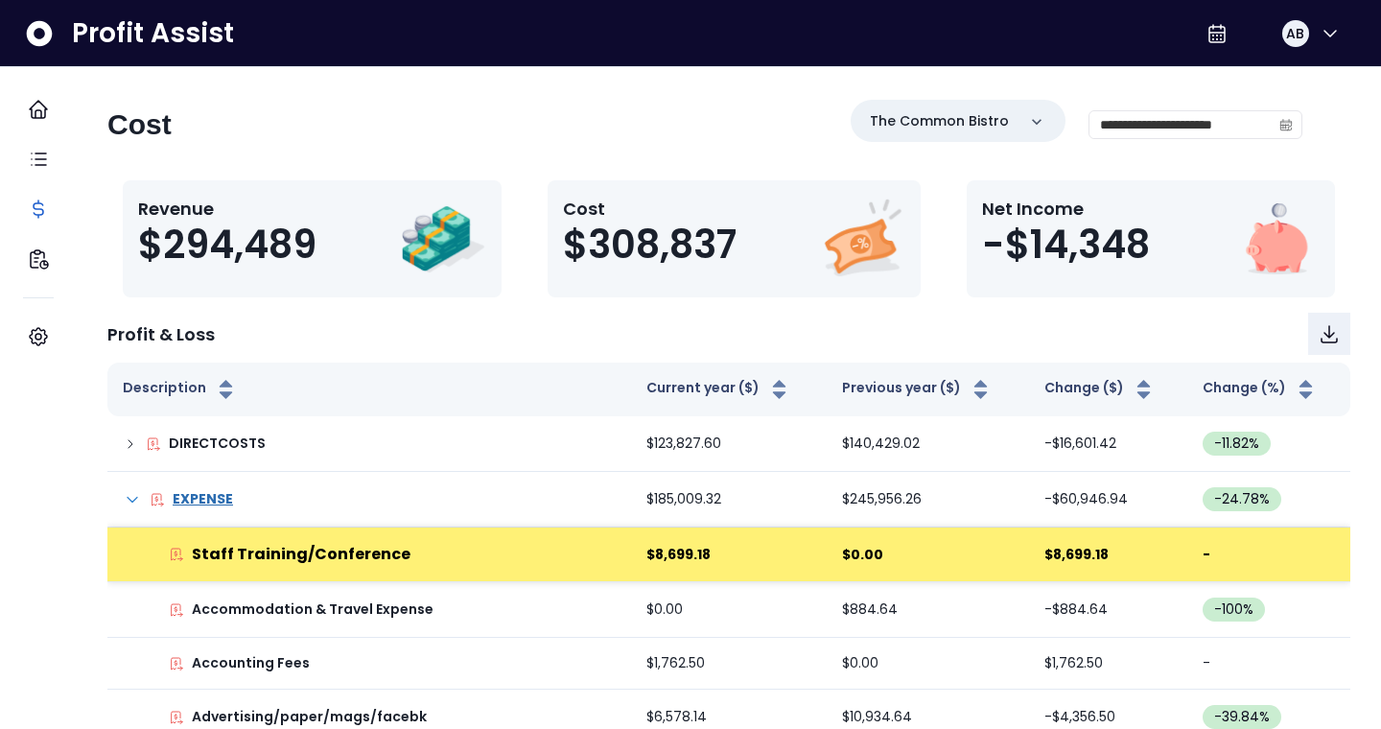
scroll to position [42, 0]
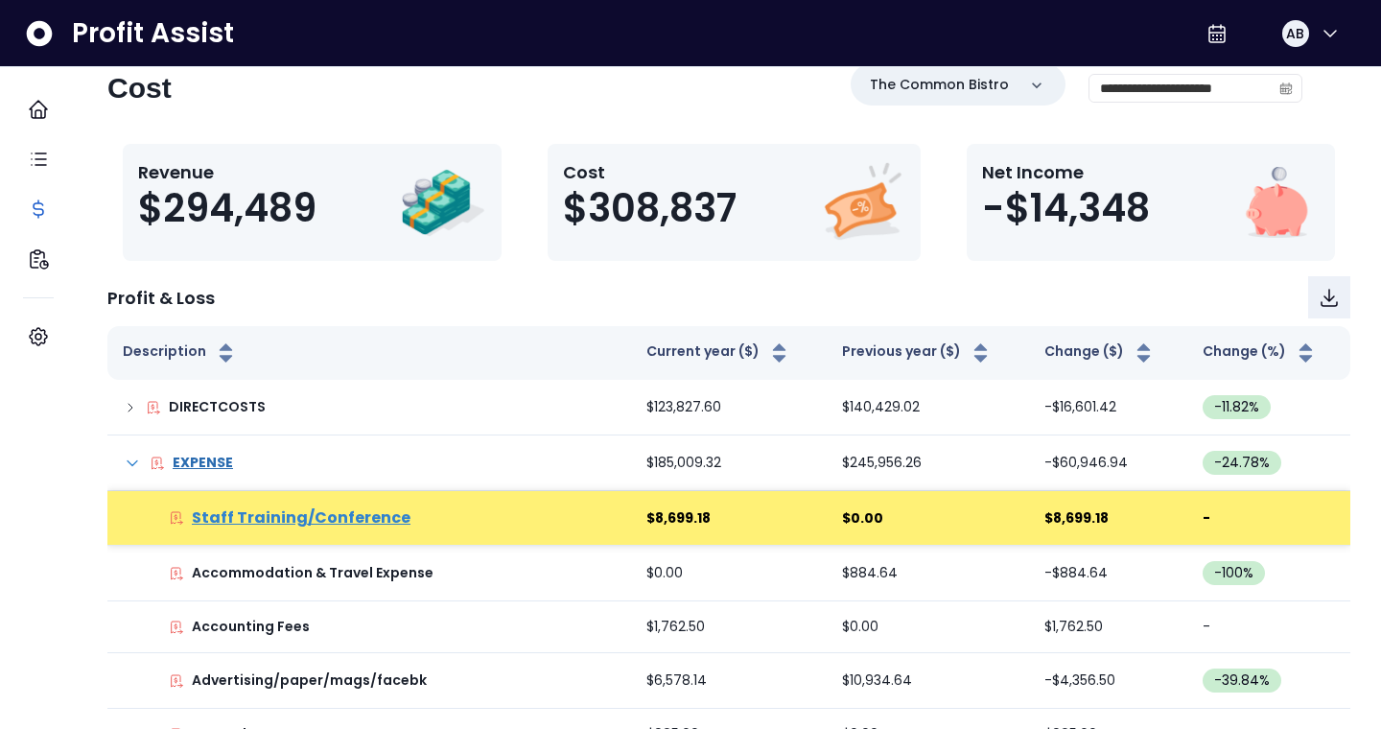
click at [398, 520] on p "Staff Training/Conference" at bounding box center [301, 517] width 219 height 23
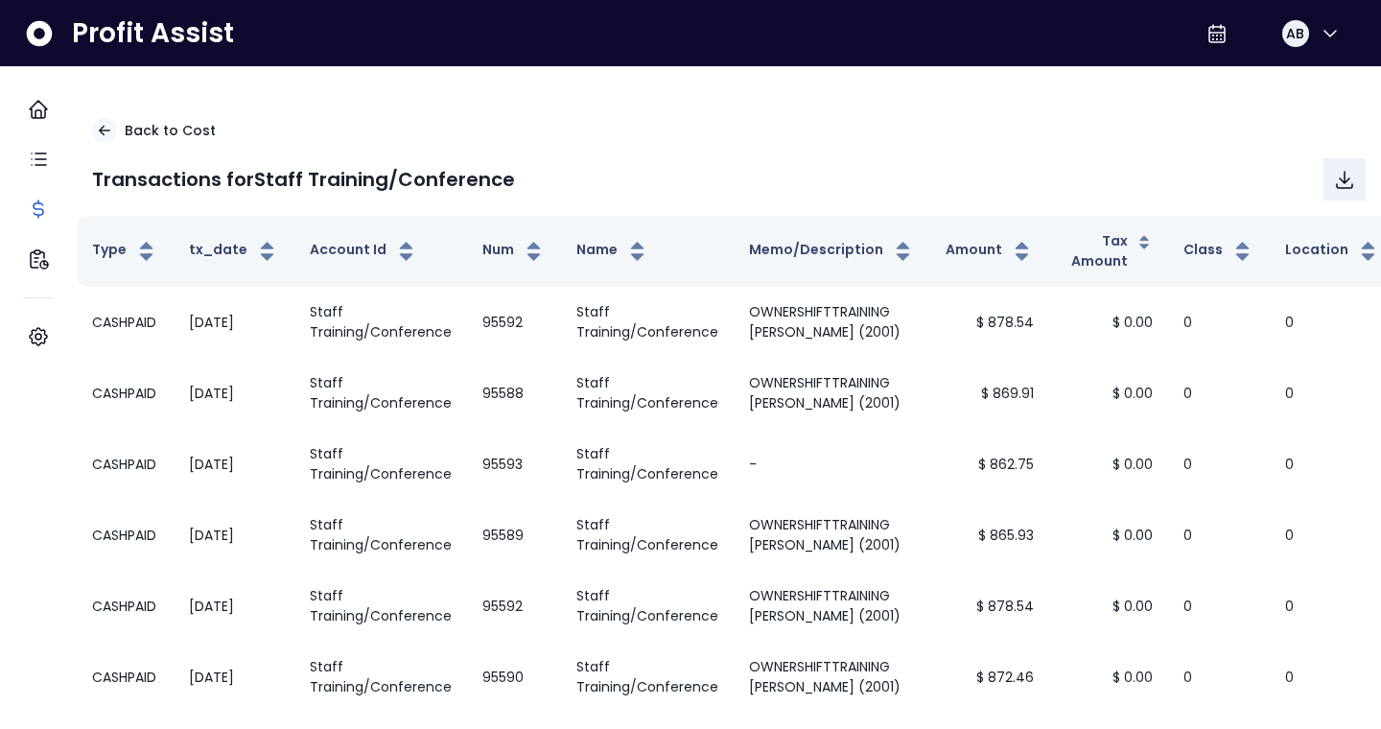
scroll to position [0, 0]
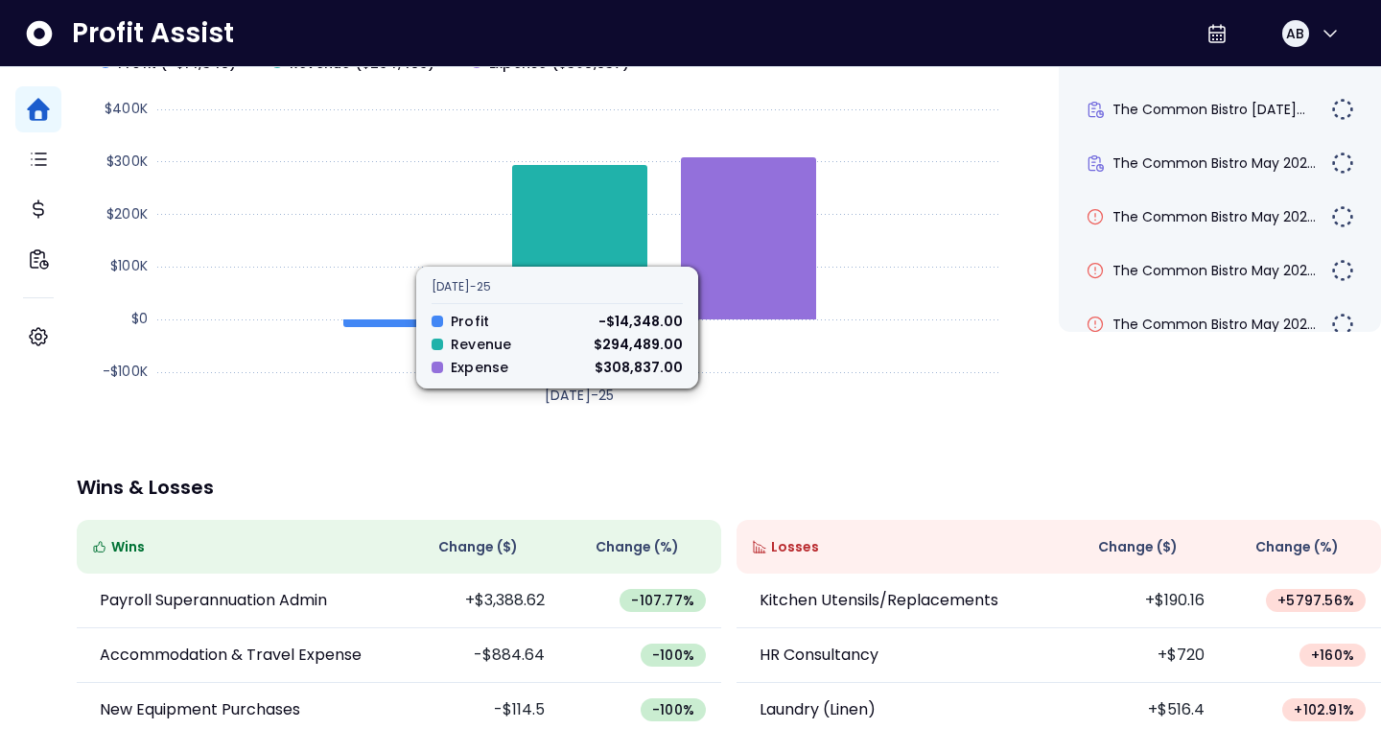
scroll to position [474, 0]
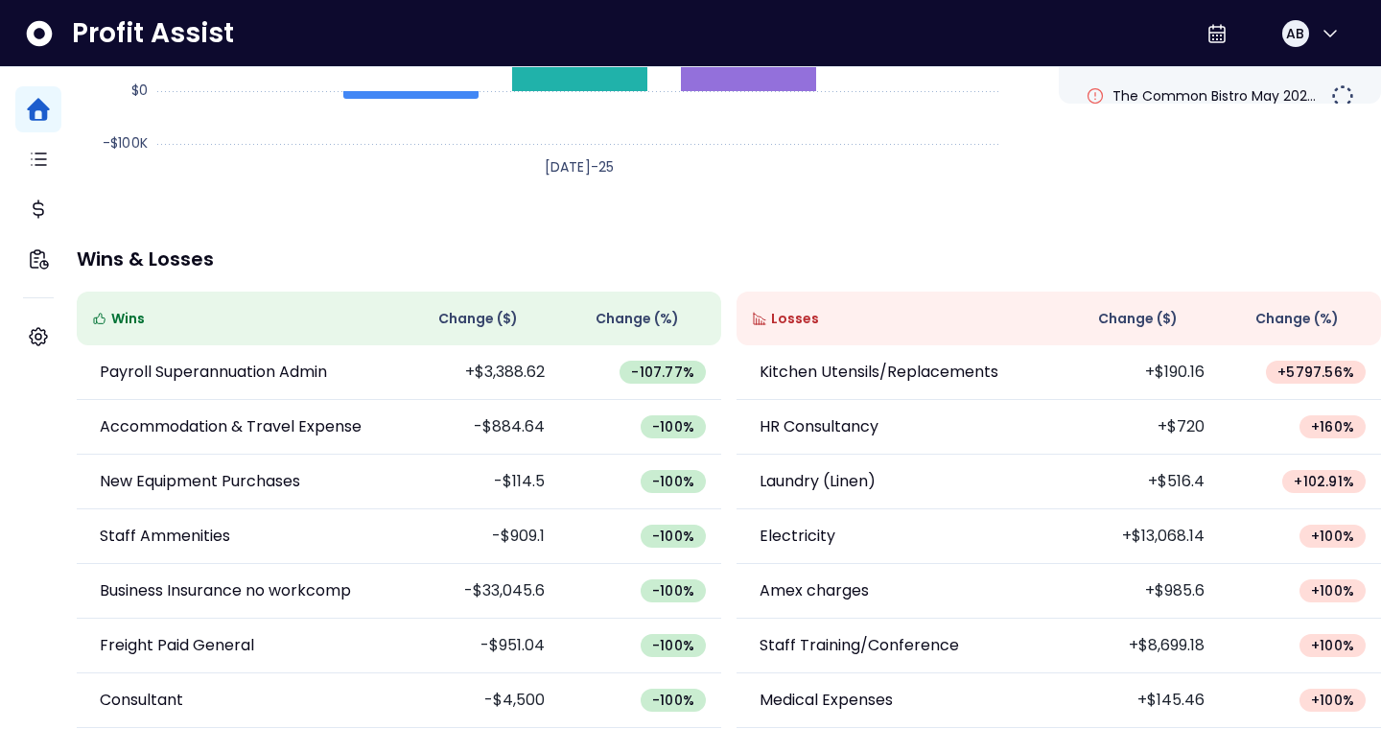
click at [1101, 310] on div "Change ( $ )" at bounding box center [1139, 318] width 130 height 23
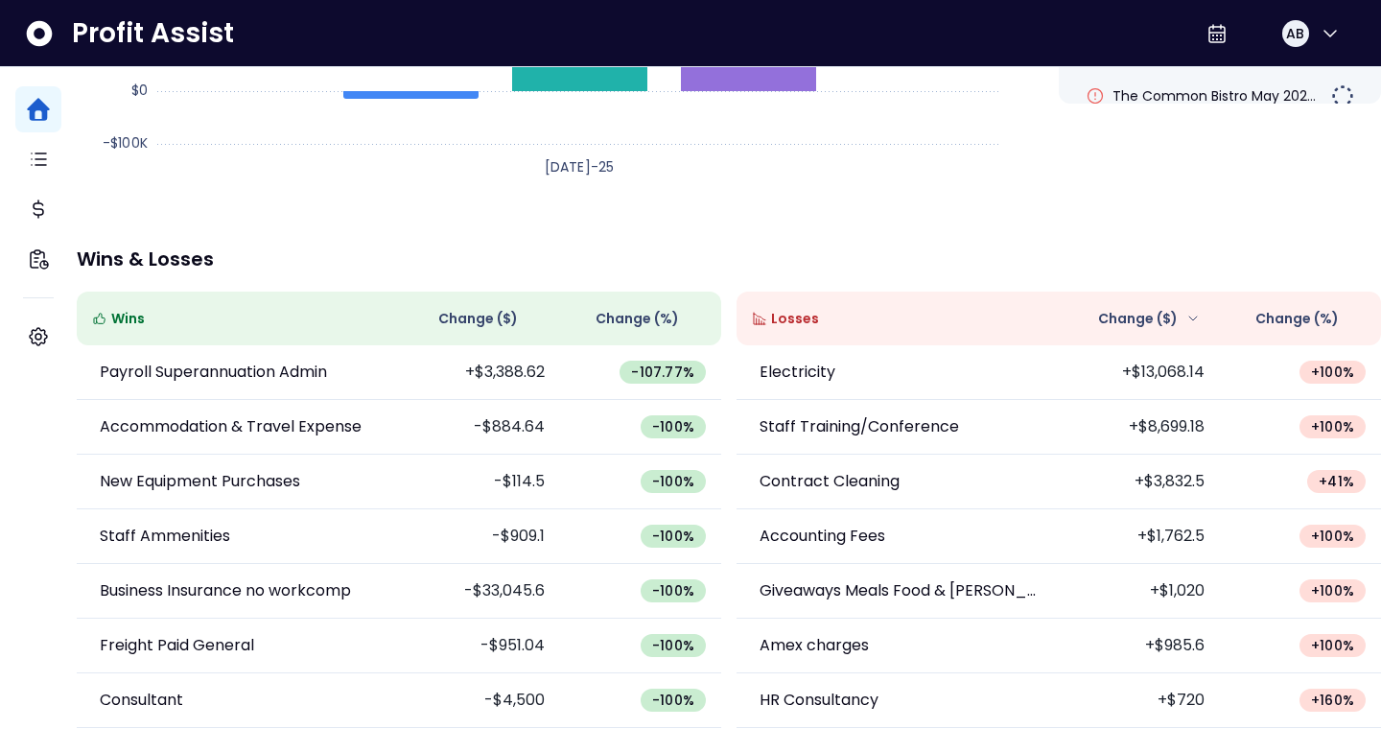
scroll to position [0, 0]
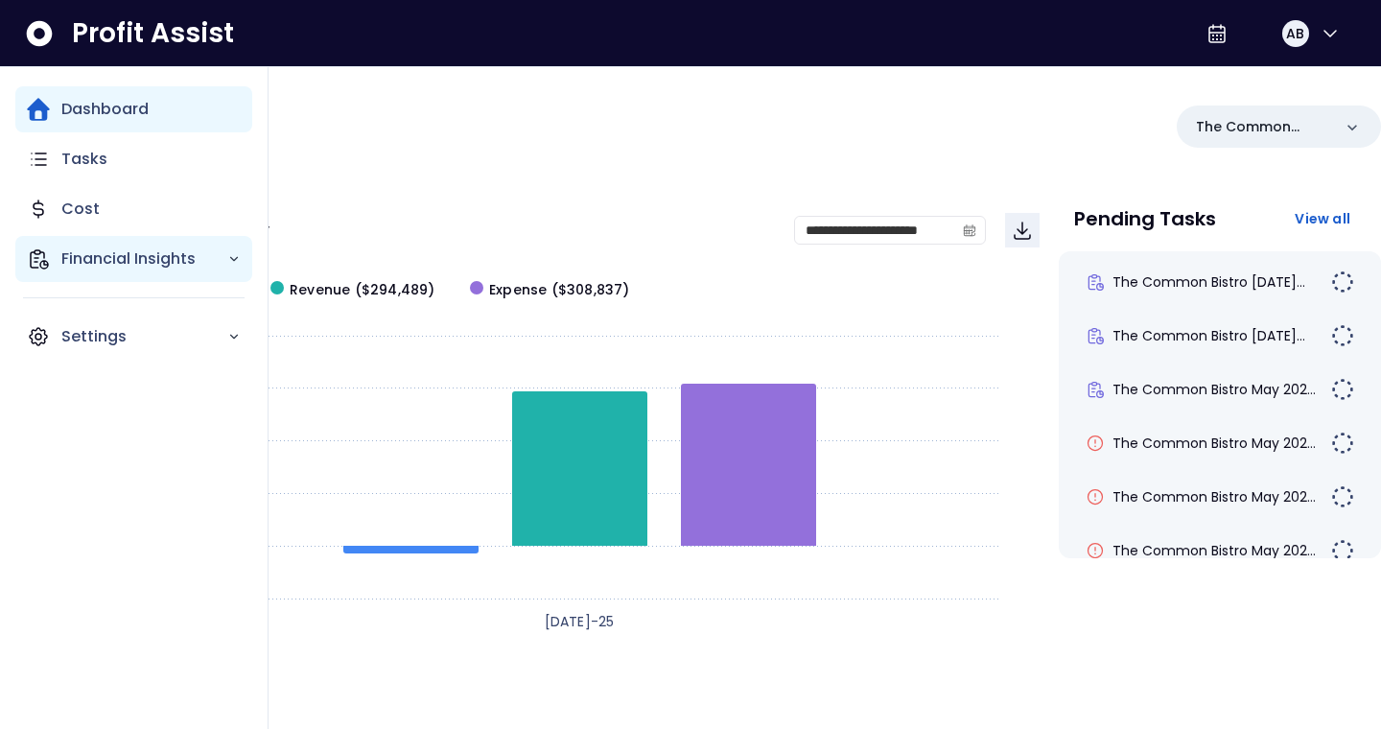
click at [187, 258] on p "Financial Insights" at bounding box center [144, 258] width 166 height 23
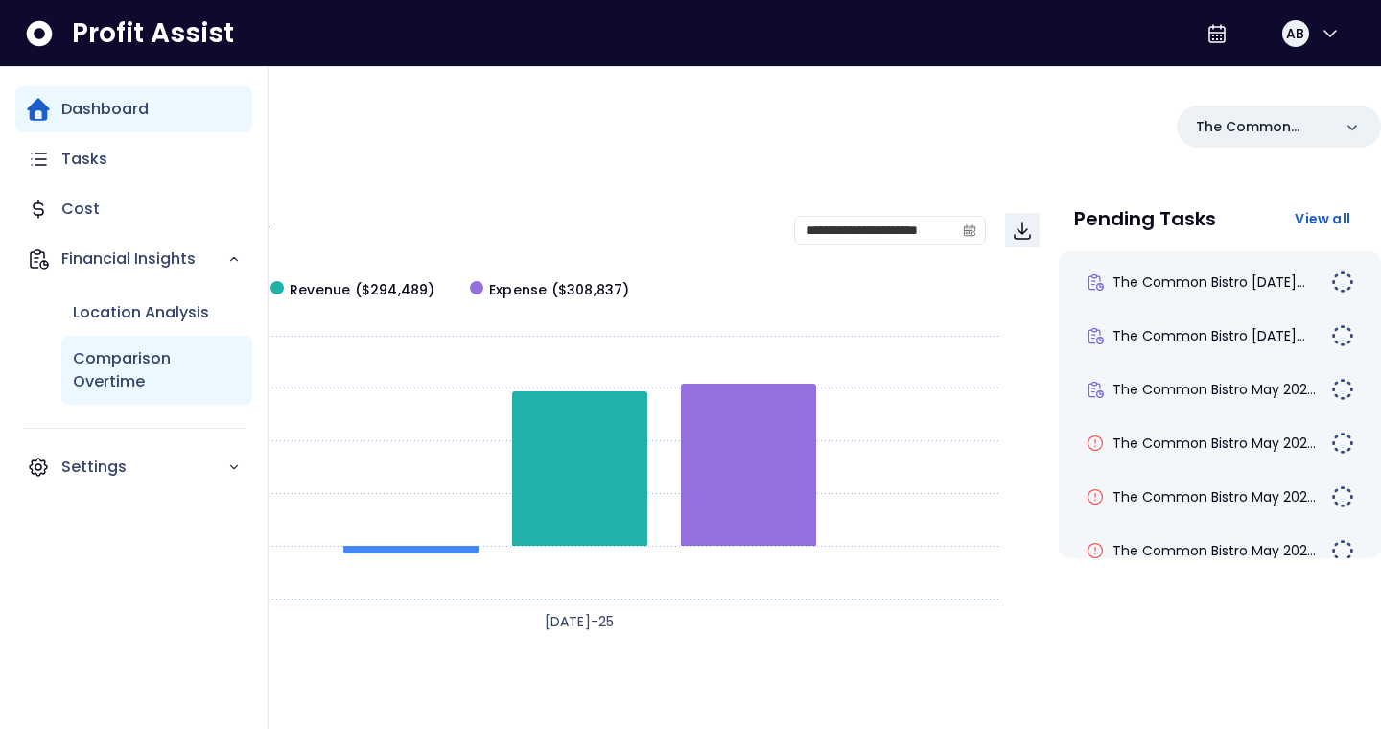
click at [159, 365] on p "Comparison Overtime" at bounding box center [157, 370] width 168 height 46
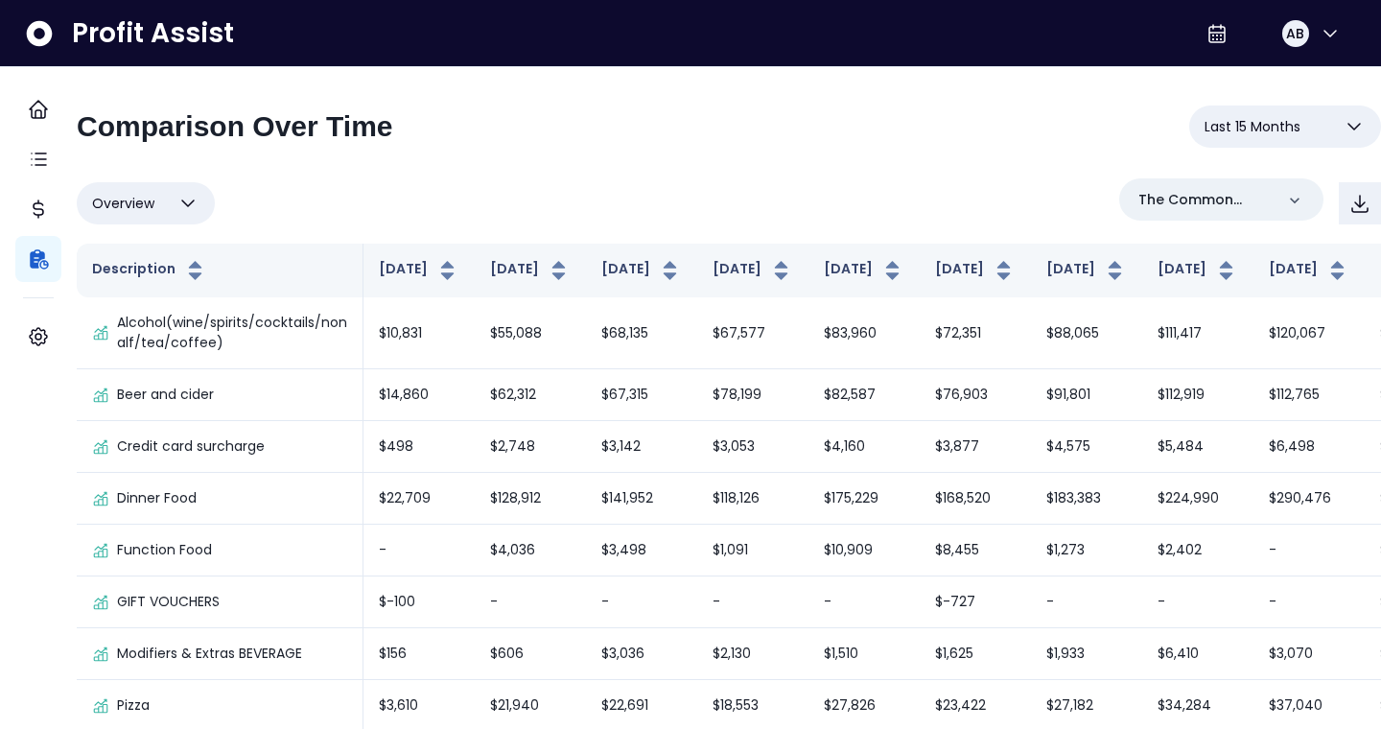
click at [194, 217] on button "Overview" at bounding box center [146, 203] width 138 height 42
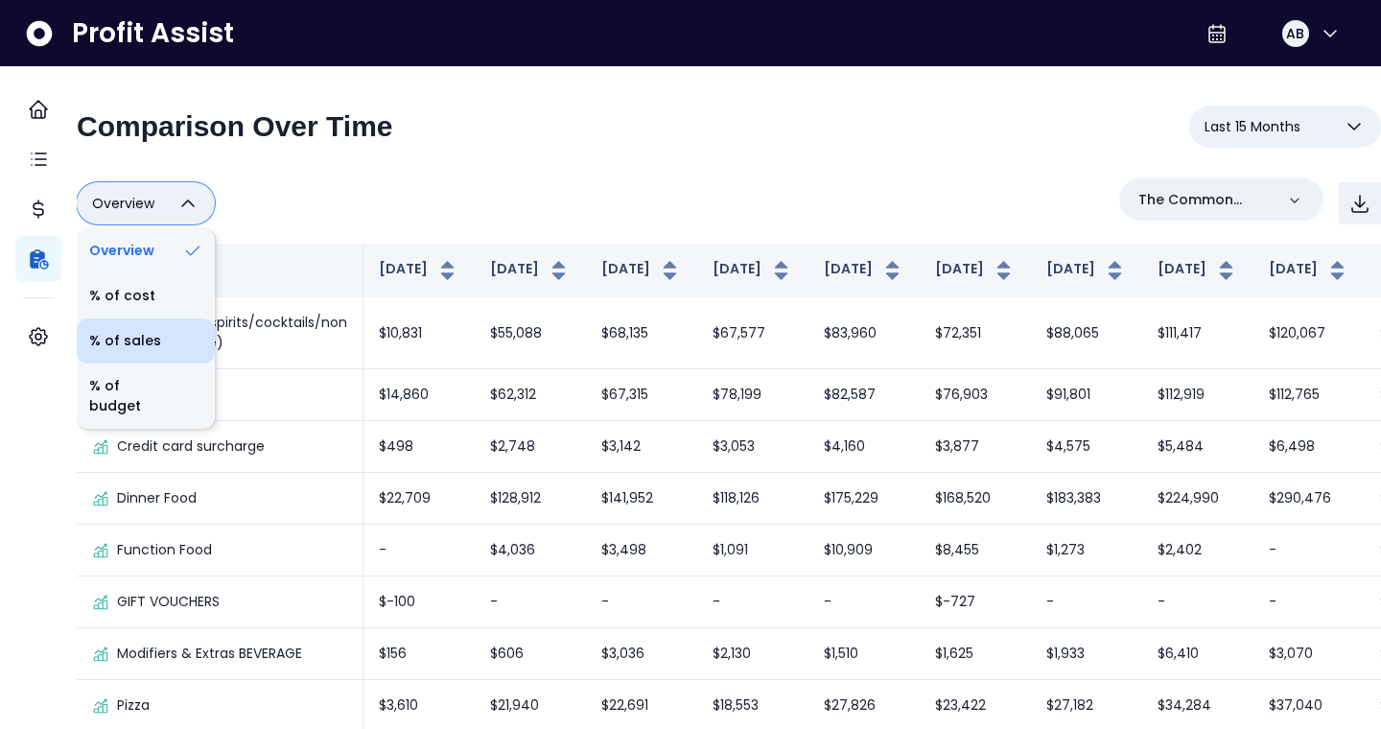
click at [183, 355] on li "% of sales" at bounding box center [146, 340] width 138 height 45
type input "*********"
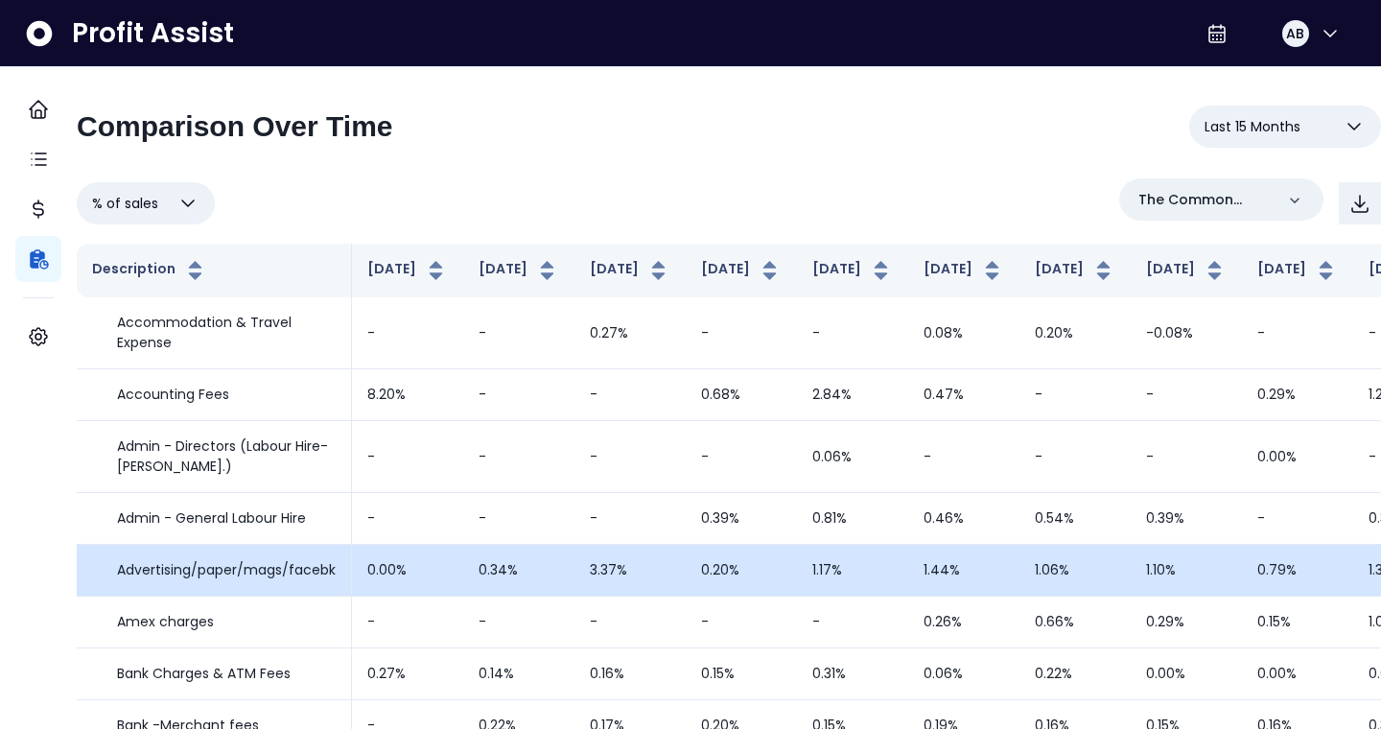
click at [305, 571] on td "Advertising/paper/mags/facebk" at bounding box center [214, 571] width 275 height 52
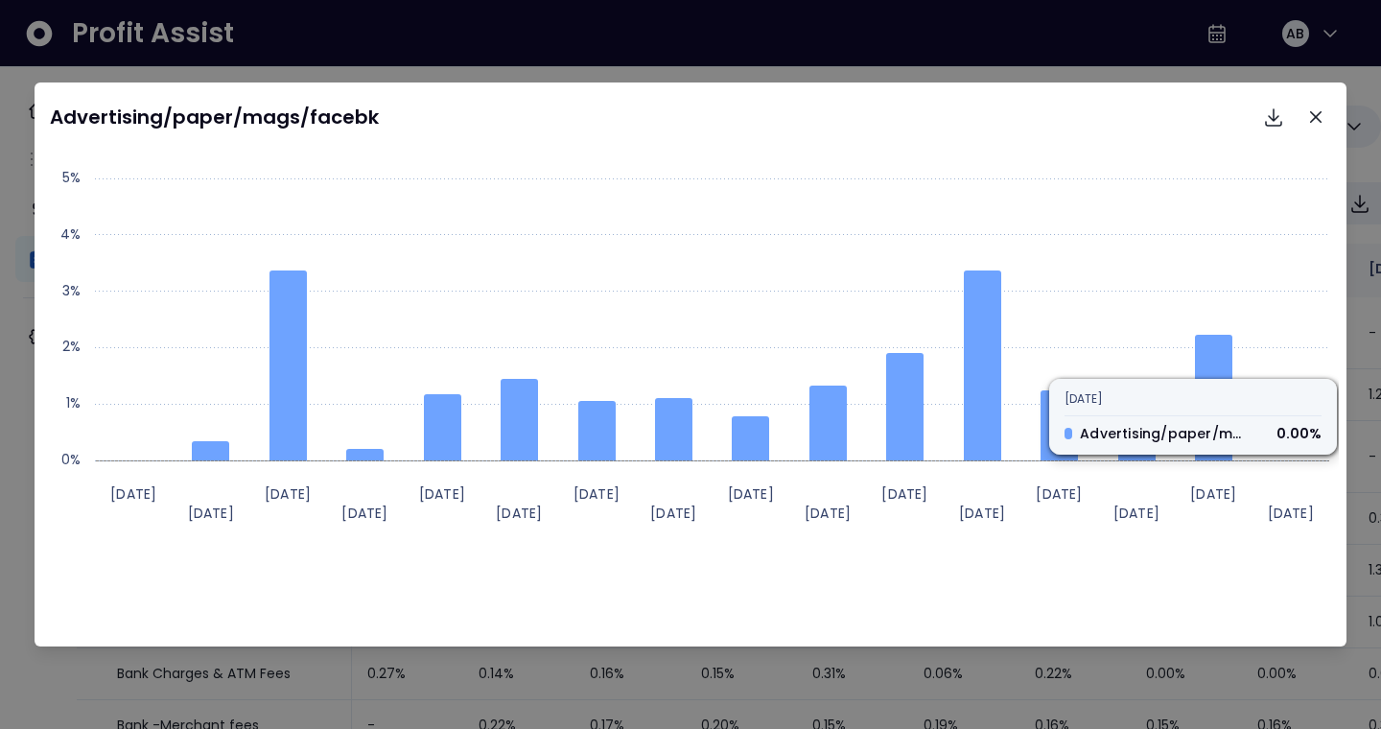
click at [1314, 118] on icon "Close" at bounding box center [1316, 117] width 12 height 12
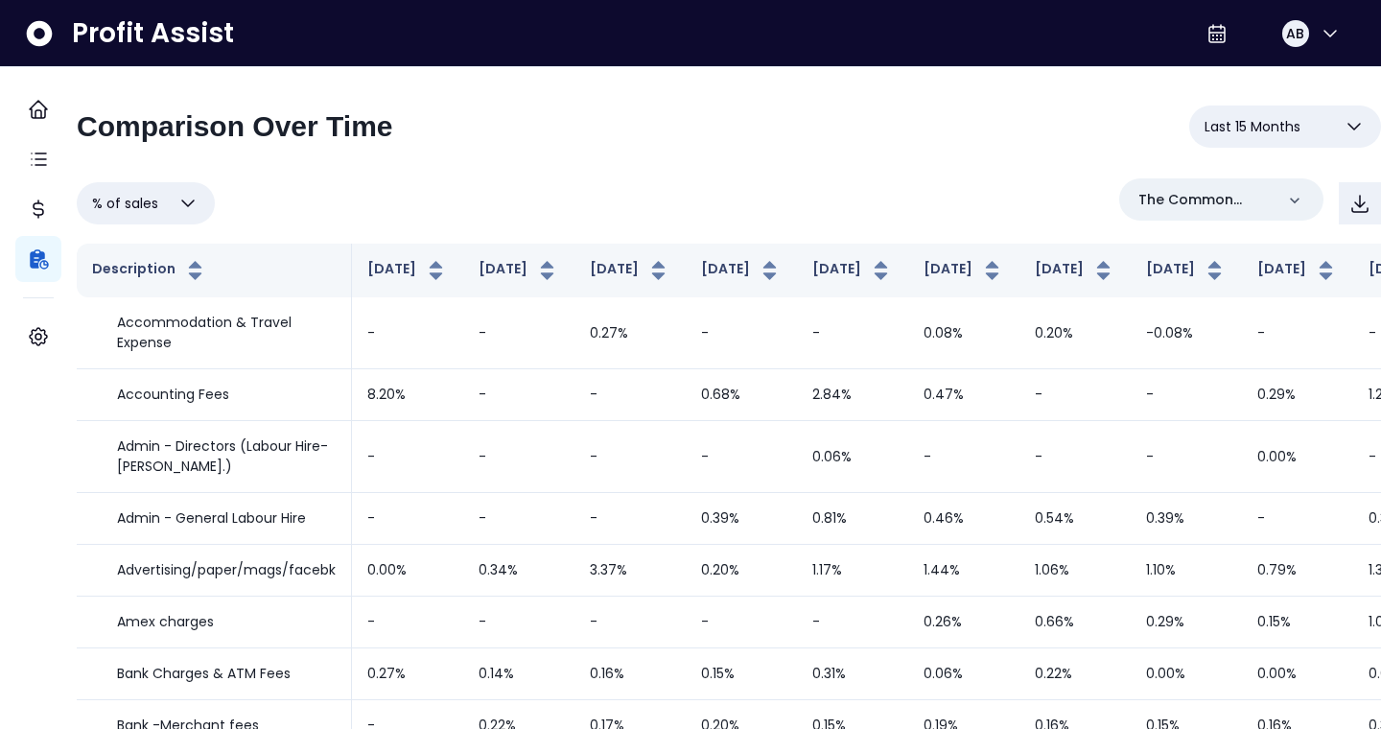
click at [1261, 130] on span "Last 15 Months" at bounding box center [1252, 126] width 96 height 23
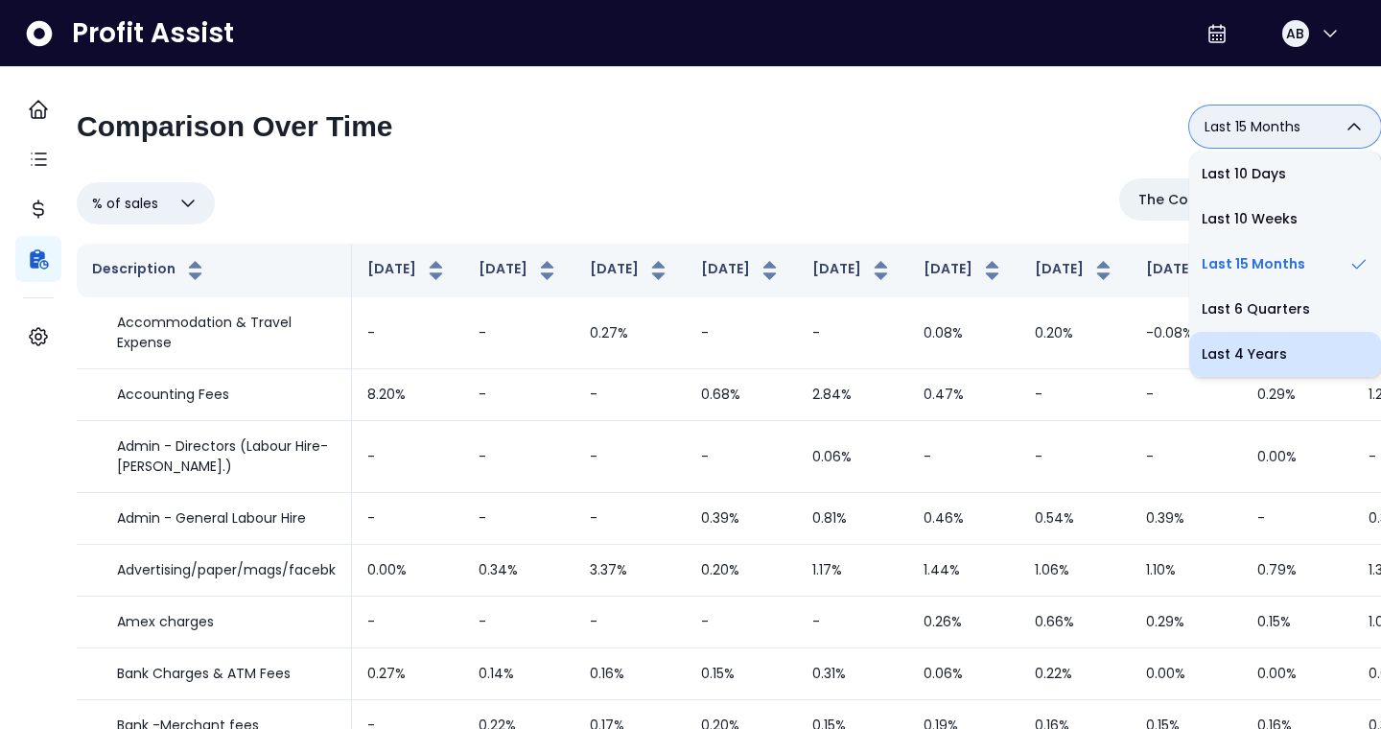
click at [1250, 352] on li "Last 4 Years" at bounding box center [1285, 354] width 192 height 45
type input "**********"
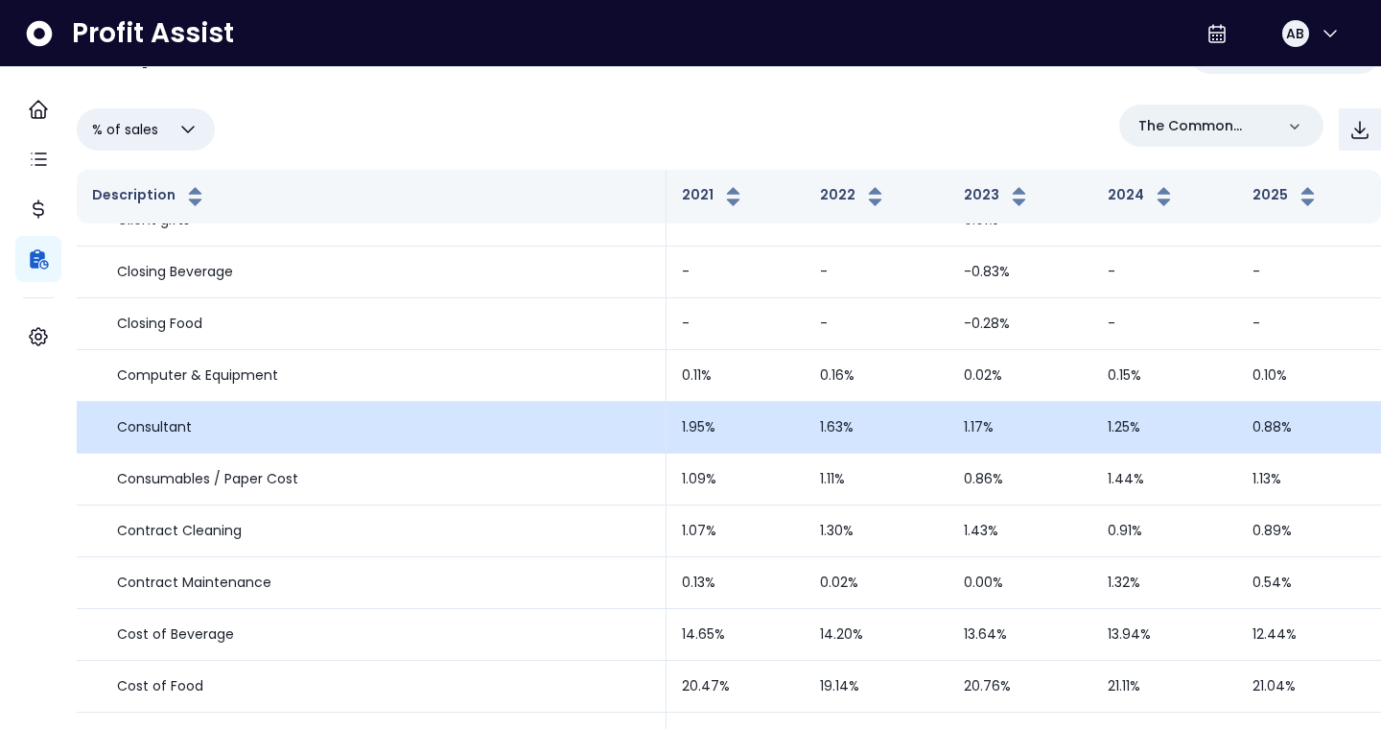
scroll to position [796, 0]
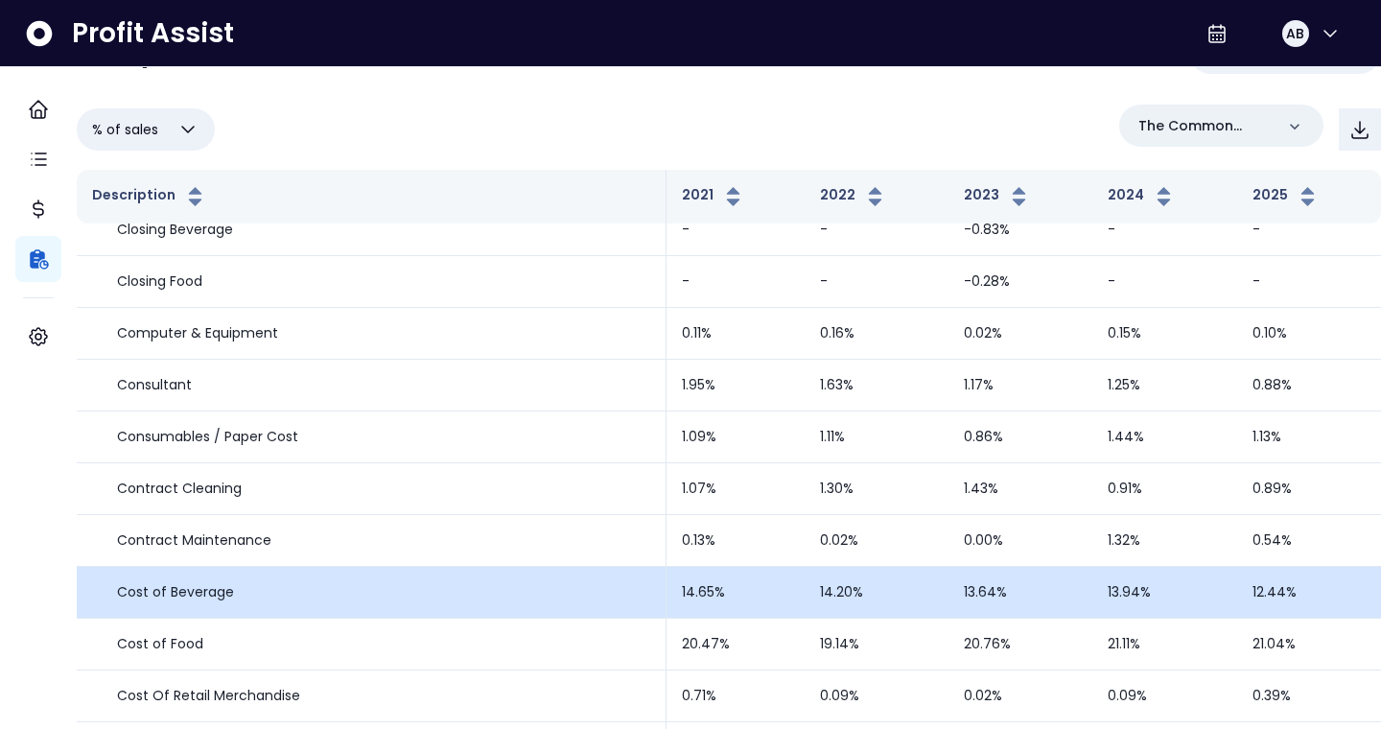
click at [351, 584] on div "Cost of Beverage" at bounding box center [371, 592] width 558 height 20
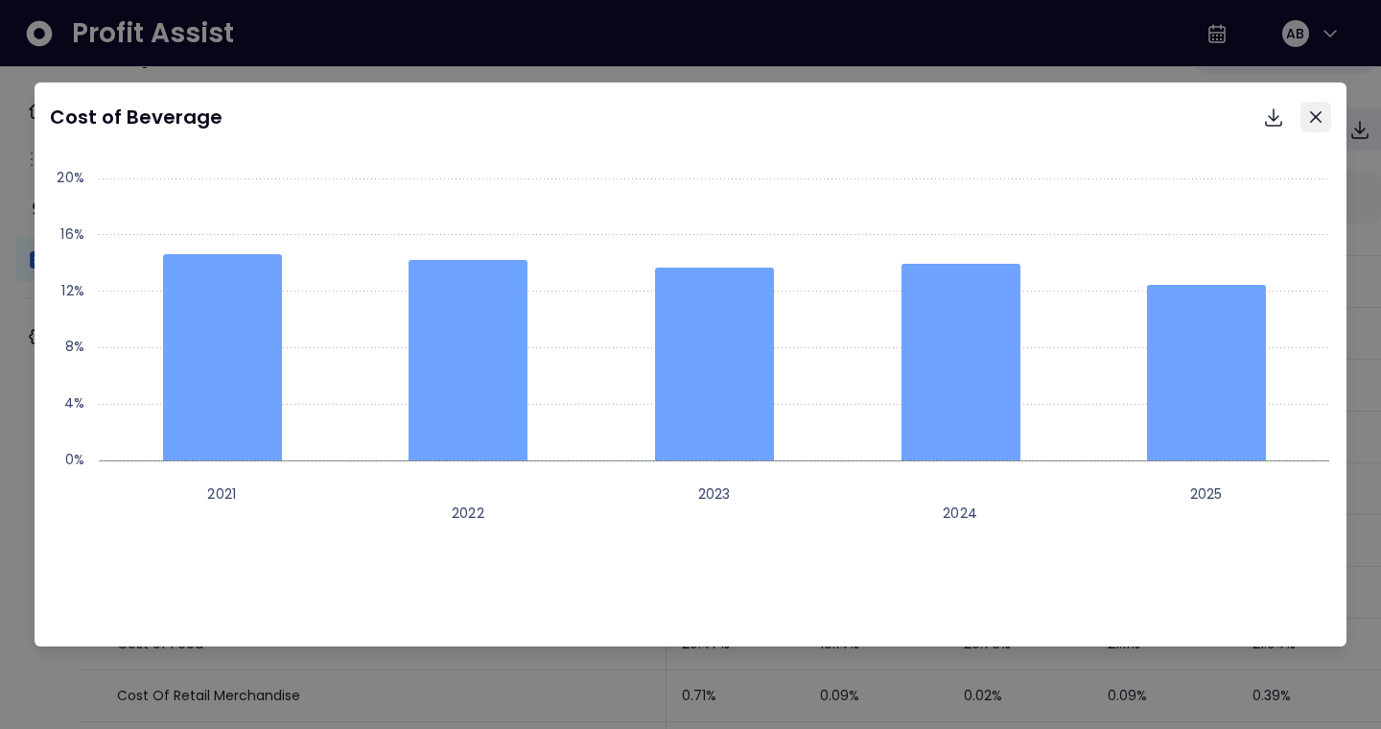
click at [1324, 123] on button "Close" at bounding box center [1315, 117] width 31 height 31
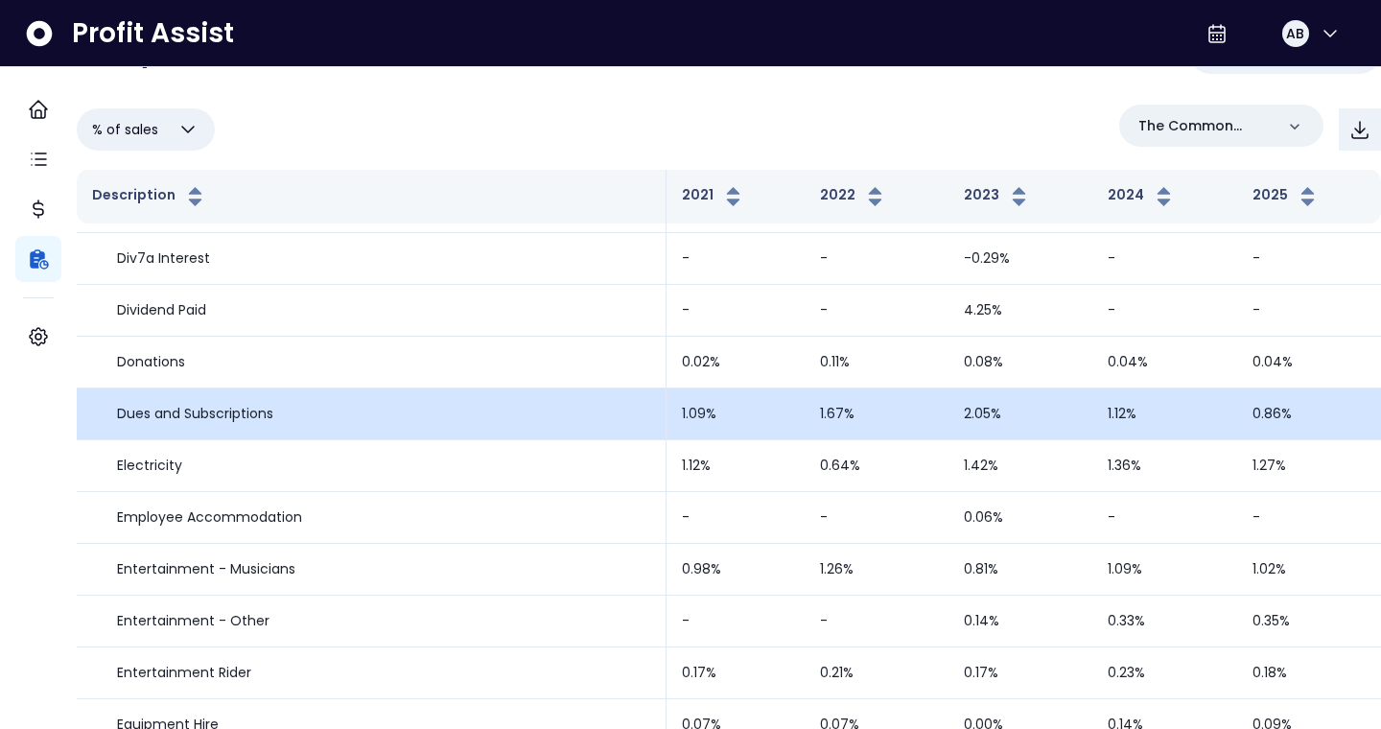
scroll to position [1445, 0]
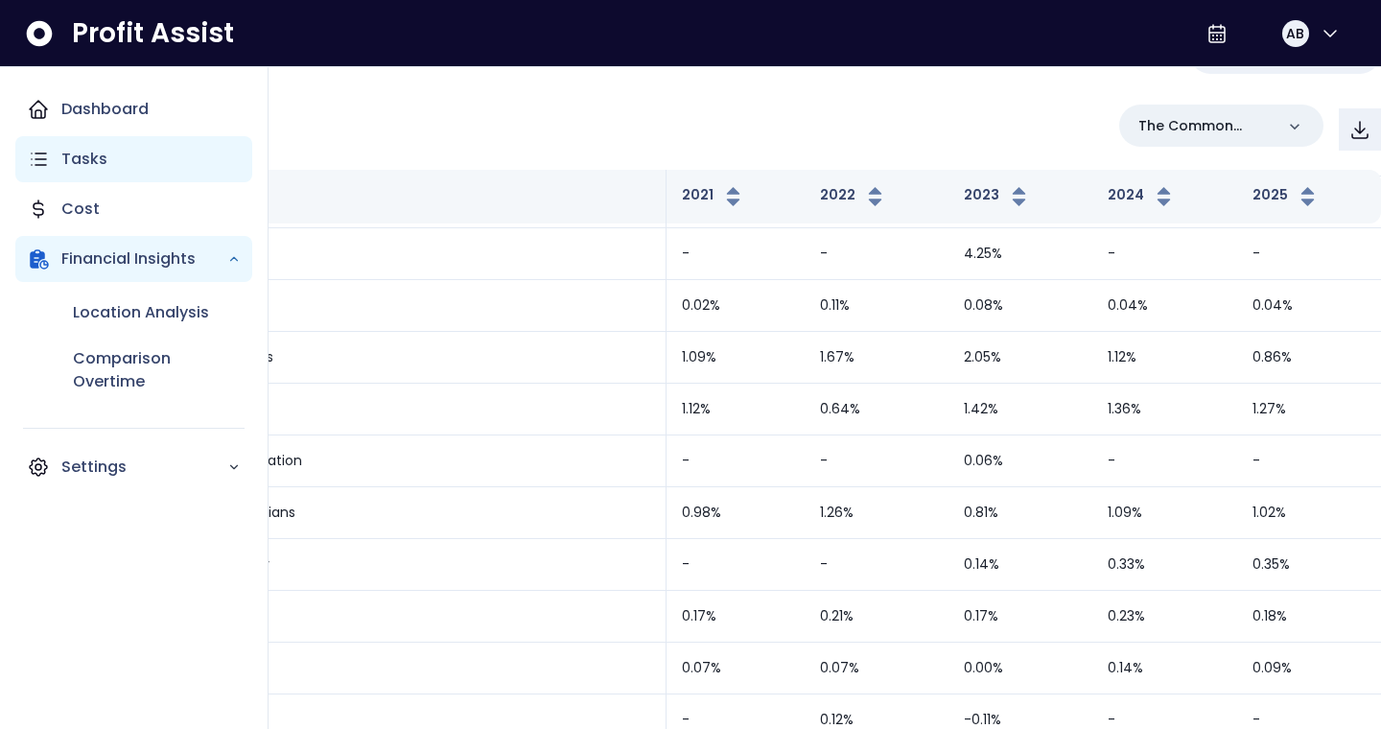
click at [59, 157] on div "Tasks" at bounding box center [133, 159] width 237 height 46
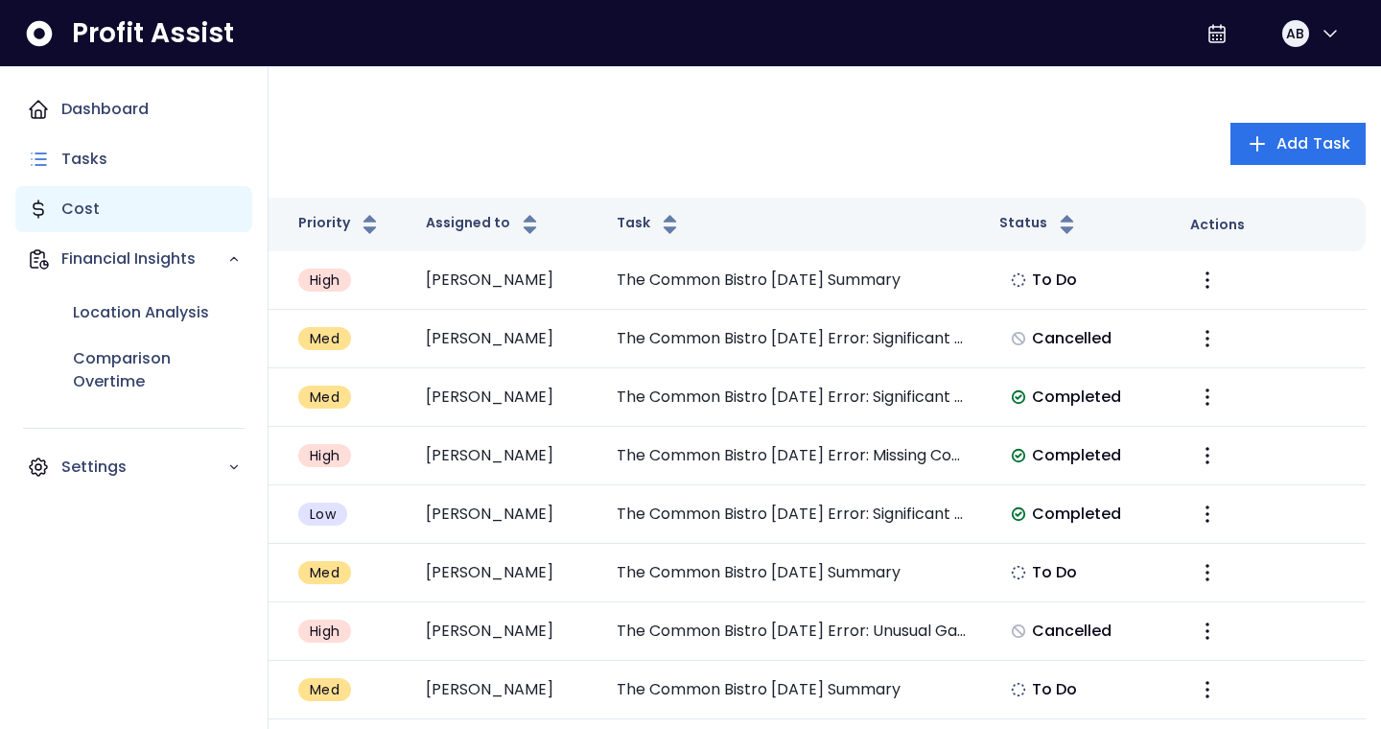
click at [117, 215] on div "Cost" at bounding box center [133, 209] width 237 height 46
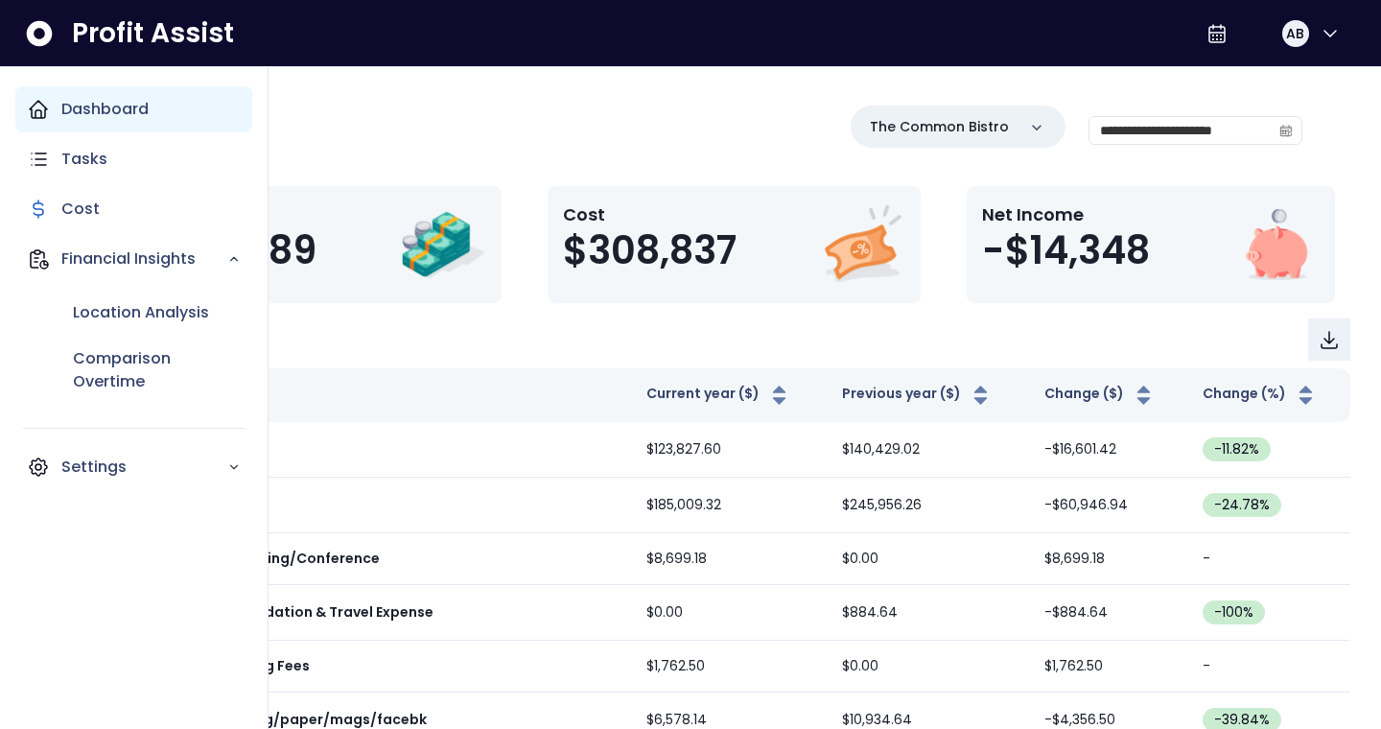
click at [145, 115] on p "Dashboard" at bounding box center [104, 109] width 87 height 23
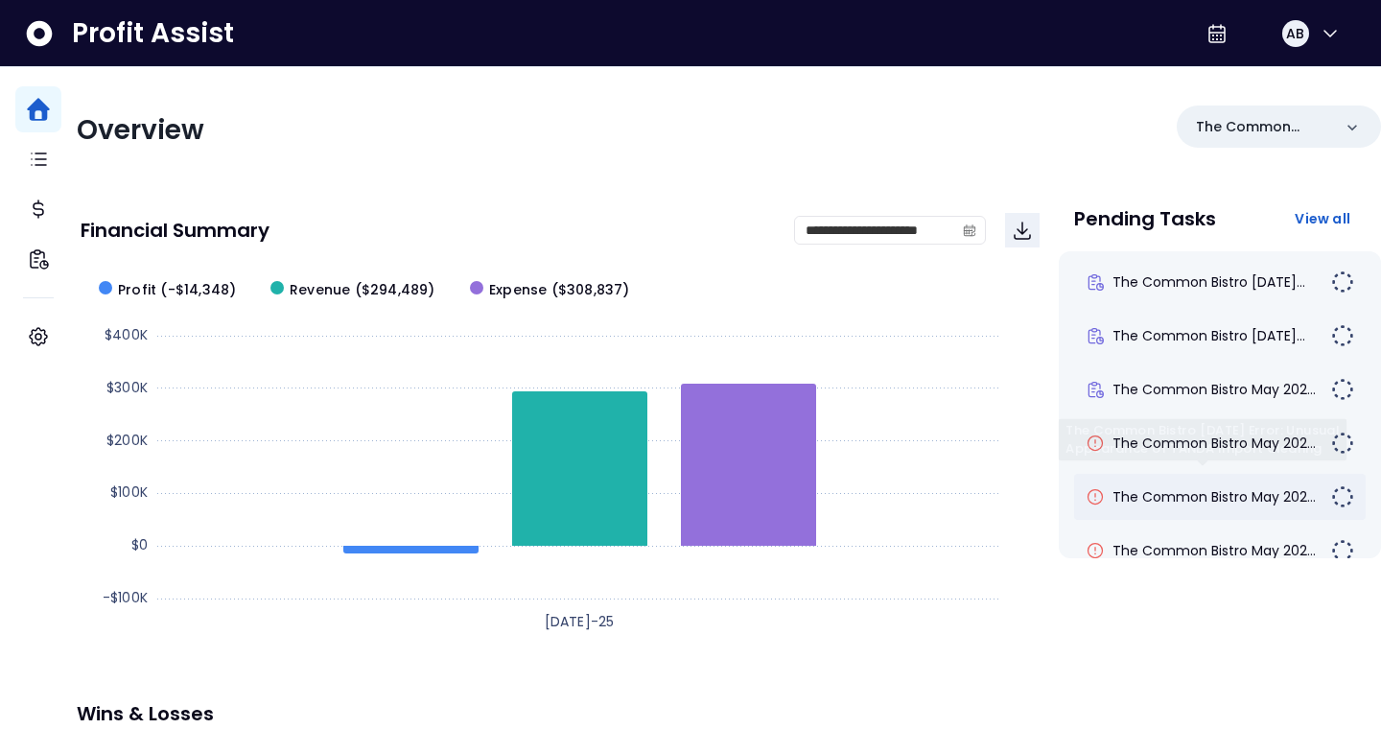
scroll to position [38, 0]
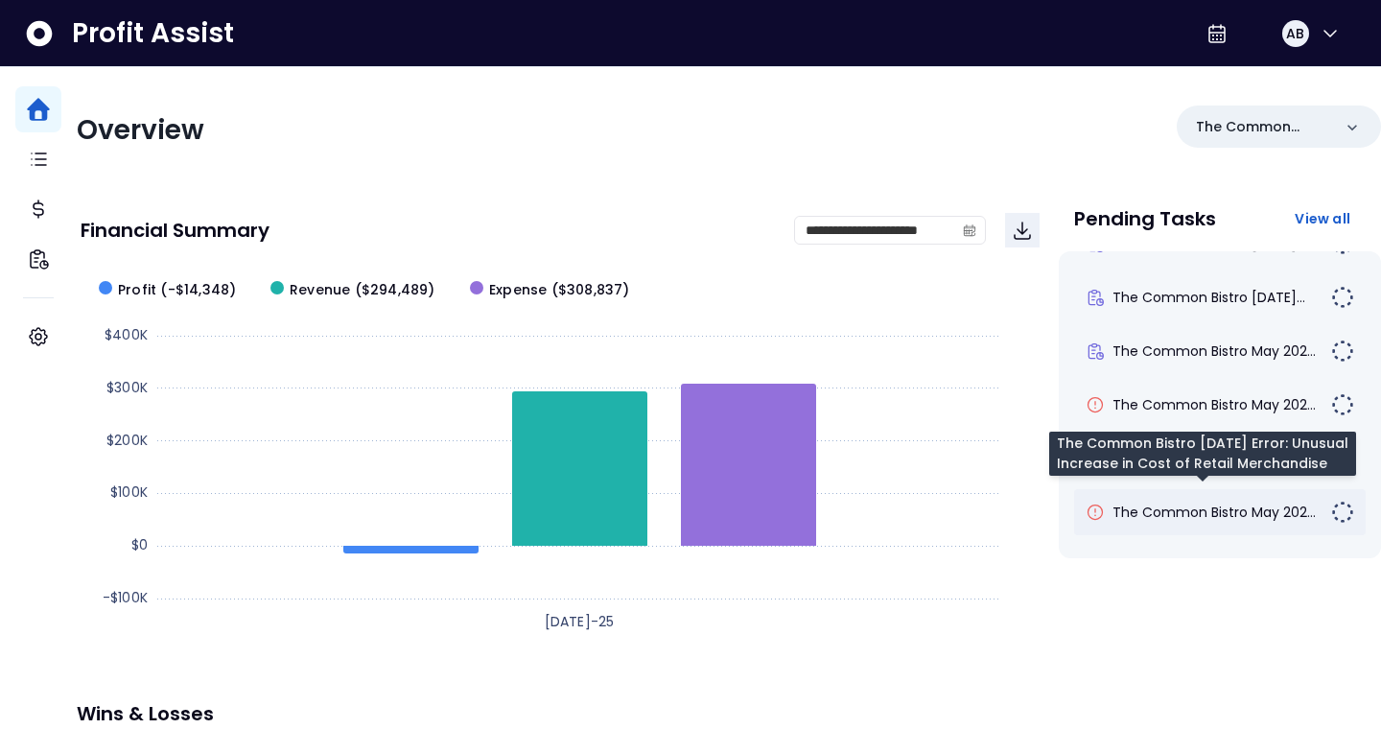
click at [1165, 516] on span "The Common Bistro May 202..." at bounding box center [1213, 511] width 203 height 19
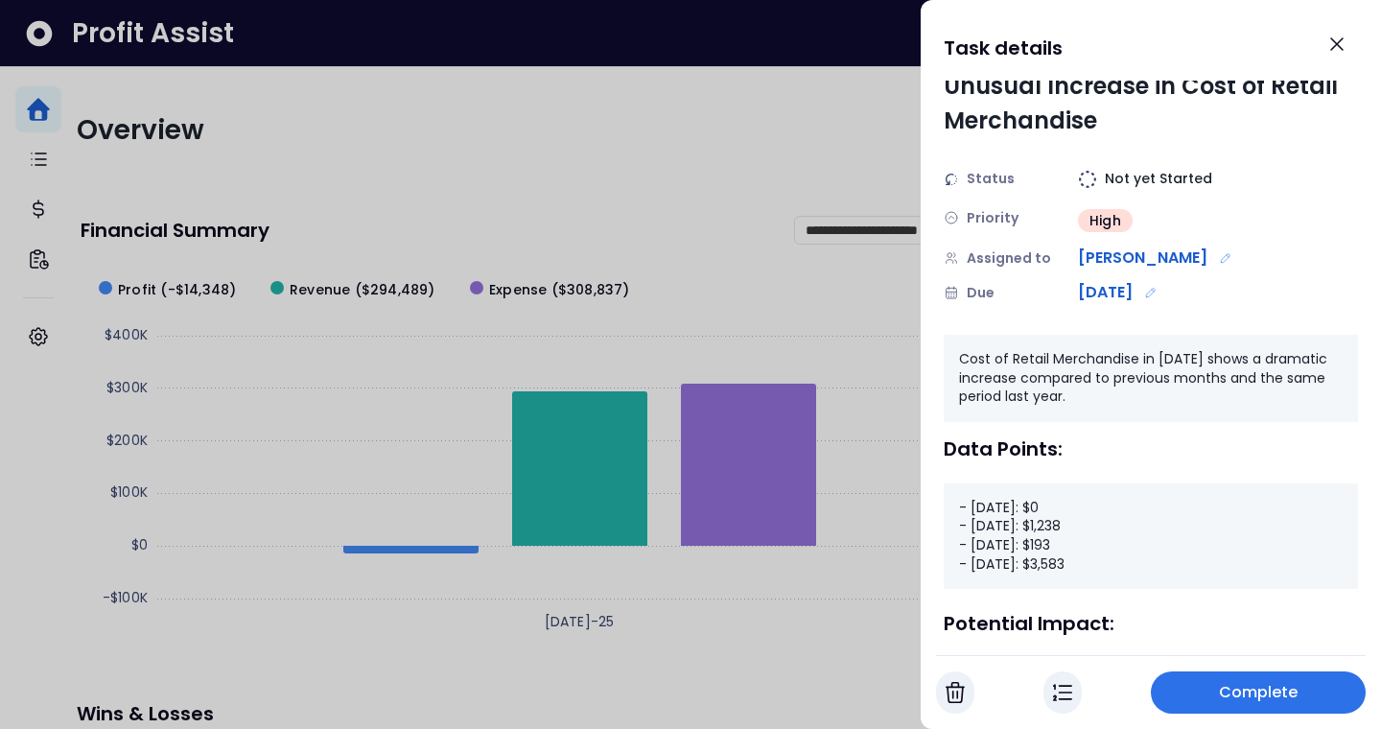
scroll to position [190, 0]
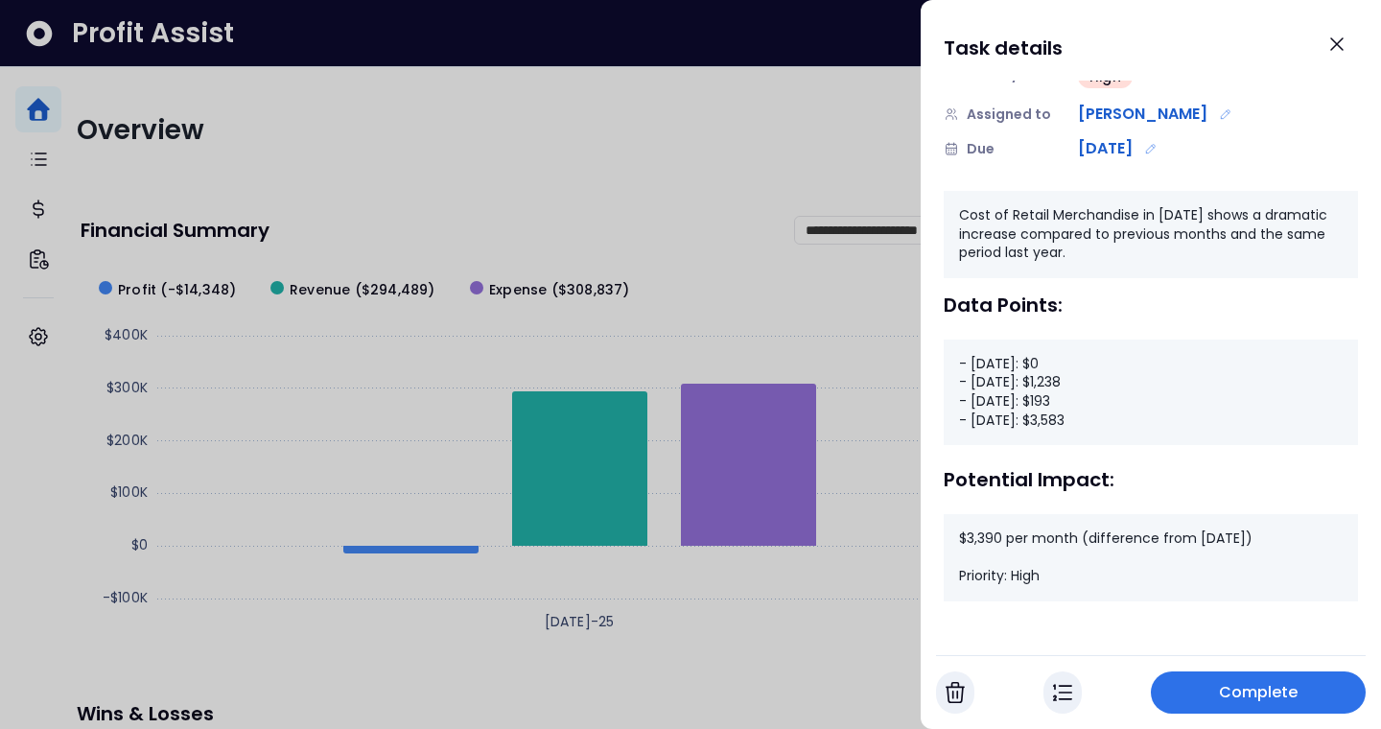
click at [1233, 692] on span "Complete" at bounding box center [1259, 692] width 80 height 23
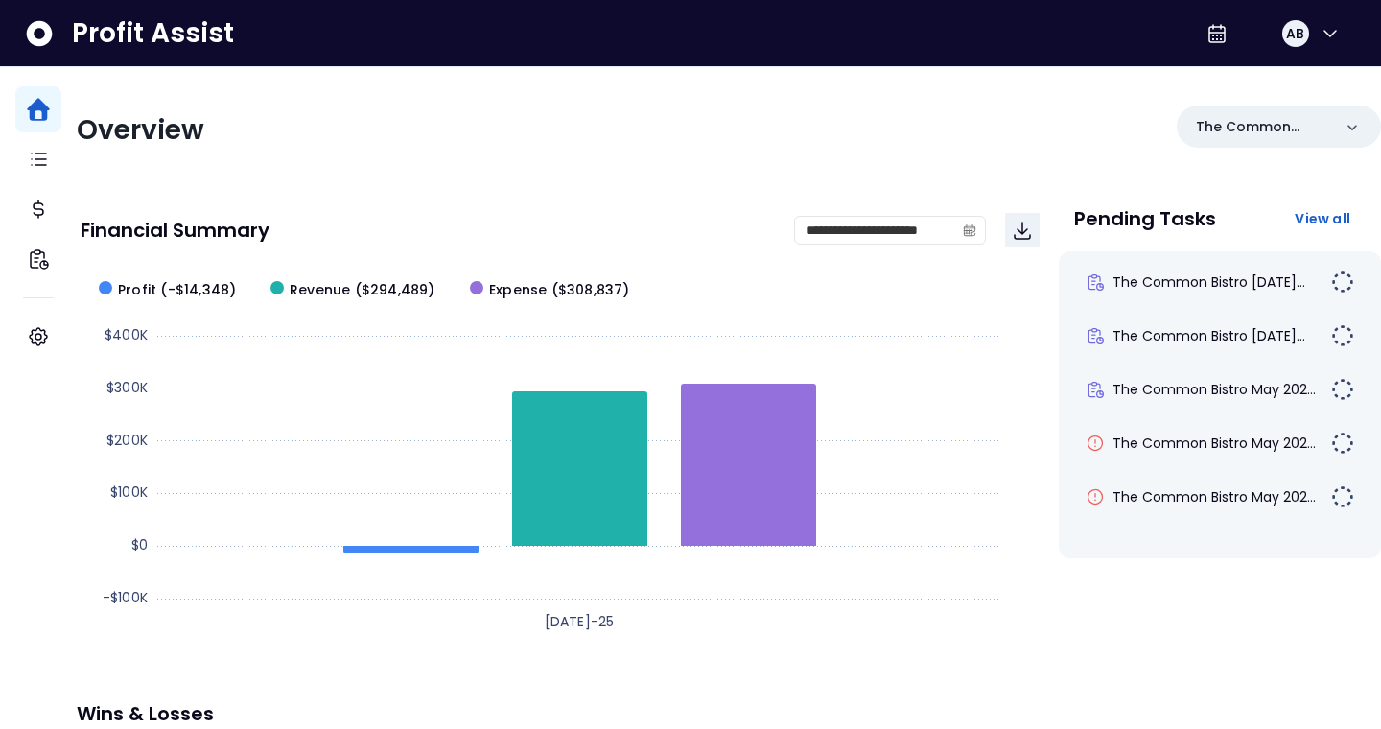
scroll to position [0, 0]
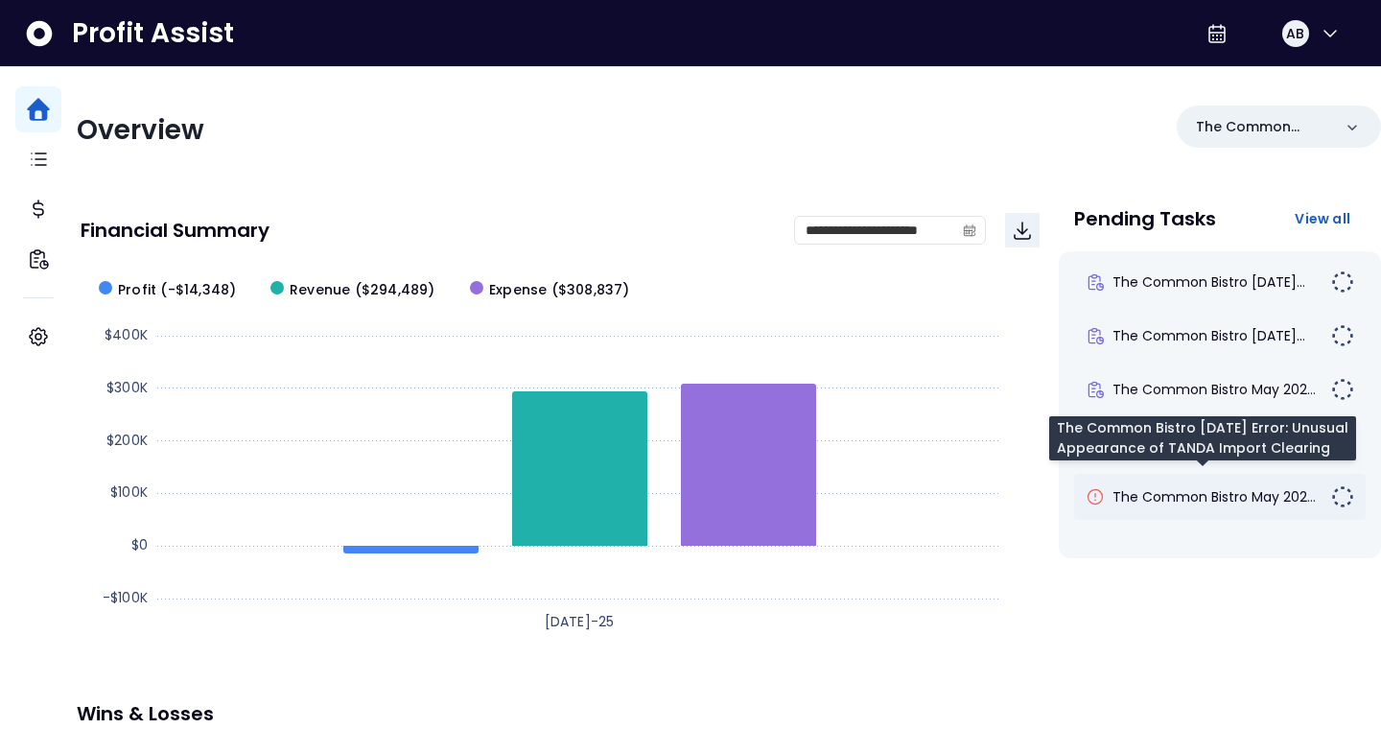
click at [1227, 492] on span "The Common Bistro May 202..." at bounding box center [1213, 496] width 203 height 19
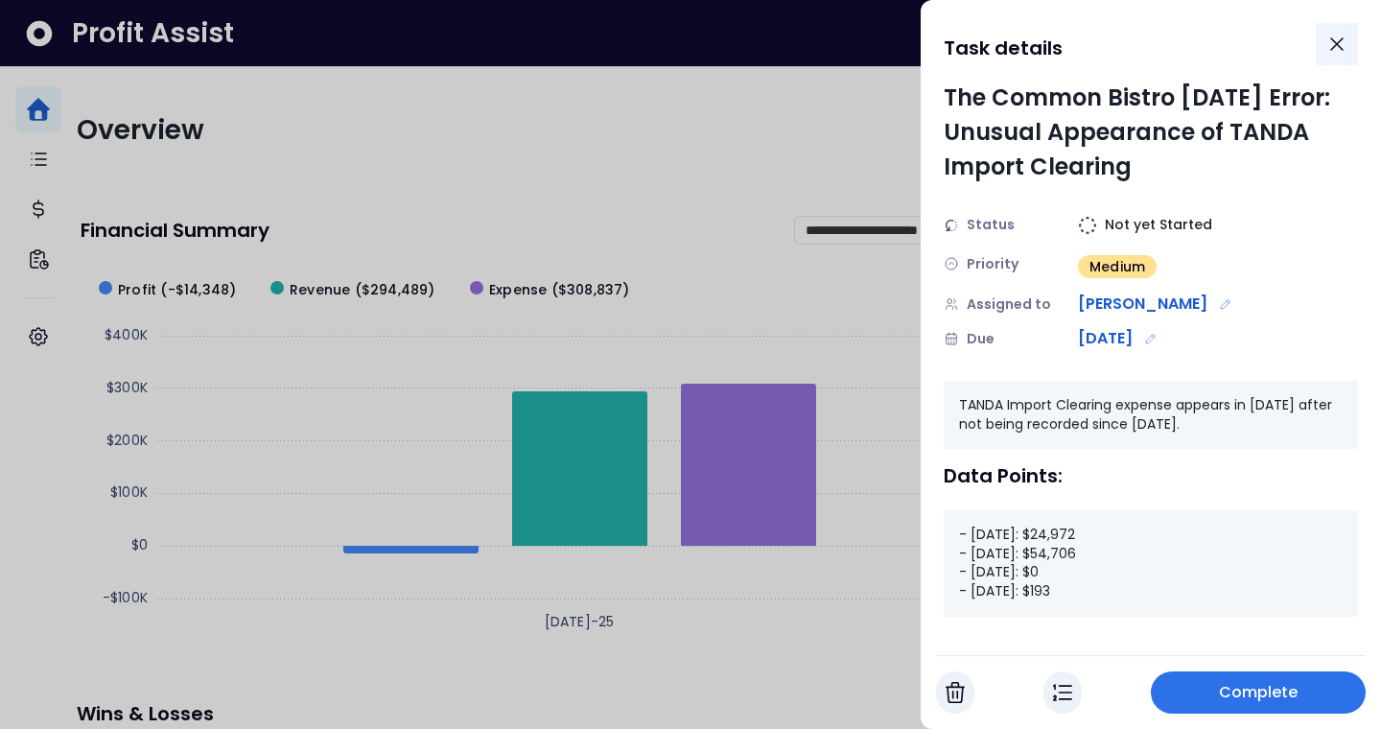
click at [1329, 40] on icon "Close" at bounding box center [1336, 44] width 23 height 23
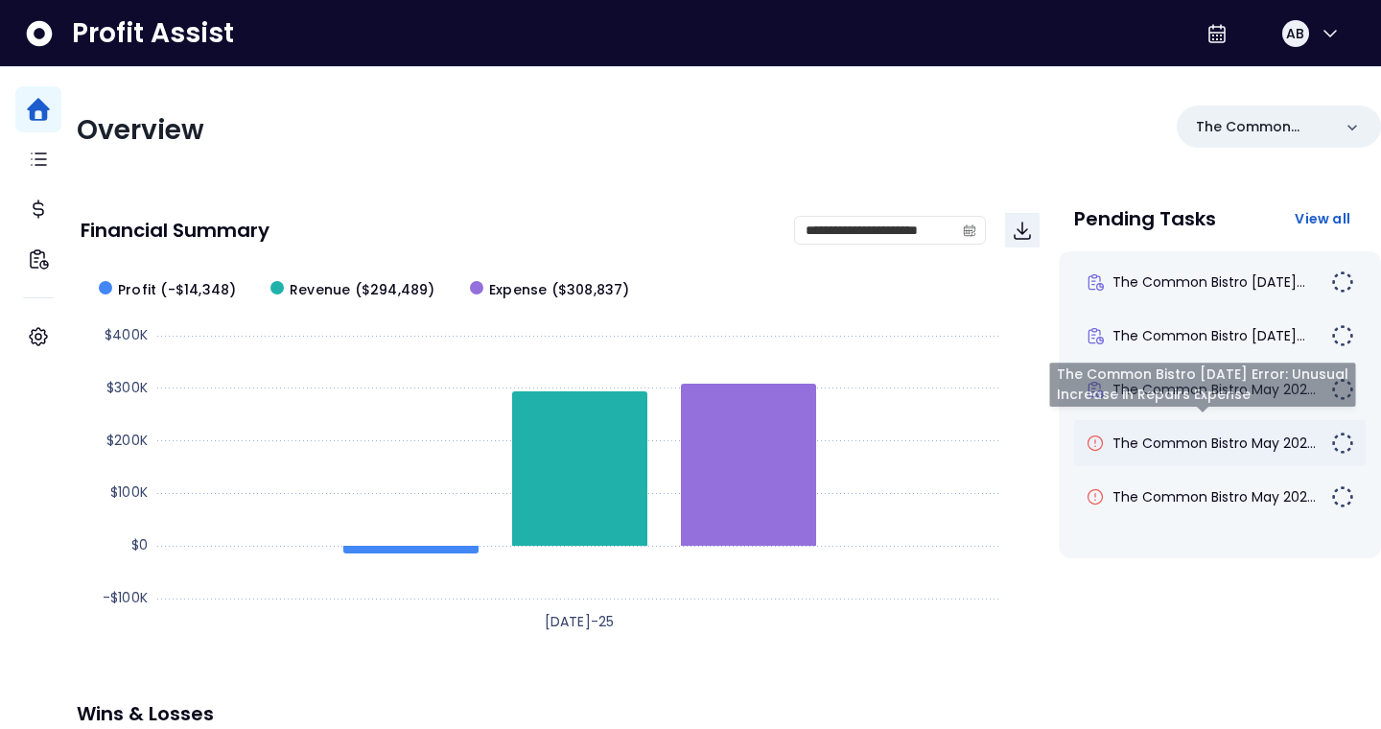
click at [1182, 433] on span "The Common Bistro May 202..." at bounding box center [1213, 442] width 203 height 19
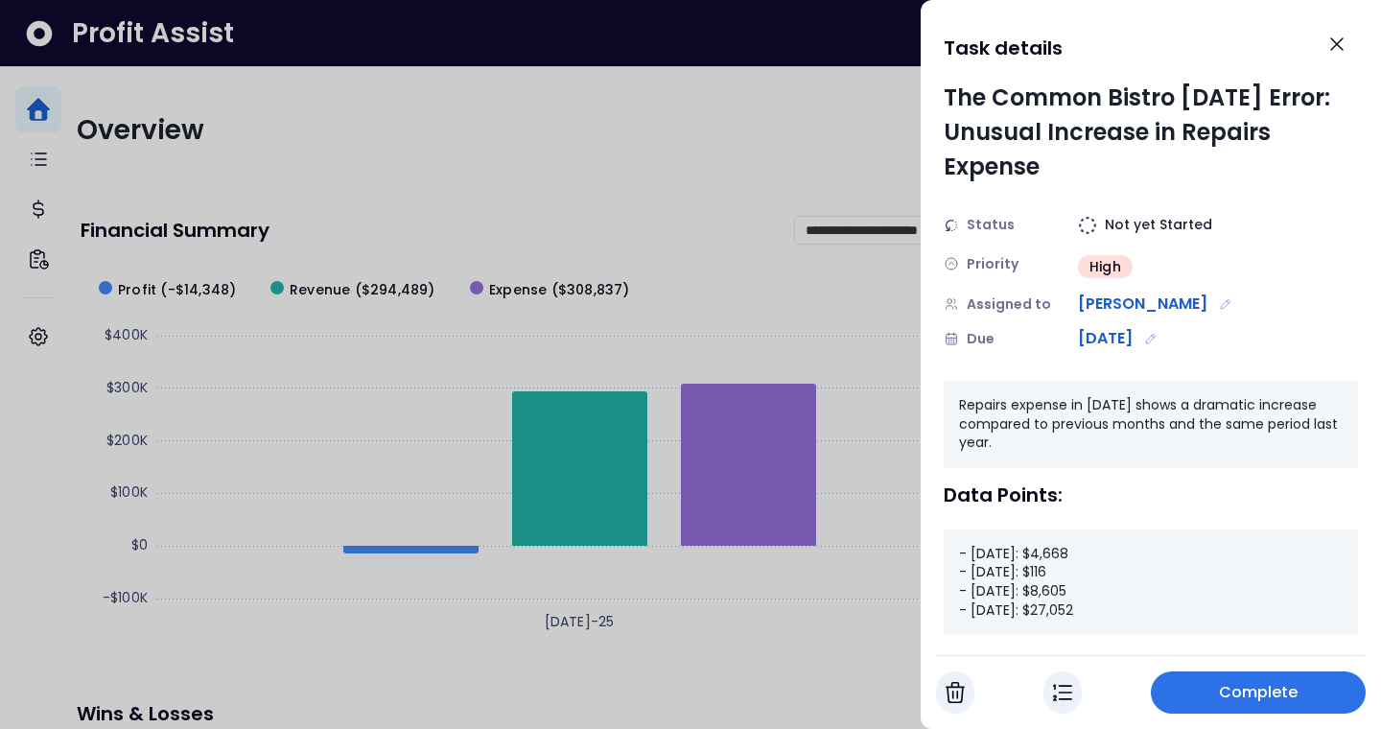
scroll to position [91, 0]
